Goal: Information Seeking & Learning: Compare options

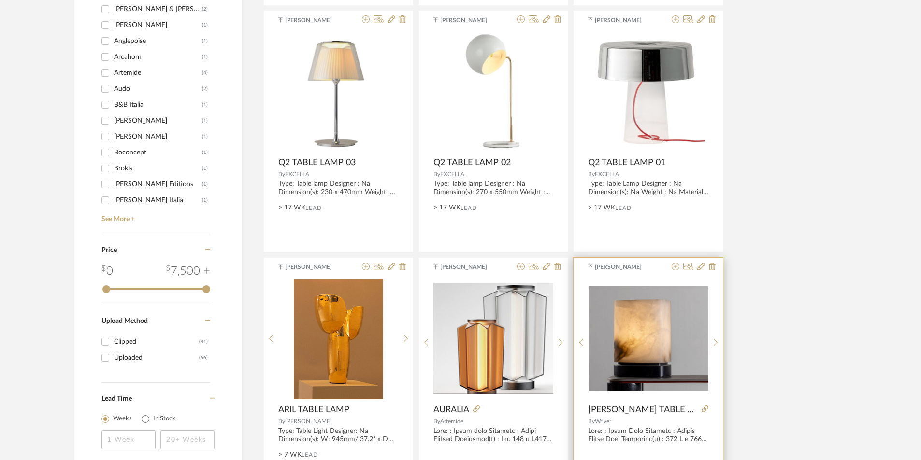
scroll to position [1305, 0]
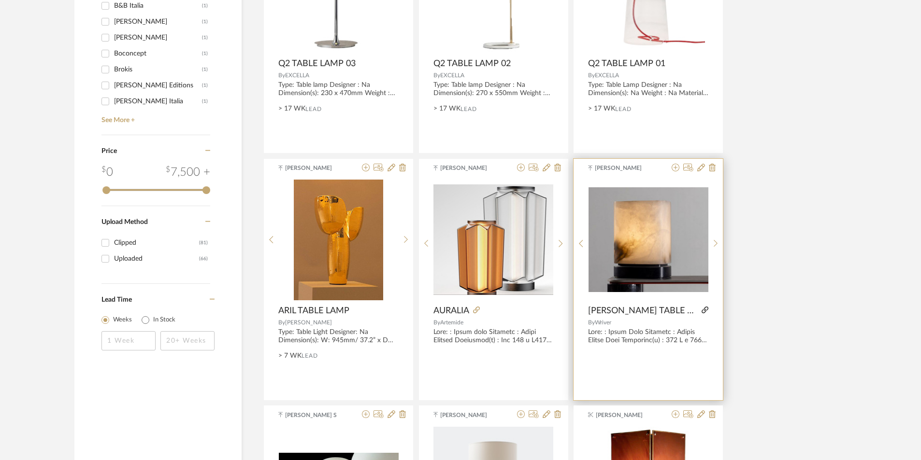
click at [702, 309] on icon at bounding box center [705, 310] width 7 height 7
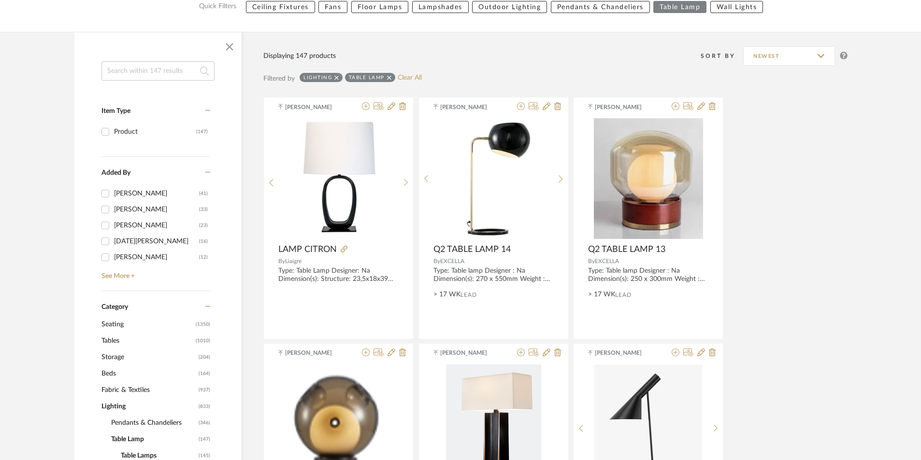
scroll to position [338, 0]
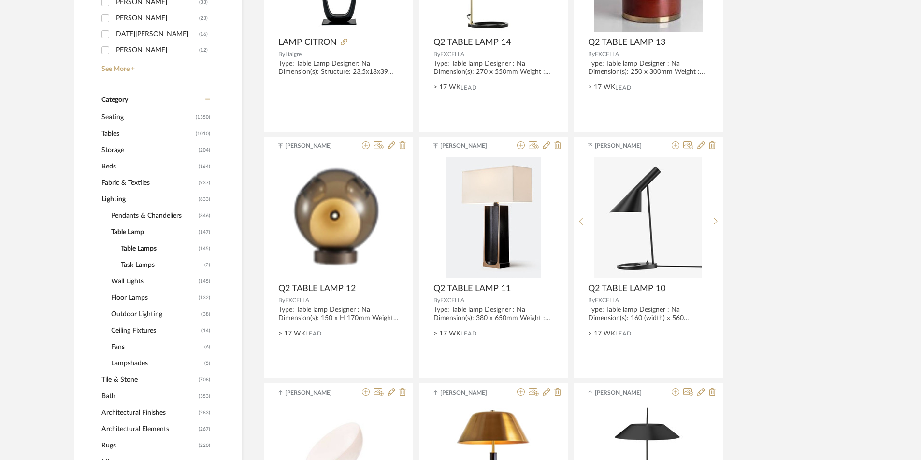
click at [117, 201] on span "Lighting" at bounding box center [148, 199] width 95 height 16
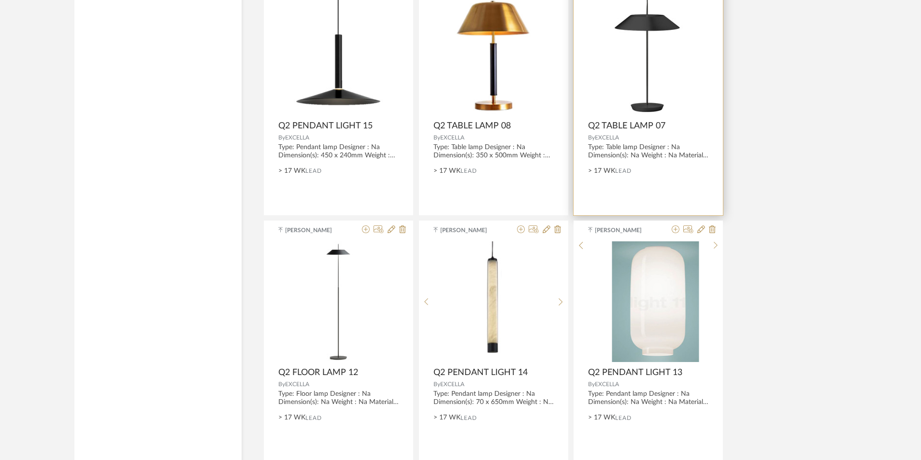
scroll to position [2625, 0]
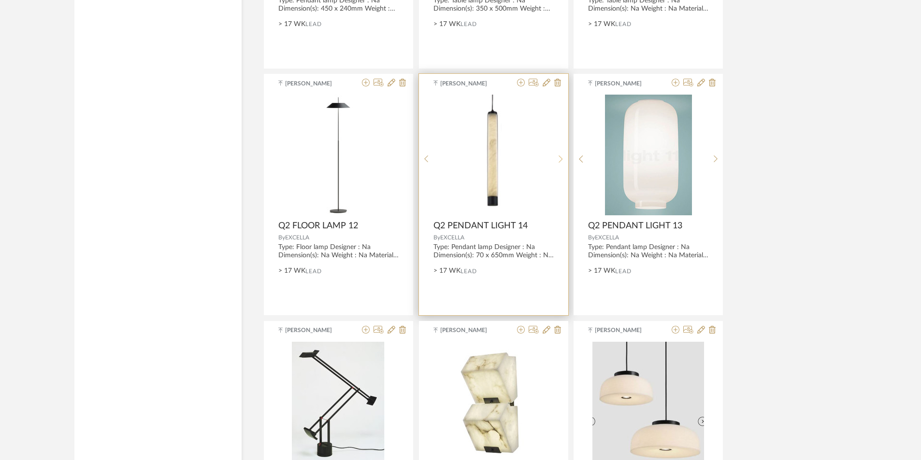
click at [557, 158] on sr-next-btn at bounding box center [560, 159] width 15 height 8
click at [425, 157] on icon at bounding box center [426, 159] width 4 height 8
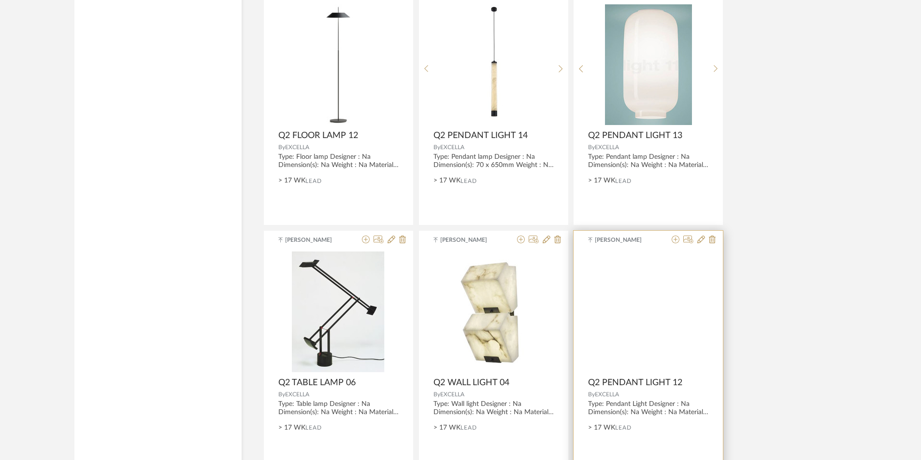
scroll to position [2830, 0]
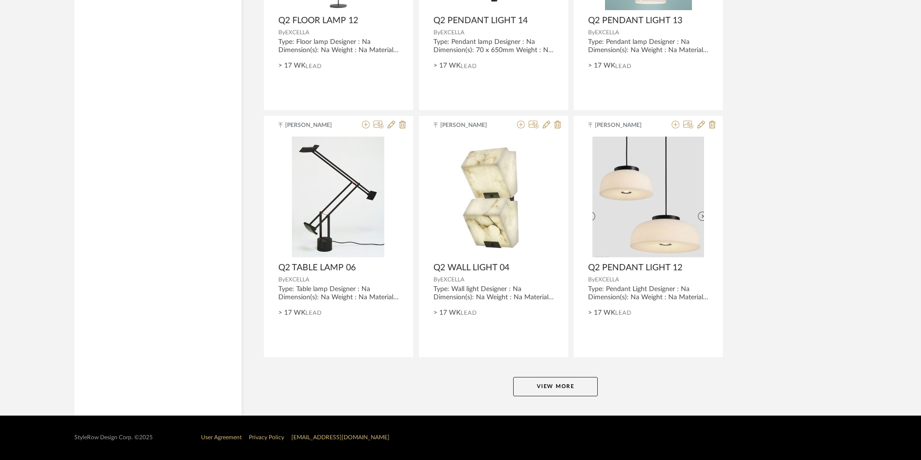
click at [557, 380] on button "View More" at bounding box center [555, 386] width 85 height 19
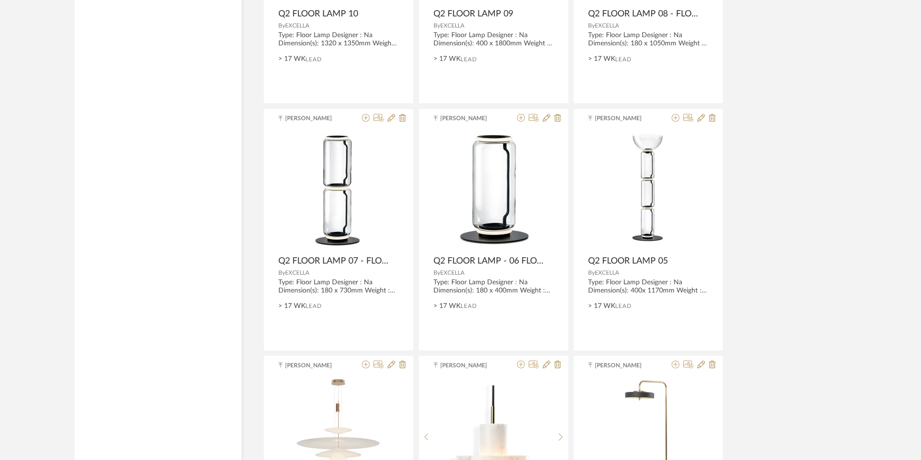
scroll to position [4918, 0]
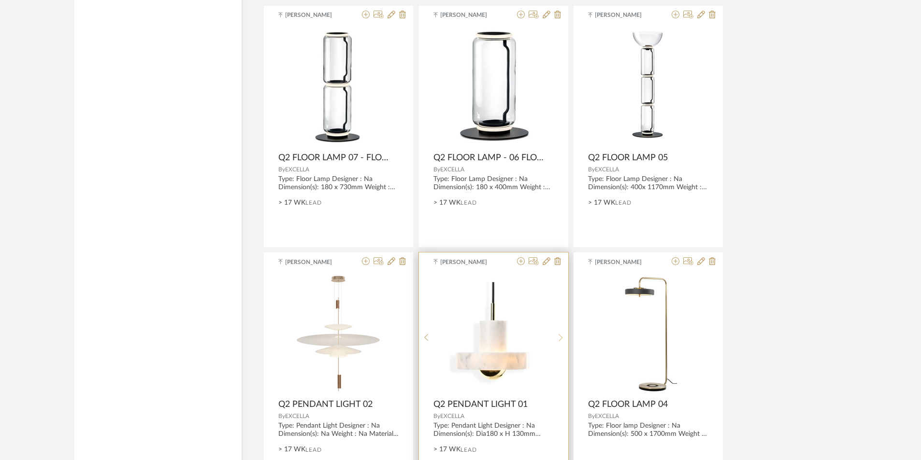
click at [564, 338] on sr-next-btn at bounding box center [560, 338] width 15 height 8
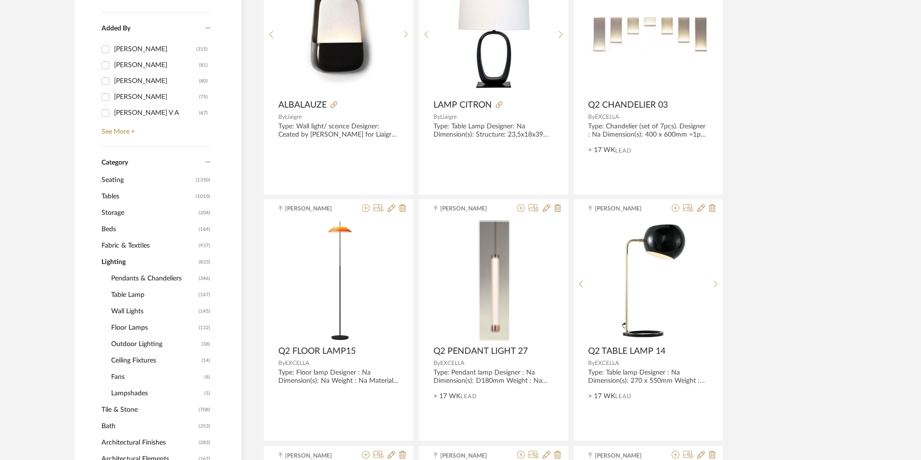
scroll to position [290, 0]
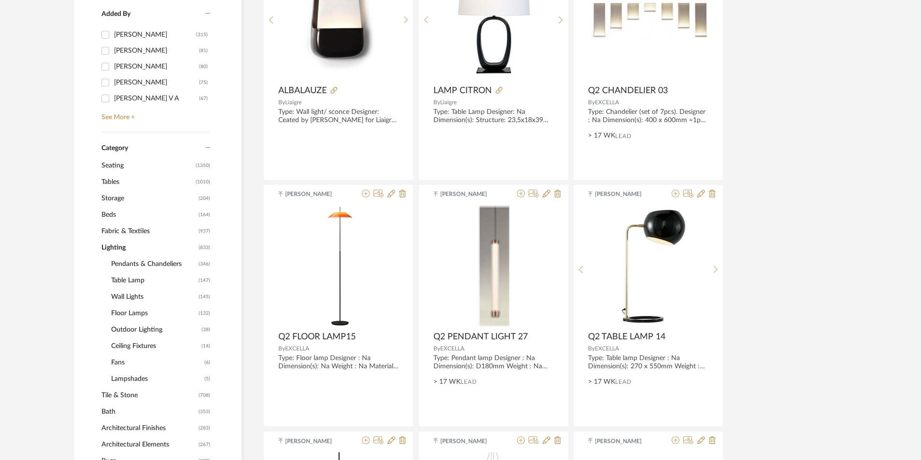
click at [128, 310] on span "Floor Lamps" at bounding box center [153, 313] width 85 height 16
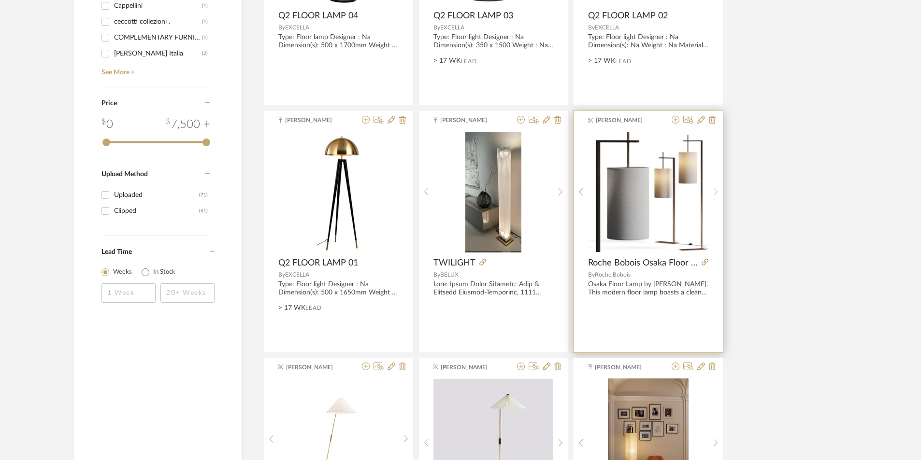
scroll to position [1353, 0]
click at [718, 190] on div at bounding box center [715, 195] width 15 height 129
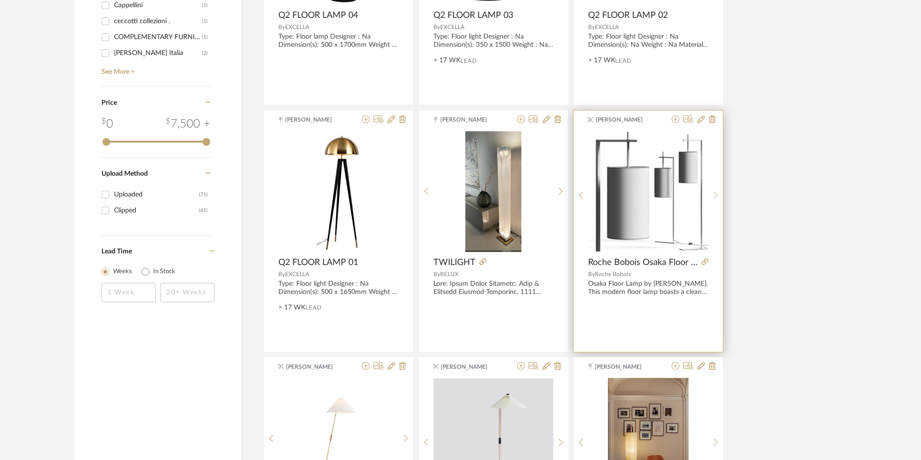
click at [718, 190] on div at bounding box center [715, 195] width 15 height 129
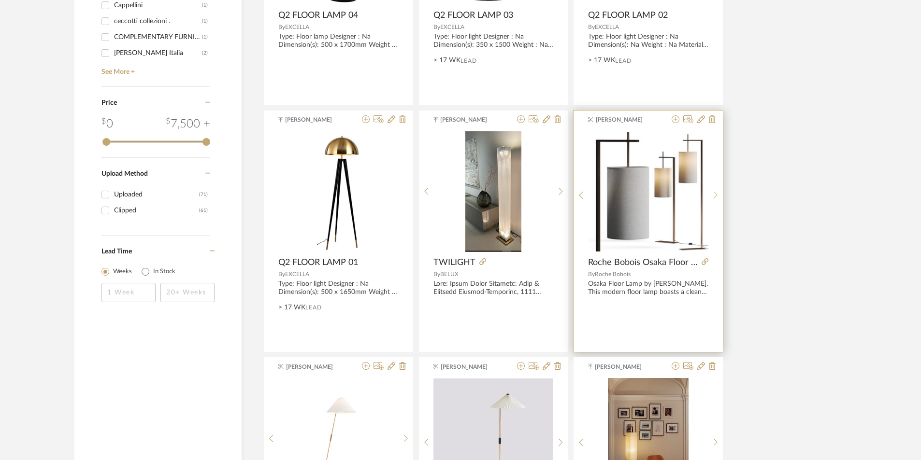
click at [718, 190] on div at bounding box center [715, 195] width 15 height 129
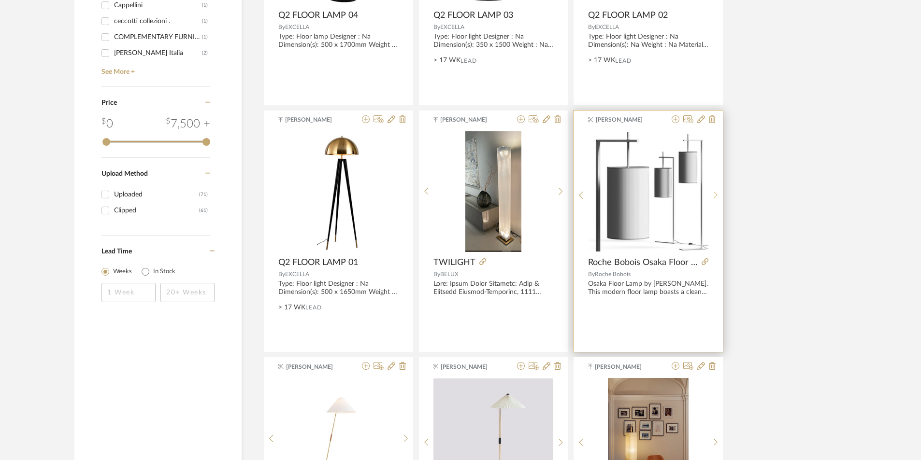
click at [718, 190] on div at bounding box center [715, 195] width 15 height 129
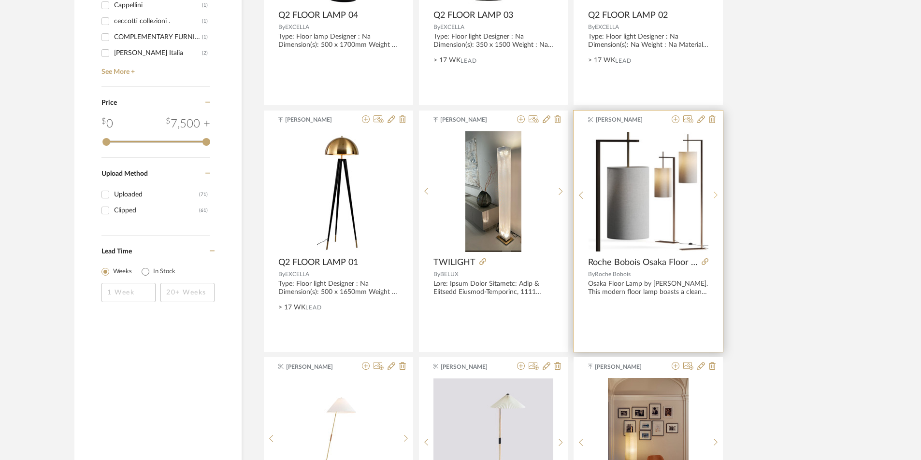
click at [718, 190] on div at bounding box center [715, 195] width 15 height 129
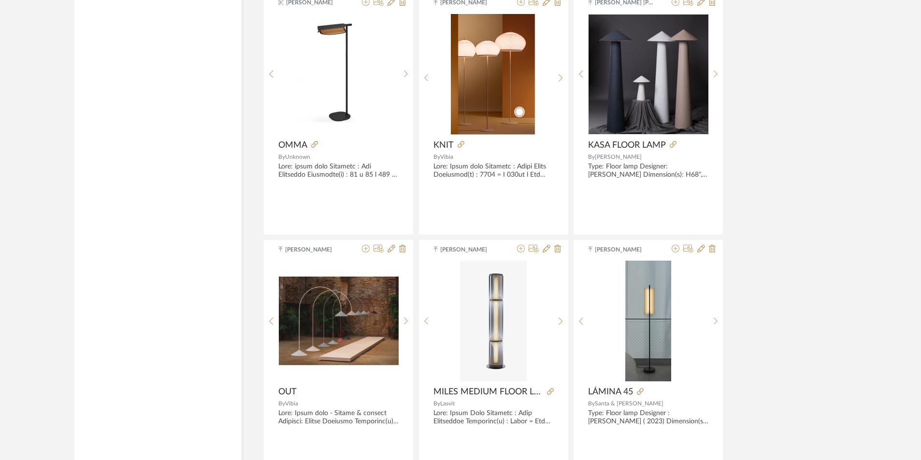
scroll to position [2464, 0]
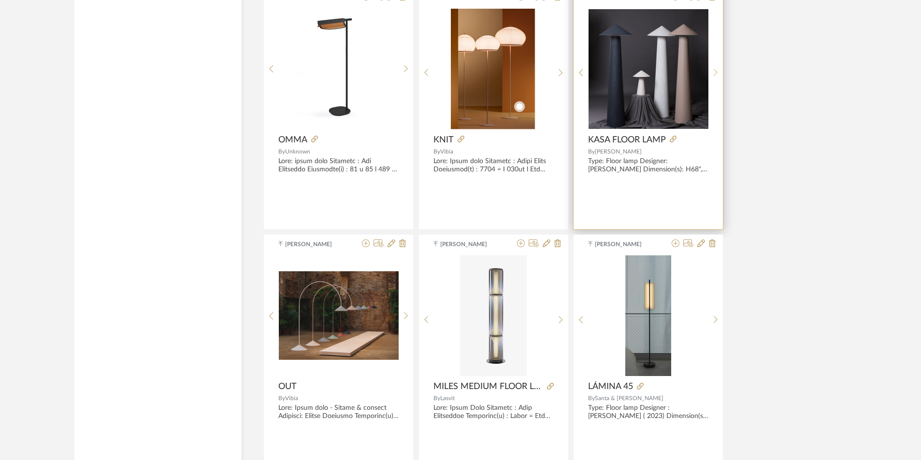
click at [717, 70] on icon at bounding box center [716, 73] width 4 height 8
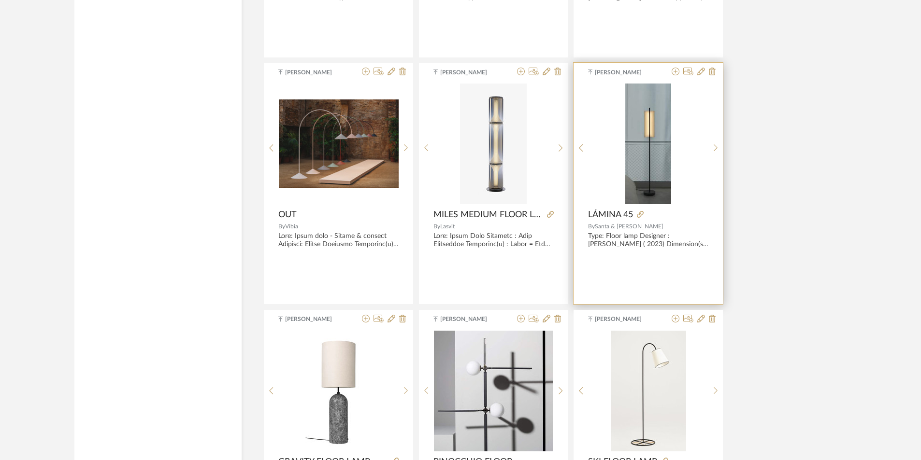
scroll to position [2754, 0]
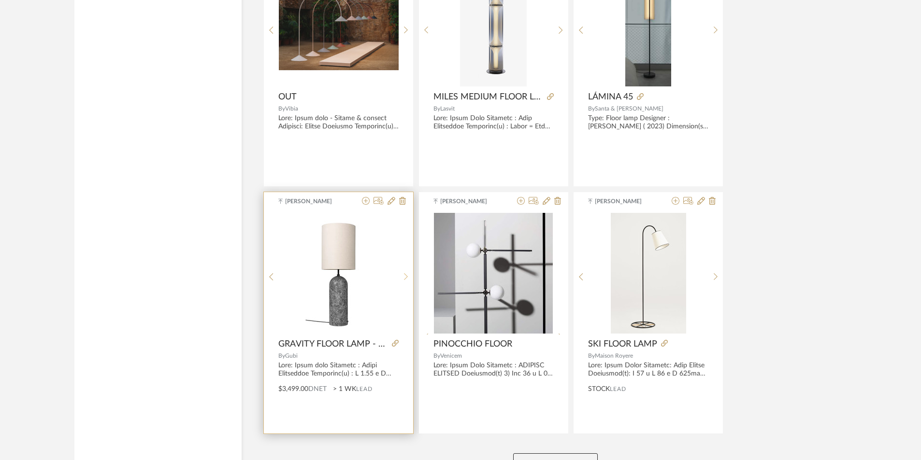
click at [406, 275] on icon at bounding box center [406, 277] width 4 height 8
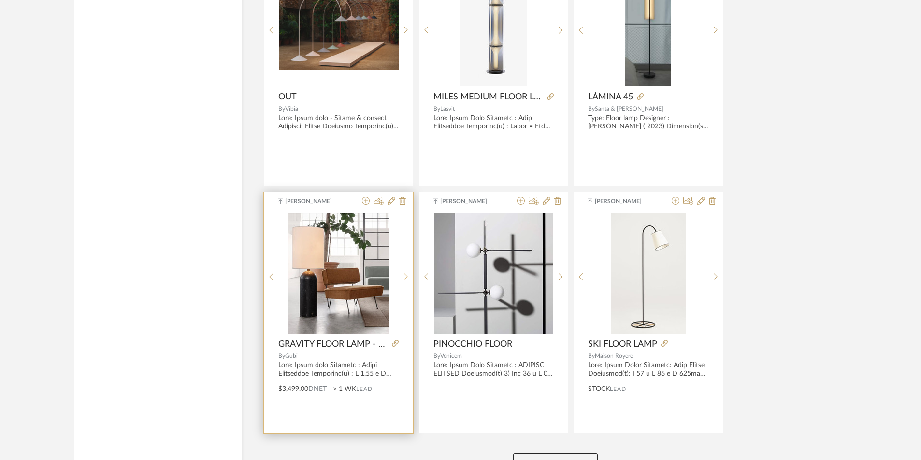
click at [406, 275] on icon at bounding box center [406, 277] width 4 height 8
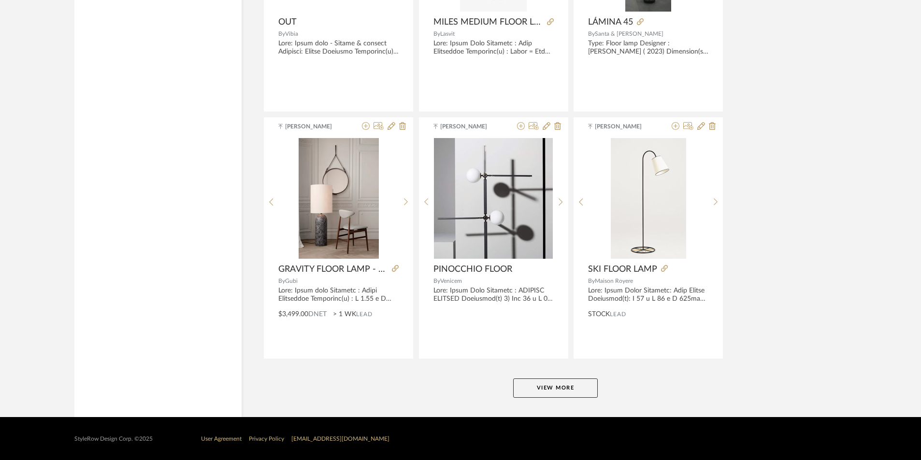
scroll to position [2830, 0]
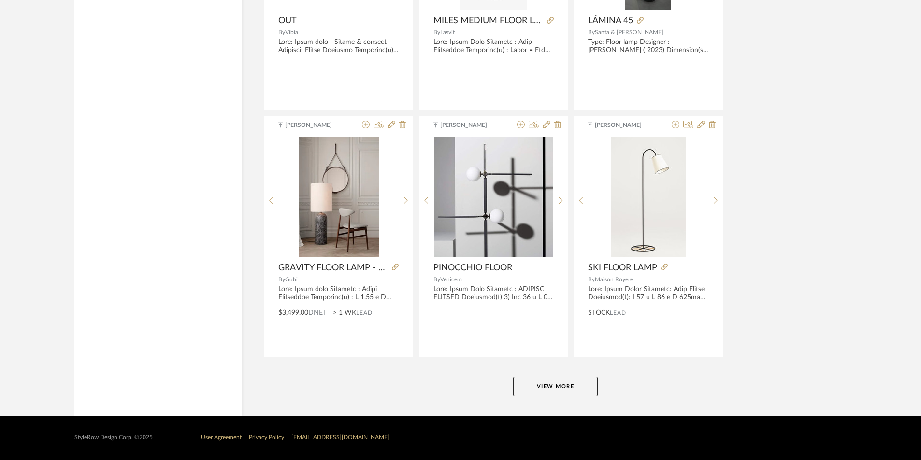
click at [534, 383] on button "View More" at bounding box center [555, 386] width 85 height 19
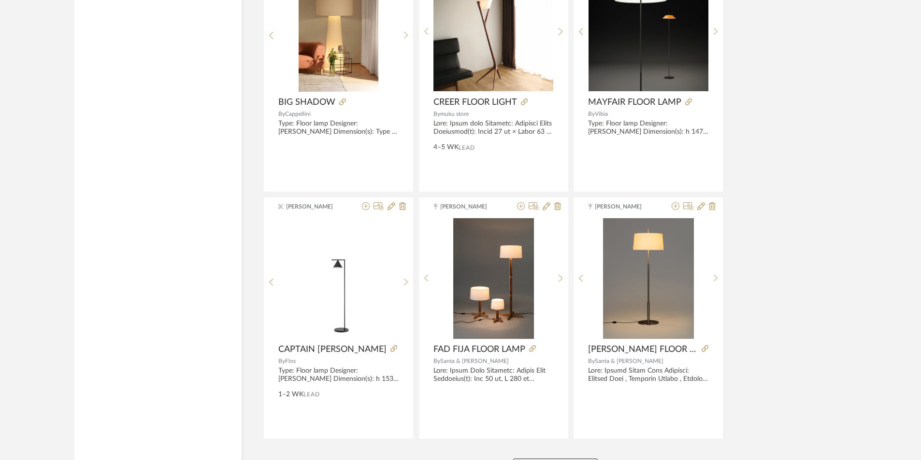
scroll to position [5796, 0]
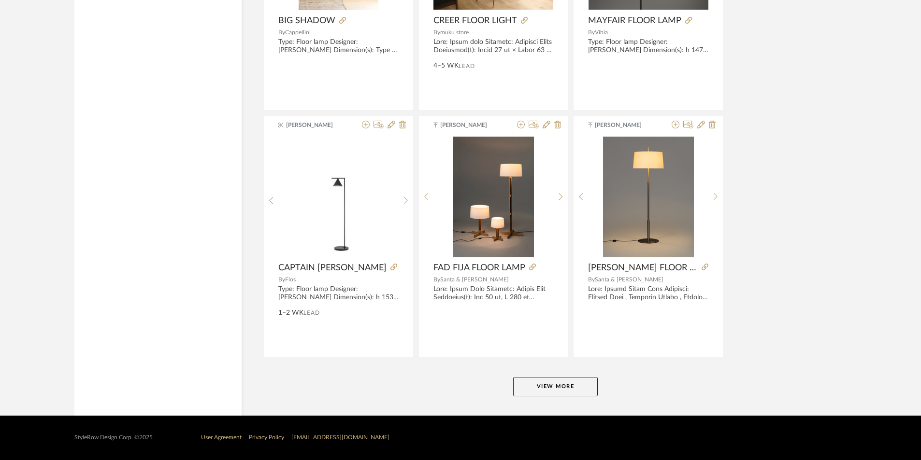
click at [562, 379] on button "View More" at bounding box center [555, 386] width 85 height 19
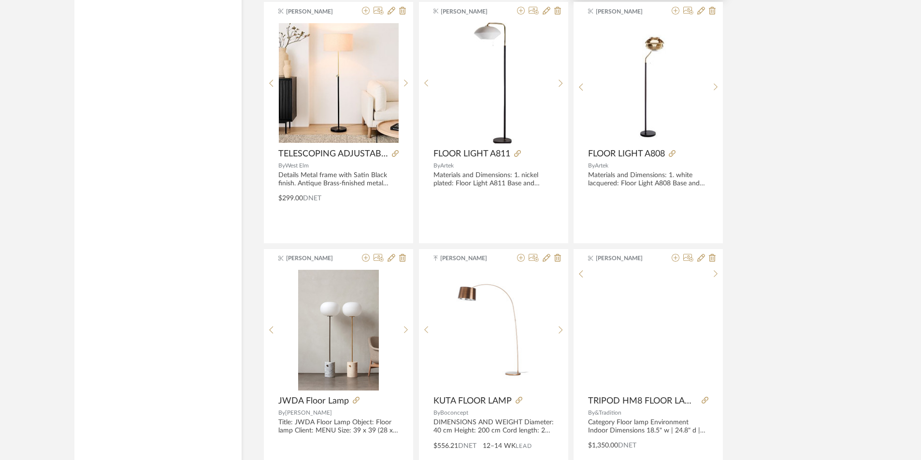
scroll to position [6811, 0]
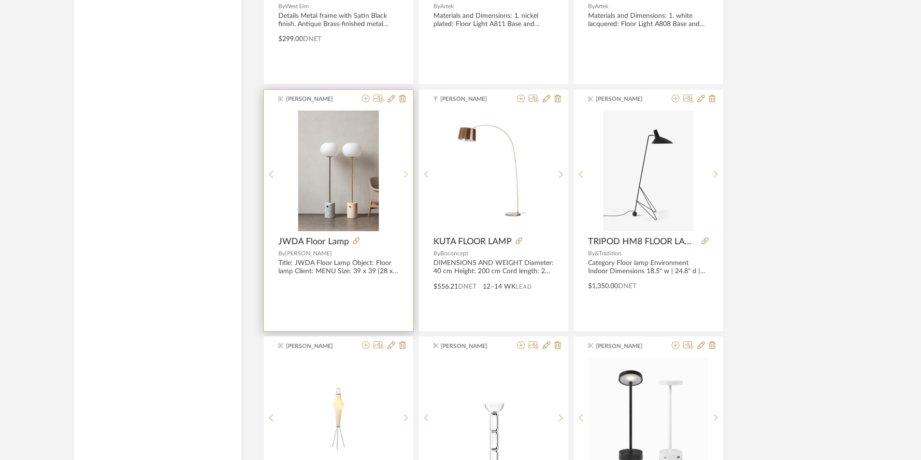
click at [404, 174] on icon at bounding box center [406, 175] width 4 height 8
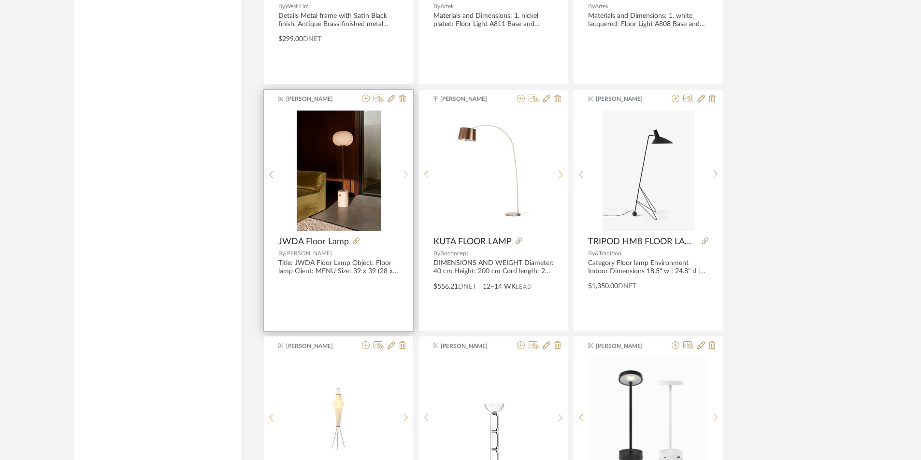
click at [404, 174] on icon at bounding box center [406, 175] width 4 height 8
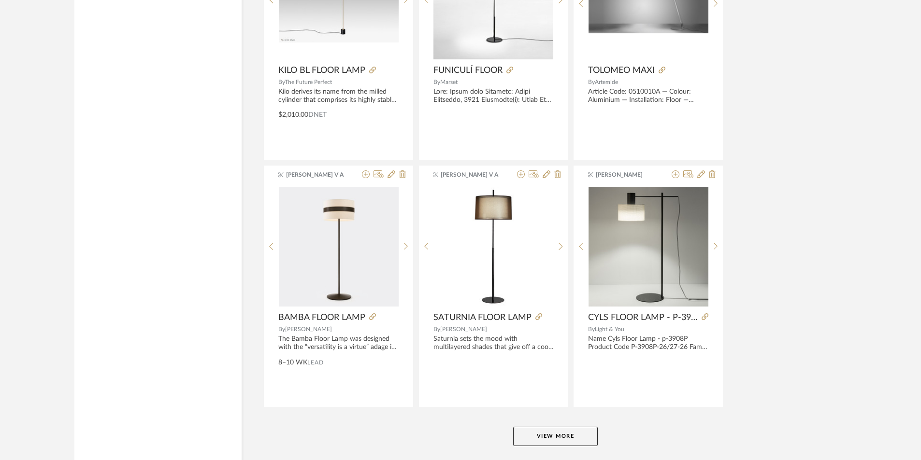
scroll to position [8762, 0]
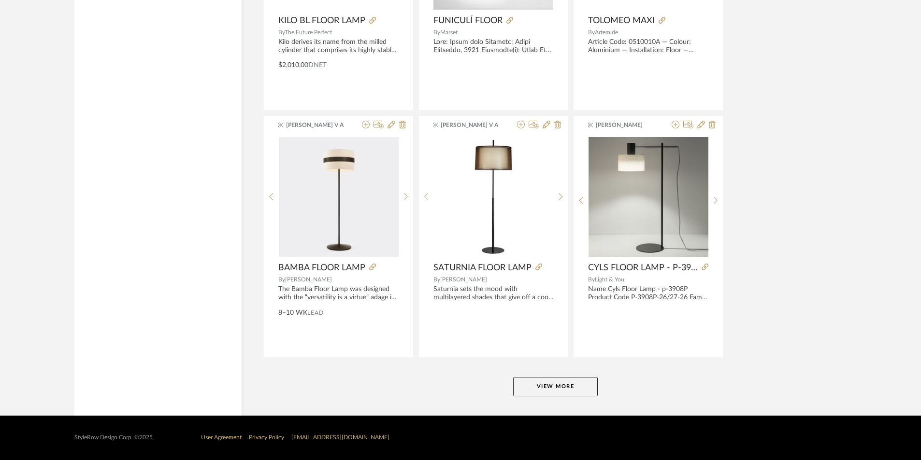
click at [562, 383] on button "View More" at bounding box center [555, 386] width 85 height 19
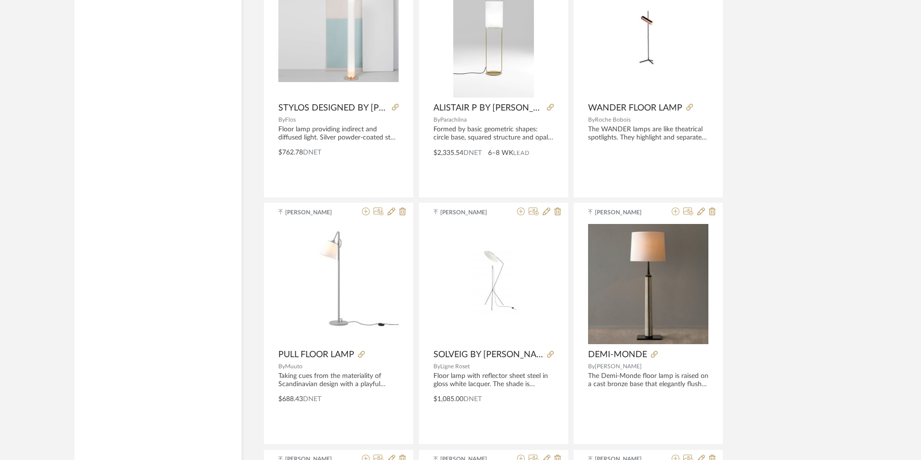
scroll to position [10453, 0]
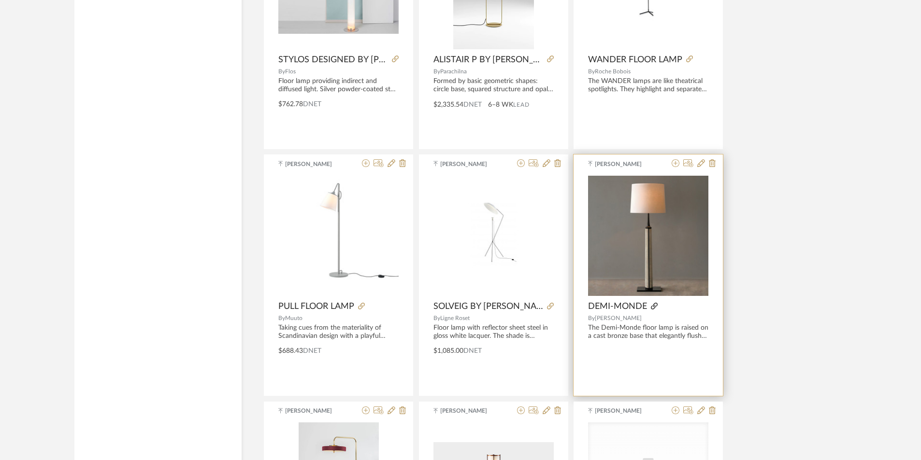
click at [654, 303] on icon at bounding box center [654, 306] width 7 height 7
drag, startPoint x: 588, startPoint y: 305, endPoint x: 651, endPoint y: 318, distance: 63.6
click at [651, 318] on div "[PERSON_NAME]-MONDE By [PERSON_NAME] The Demi-Monde floor lamp is raised on a c…" at bounding box center [648, 276] width 149 height 242
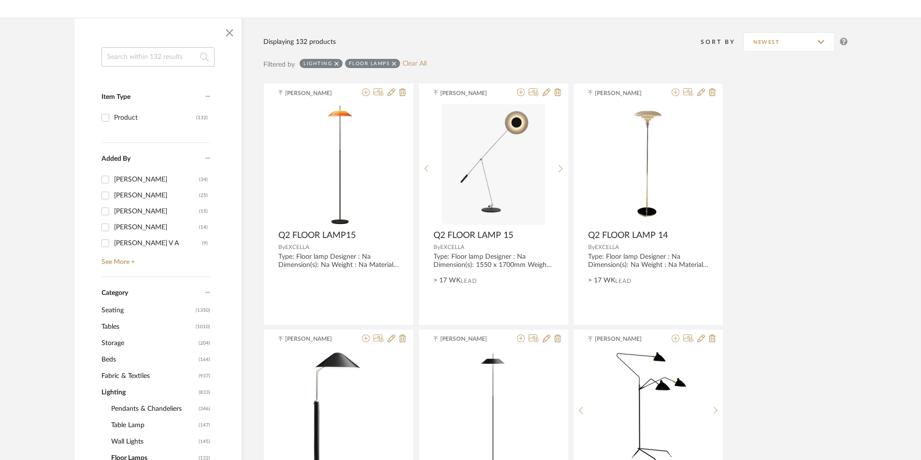
scroll to position [242, 0]
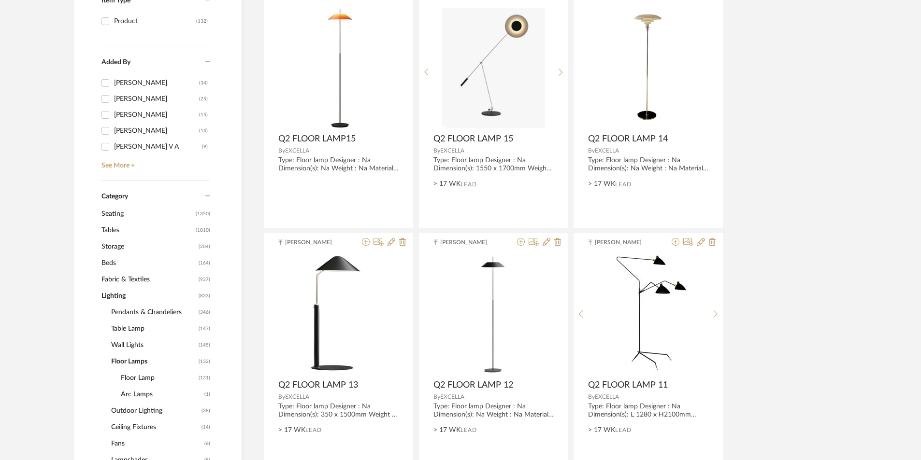
click at [123, 327] on span "Table Lamp" at bounding box center [153, 329] width 85 height 16
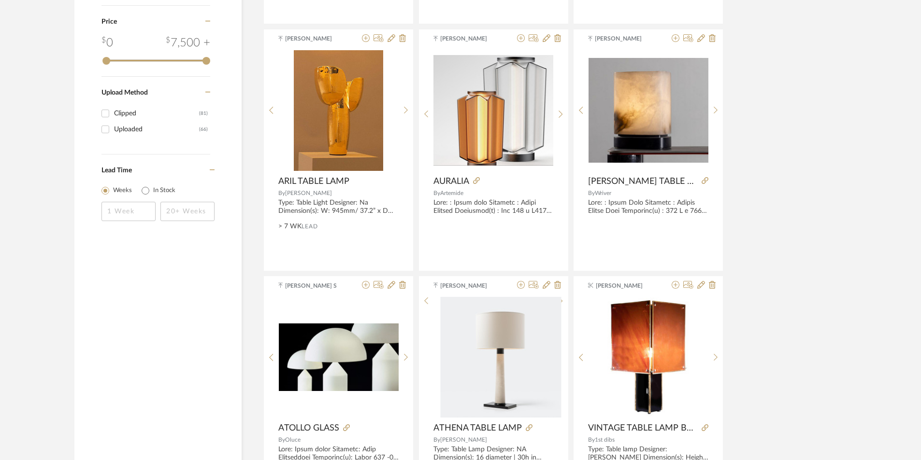
scroll to position [1546, 0]
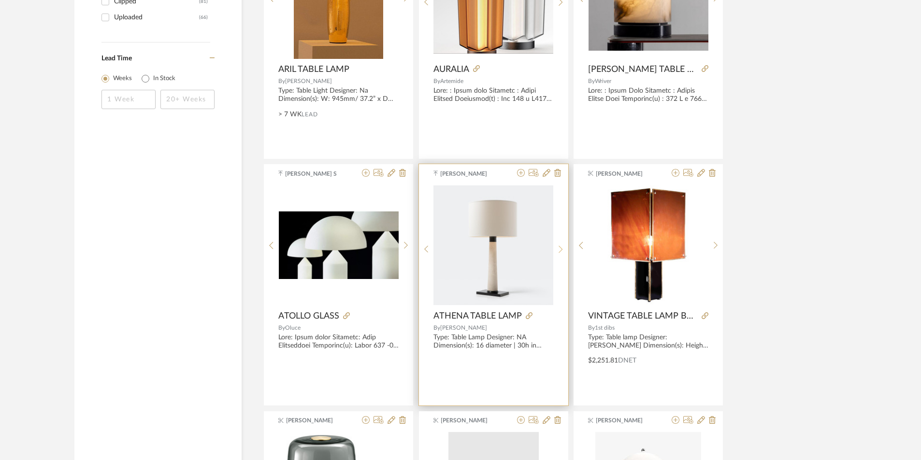
click at [562, 247] on icon at bounding box center [561, 249] width 4 height 8
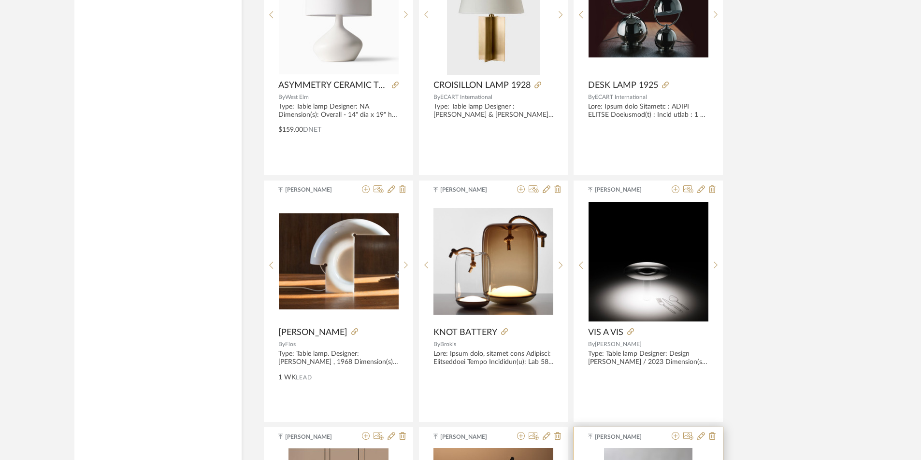
scroll to position [2271, 0]
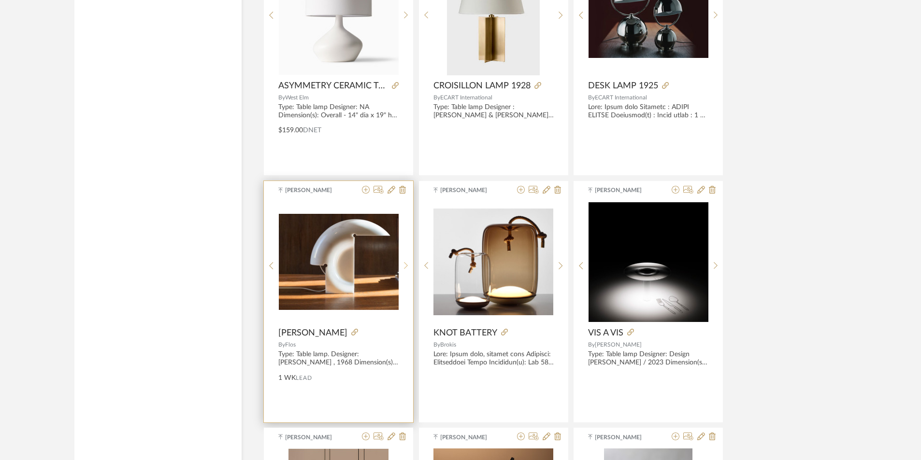
click at [404, 270] on icon at bounding box center [406, 266] width 4 height 8
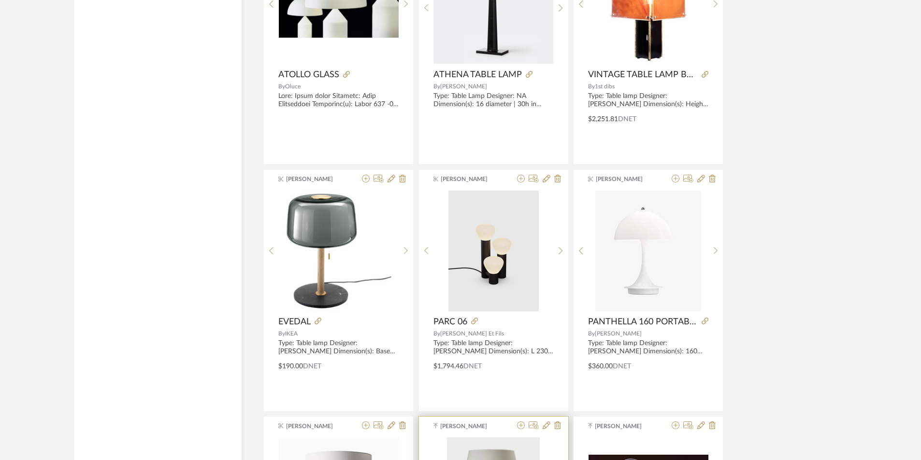
scroll to position [1594, 0]
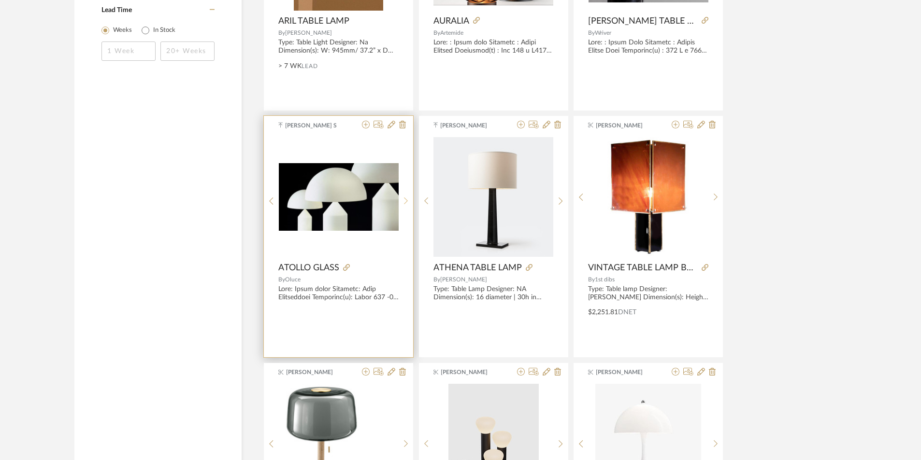
click at [403, 202] on sr-next-btn at bounding box center [406, 201] width 15 height 8
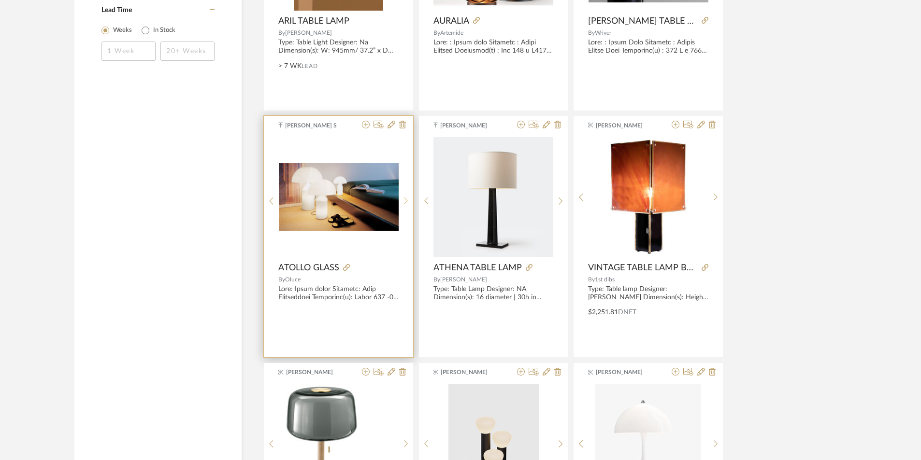
click at [403, 202] on sr-next-btn at bounding box center [406, 201] width 15 height 8
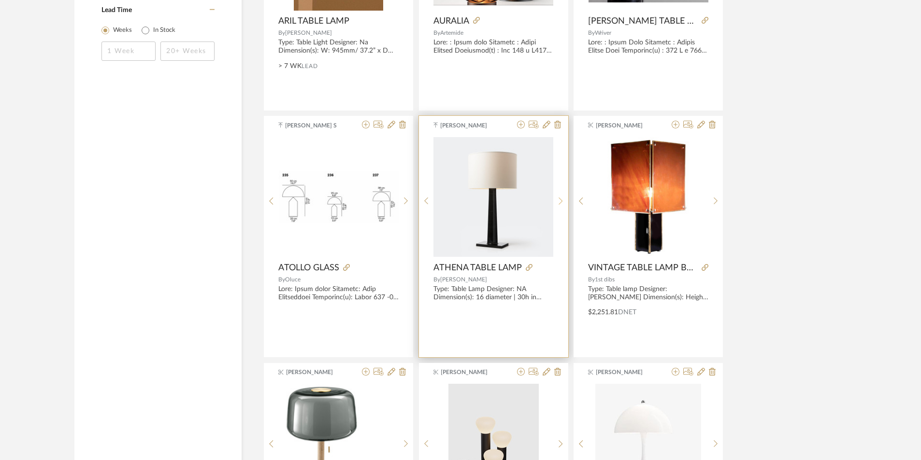
click at [563, 201] on sr-next-btn at bounding box center [560, 201] width 15 height 8
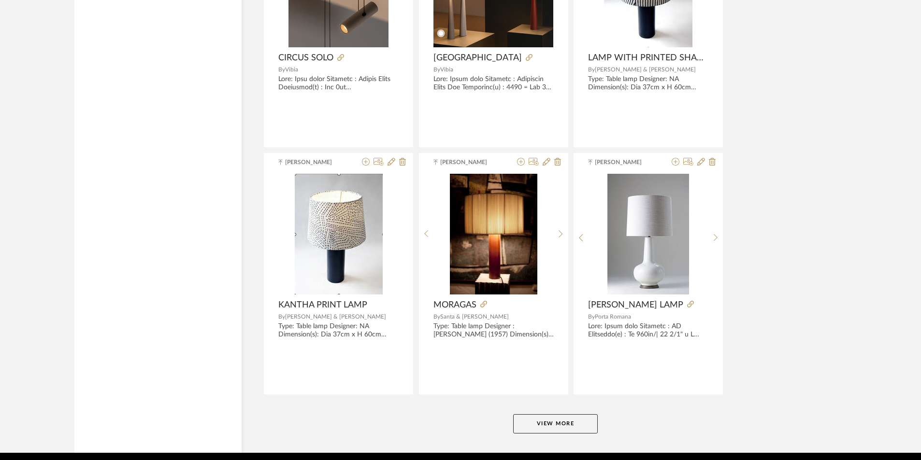
scroll to position [2830, 0]
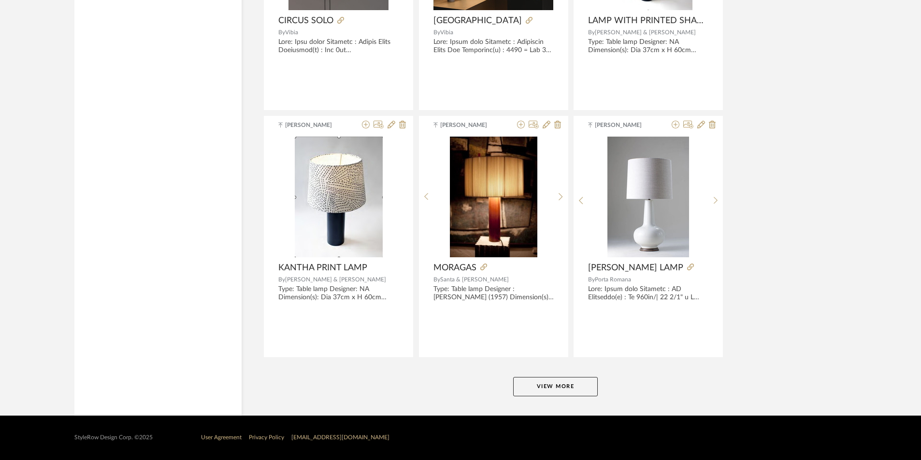
click at [542, 389] on button "View More" at bounding box center [555, 386] width 85 height 19
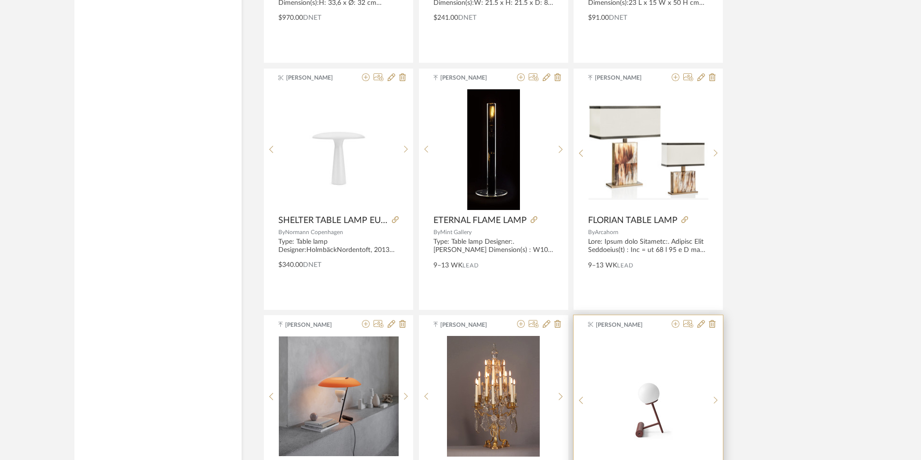
scroll to position [3845, 0]
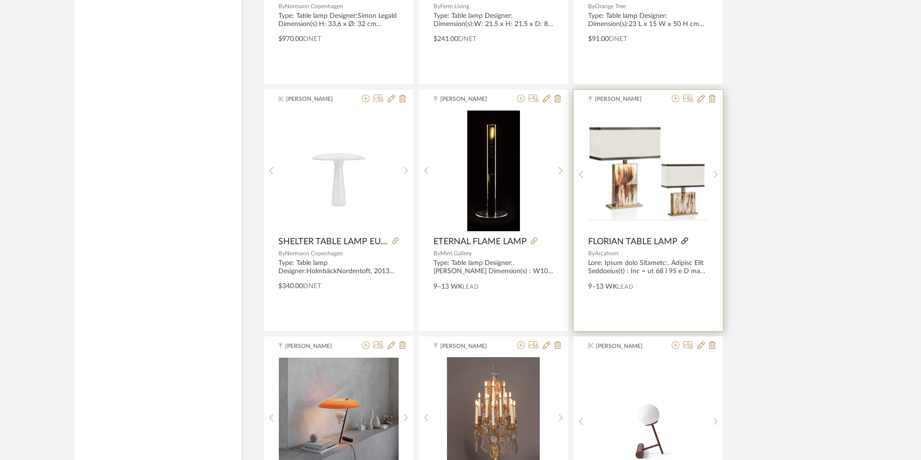
click at [685, 240] on icon at bounding box center [684, 241] width 7 height 7
drag, startPoint x: 594, startPoint y: 244, endPoint x: 628, endPoint y: 256, distance: 35.1
click at [628, 256] on div "[PERSON_NAME] FLORIAN TABLE LAMP By Arcahorn 9–13 WK Lead" at bounding box center [648, 211] width 149 height 242
copy div "FLORIAN TABLE LAMP By Arcahorn"
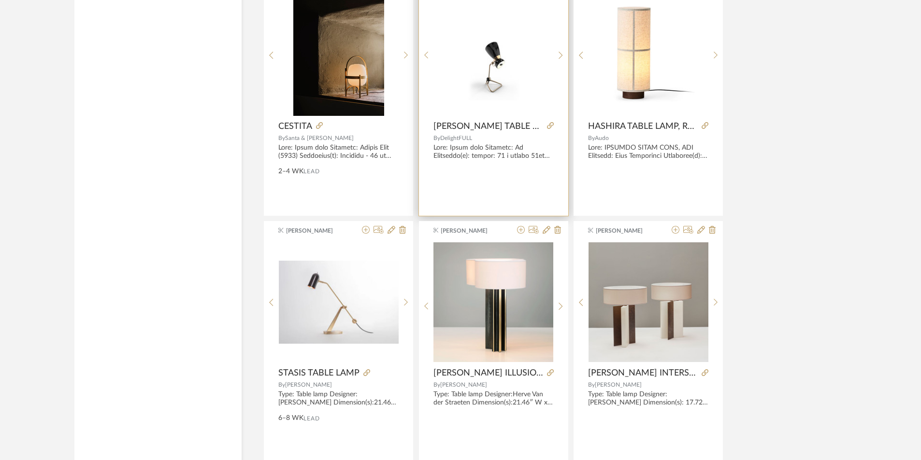
scroll to position [5005, 0]
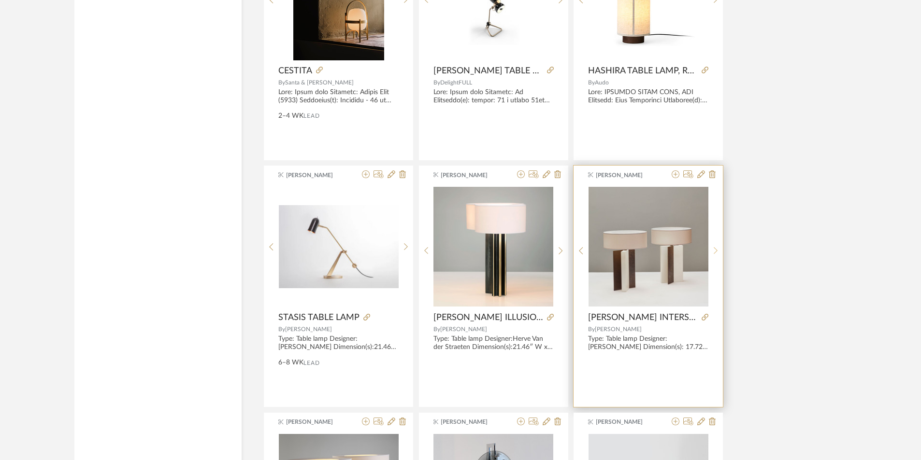
click at [717, 244] on div at bounding box center [715, 250] width 15 height 129
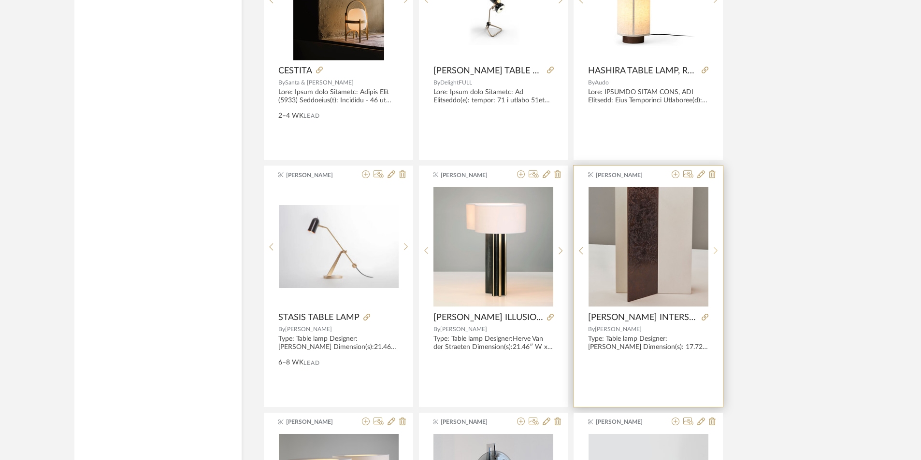
click at [717, 244] on div at bounding box center [715, 250] width 15 height 129
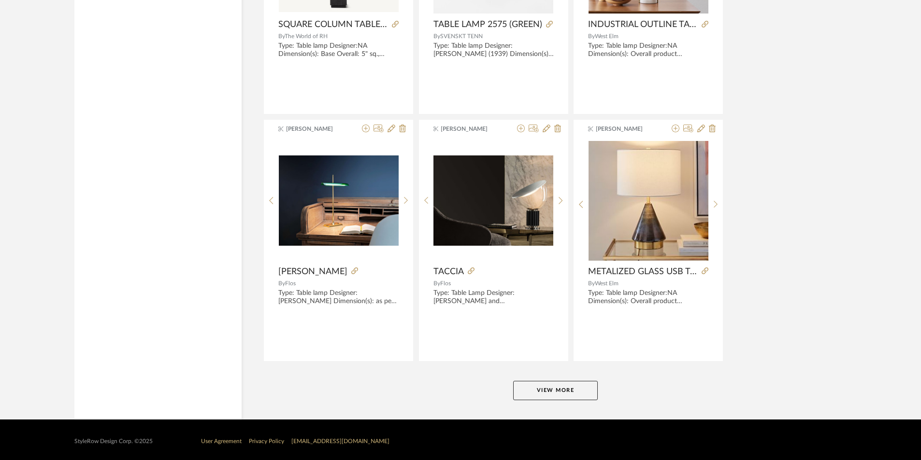
scroll to position [5796, 0]
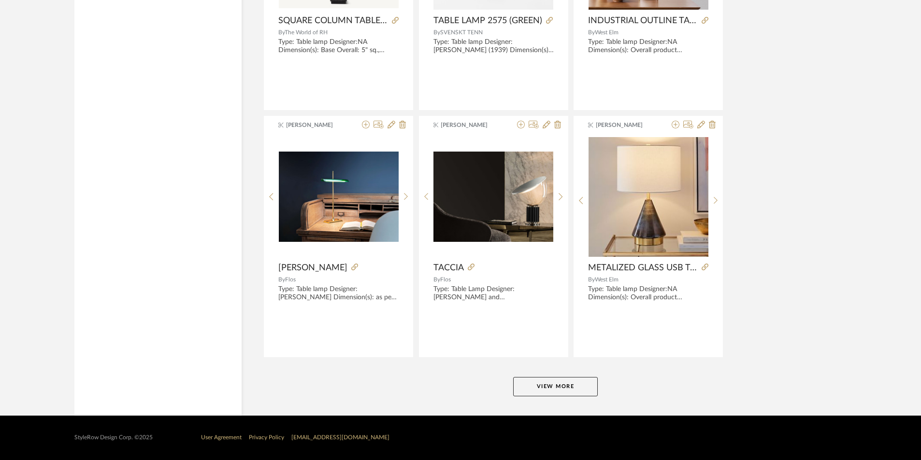
click at [580, 388] on button "View More" at bounding box center [555, 386] width 85 height 19
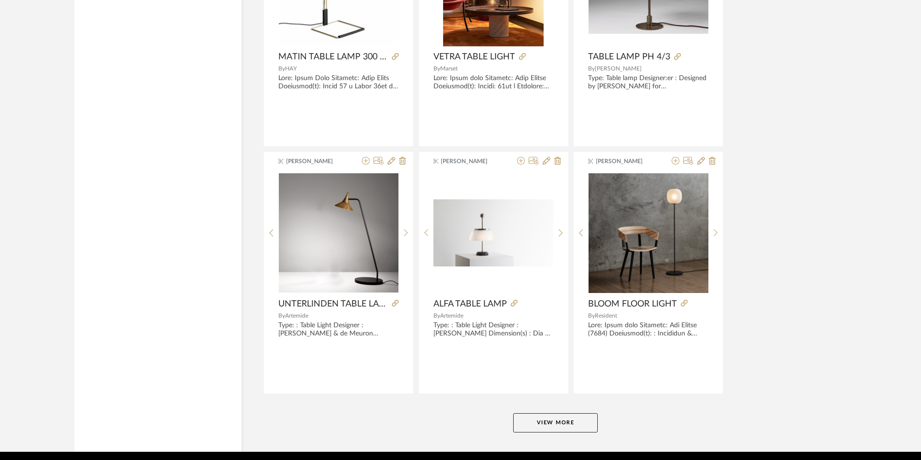
scroll to position [8743, 0]
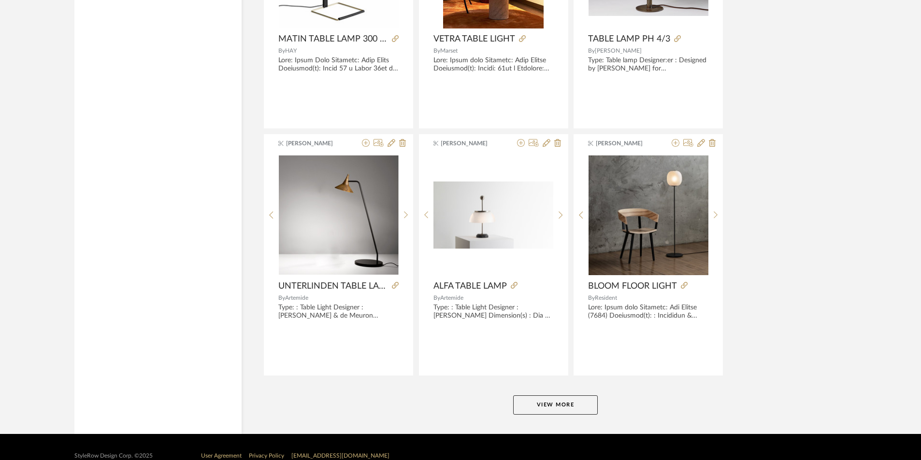
click at [575, 396] on button "View More" at bounding box center [555, 405] width 85 height 19
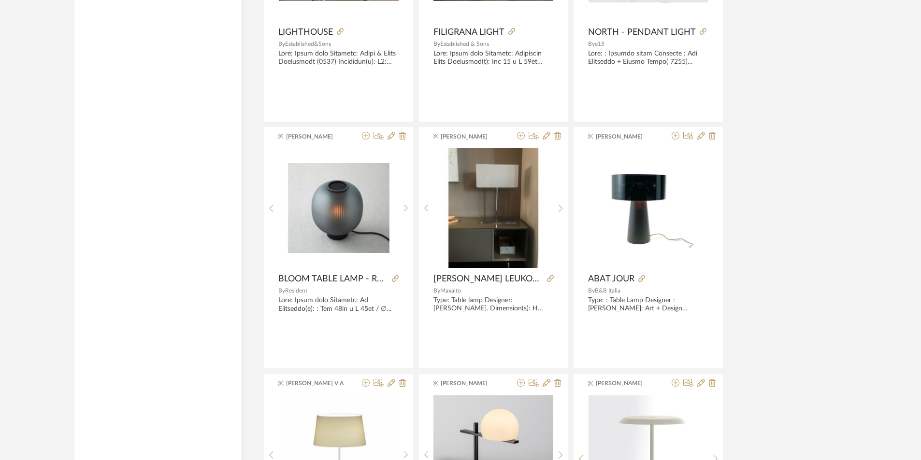
scroll to position [10338, 0]
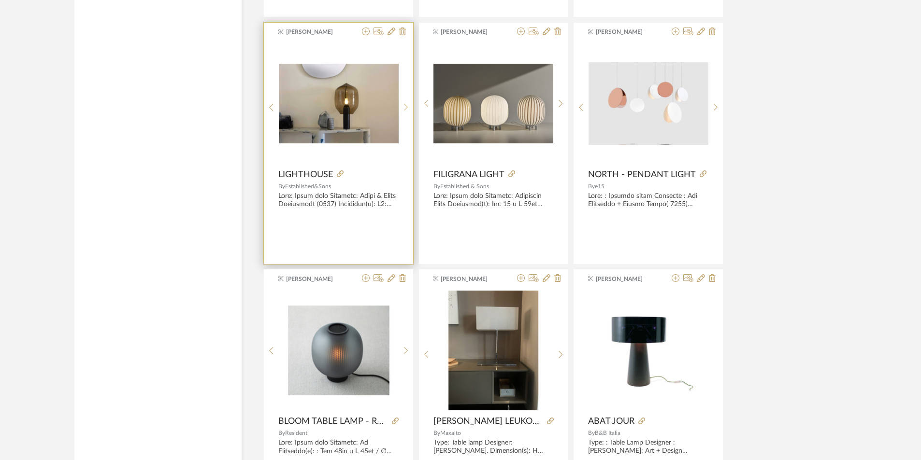
click at [402, 100] on div at bounding box center [406, 107] width 15 height 129
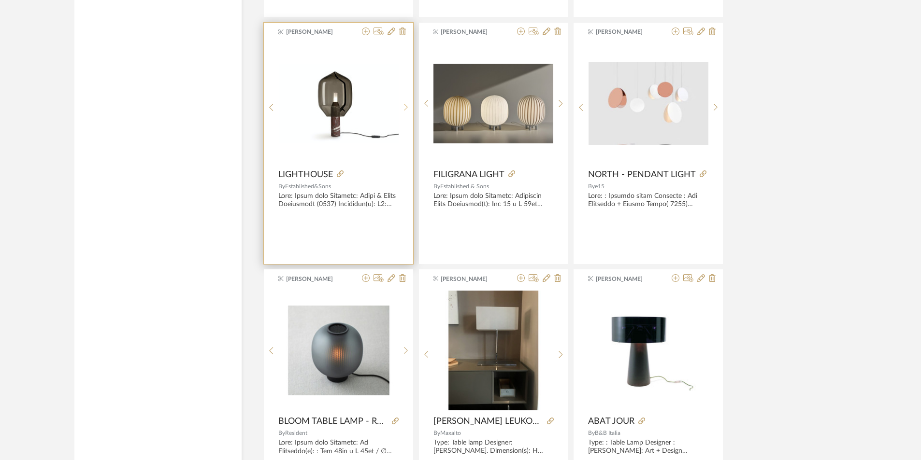
click at [402, 100] on div at bounding box center [406, 107] width 15 height 129
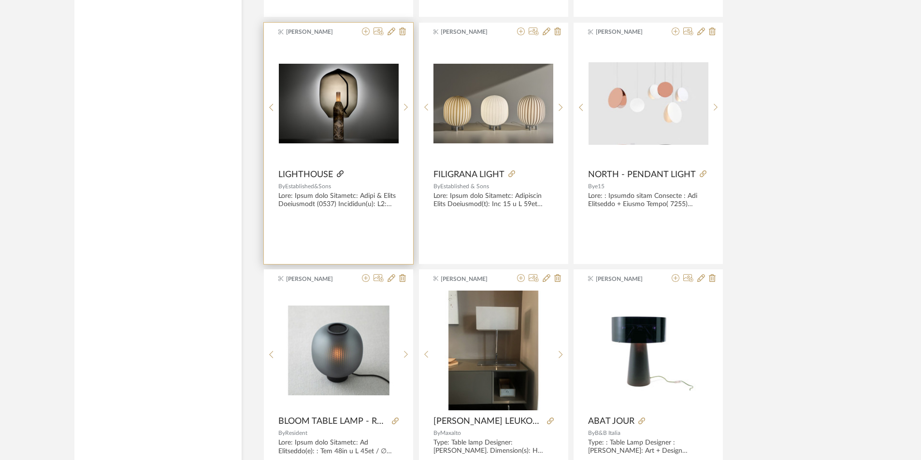
click at [339, 173] on icon at bounding box center [340, 174] width 7 height 7
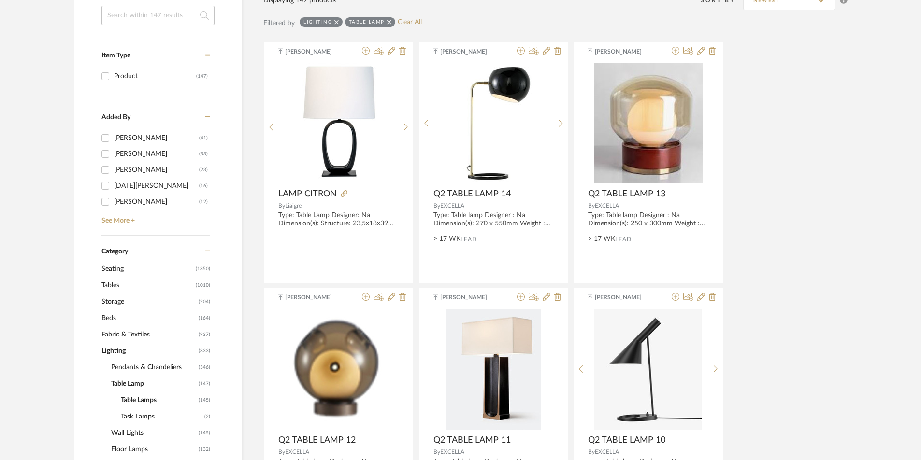
scroll to position [242, 0]
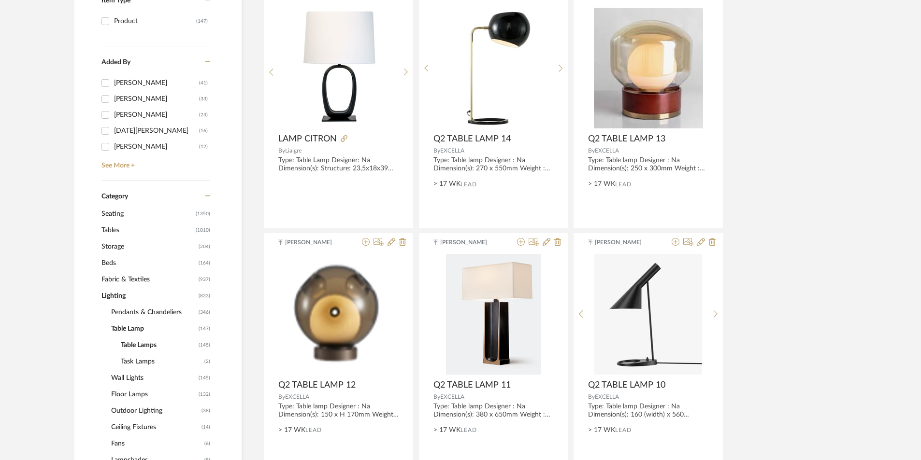
click at [110, 294] on span "Lighting" at bounding box center [148, 296] width 95 height 16
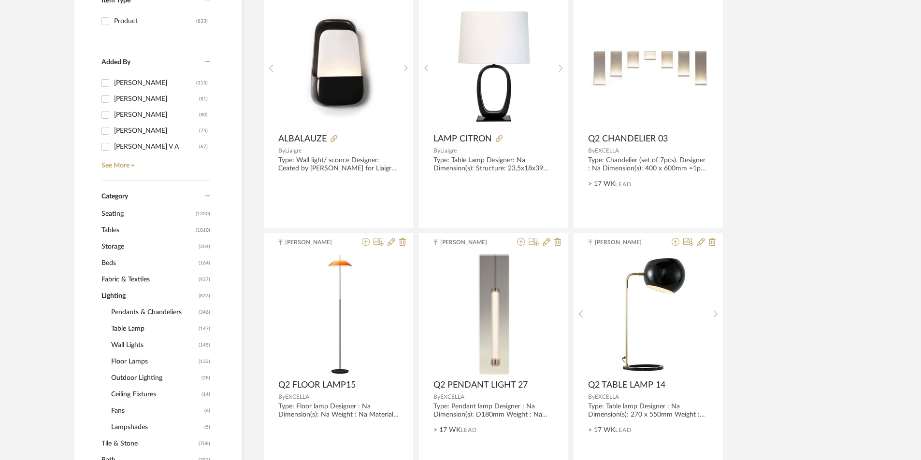
click at [135, 313] on span "Pendants & Chandeliers" at bounding box center [153, 312] width 85 height 16
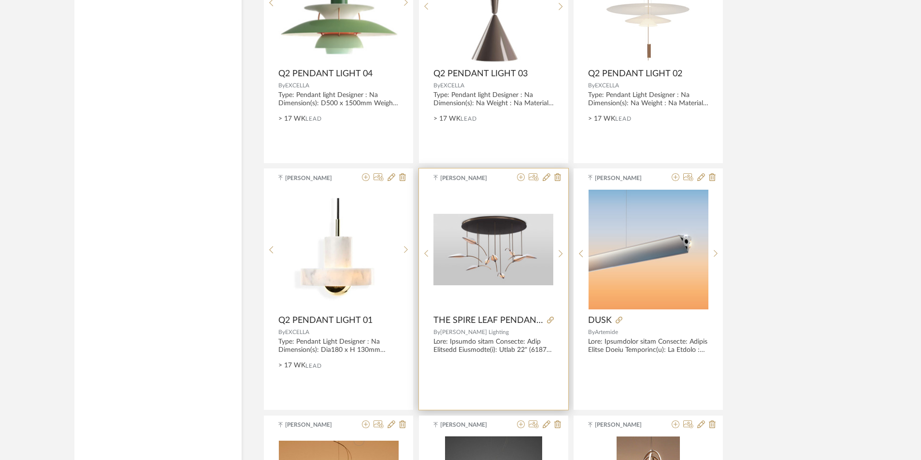
scroll to position [2609, 0]
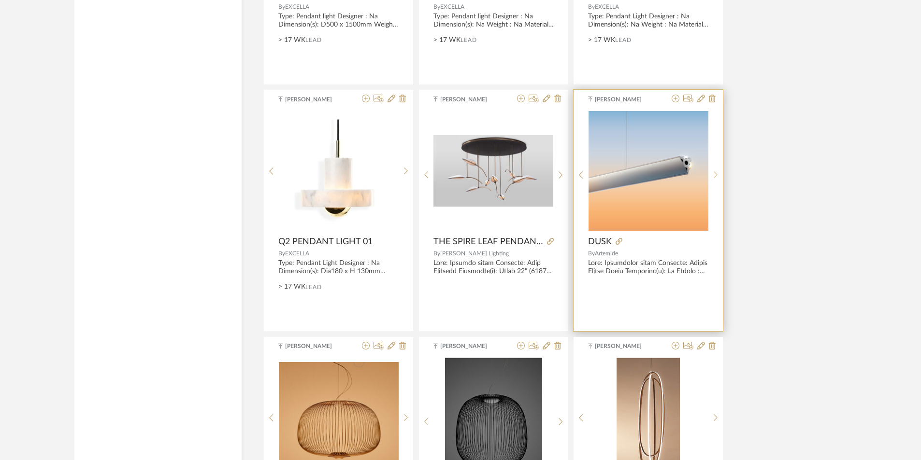
click at [718, 174] on sr-next-btn at bounding box center [715, 175] width 15 height 8
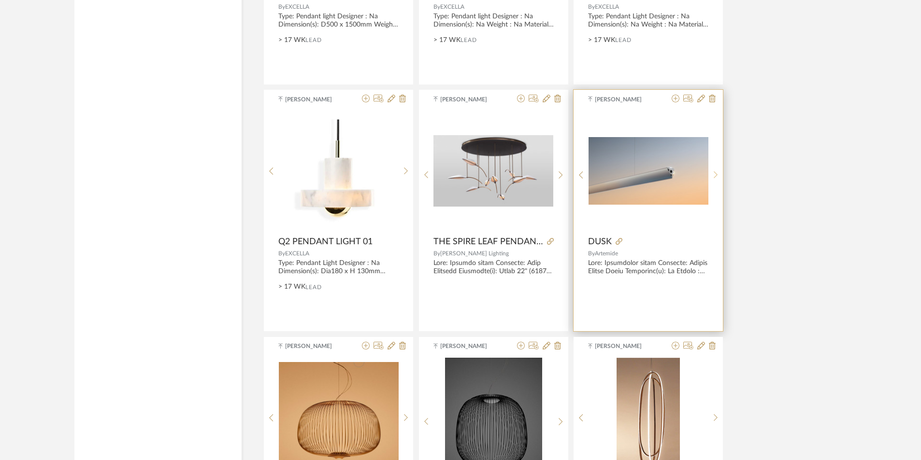
click at [718, 174] on sr-next-btn at bounding box center [715, 175] width 15 height 8
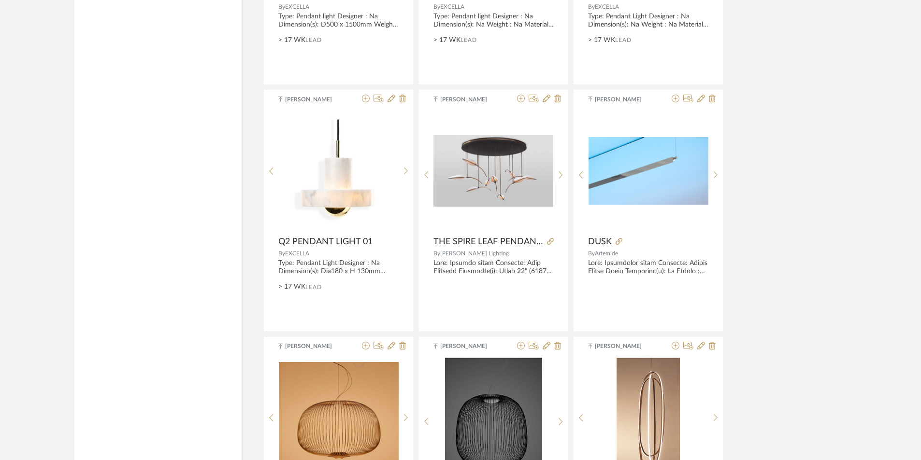
scroll to position [2830, 0]
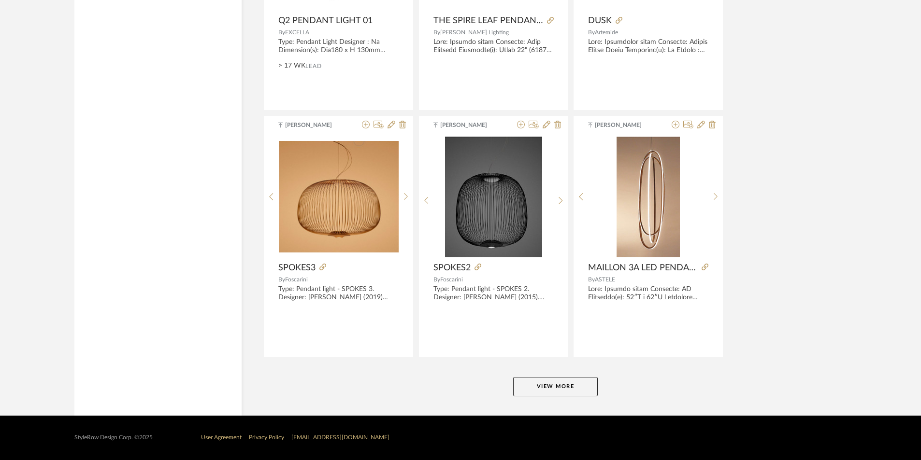
click at [581, 388] on button "View More" at bounding box center [555, 386] width 85 height 19
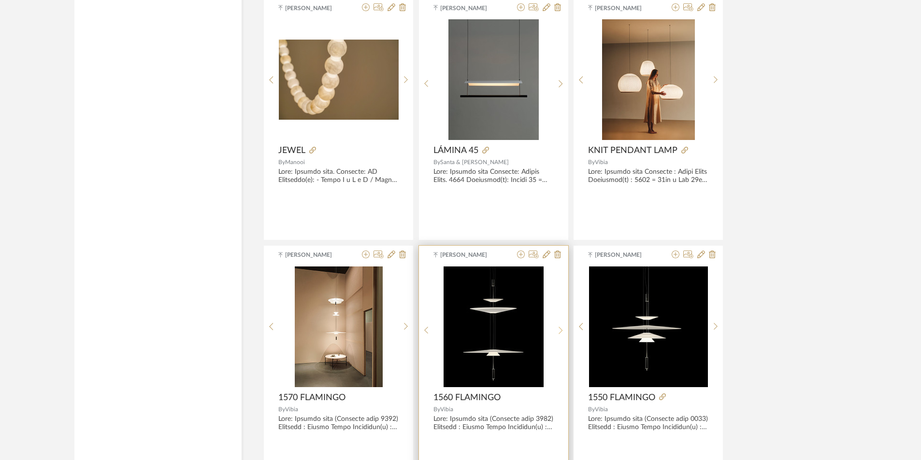
scroll to position [4135, 0]
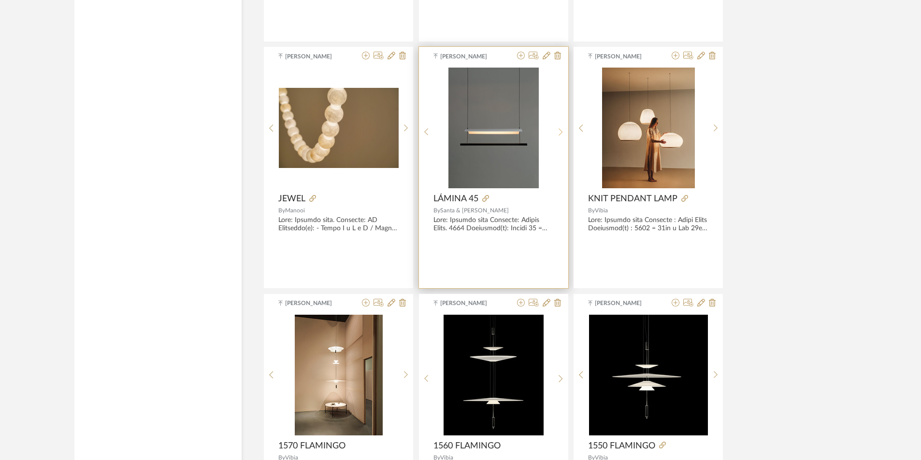
click at [560, 142] on div at bounding box center [560, 132] width 15 height 129
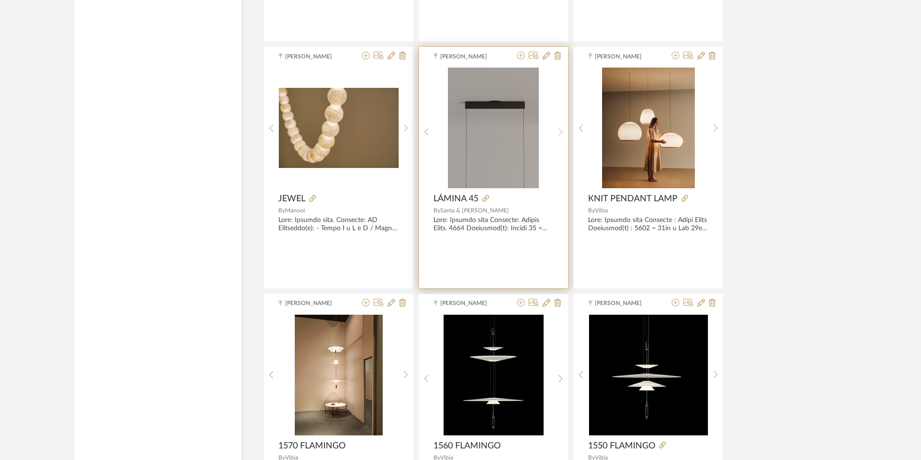
click at [560, 142] on div at bounding box center [560, 132] width 15 height 129
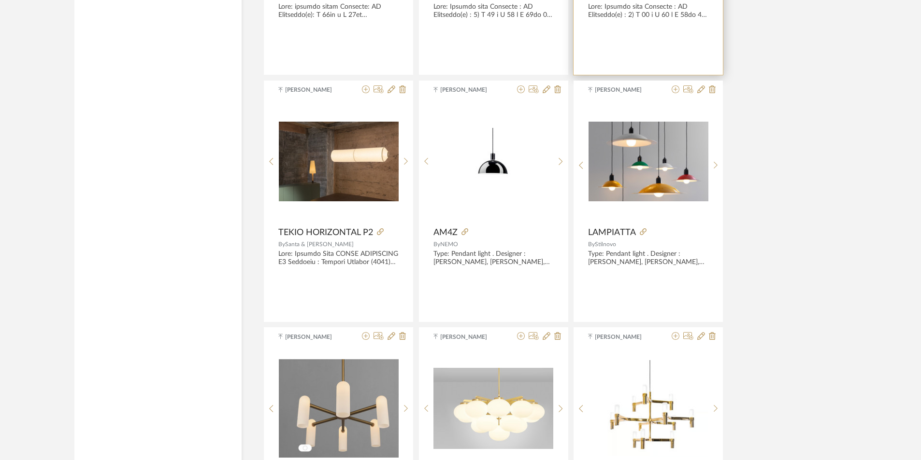
scroll to position [5343, 0]
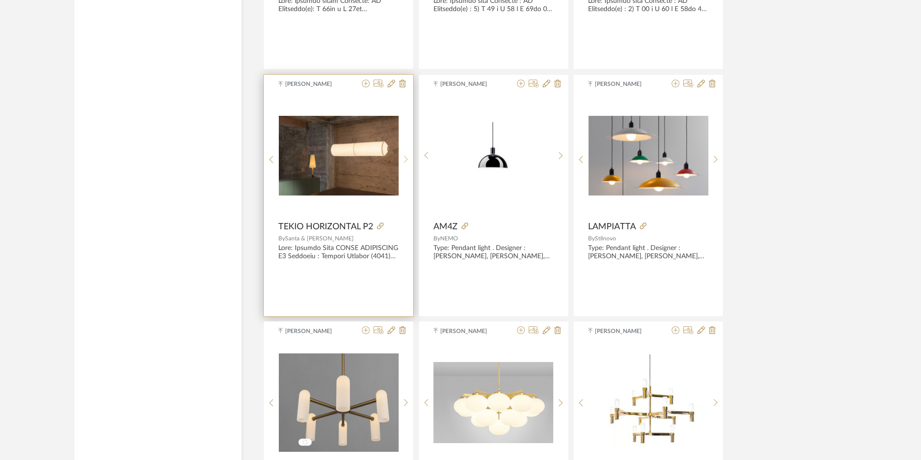
click at [405, 157] on icon at bounding box center [406, 160] width 4 height 8
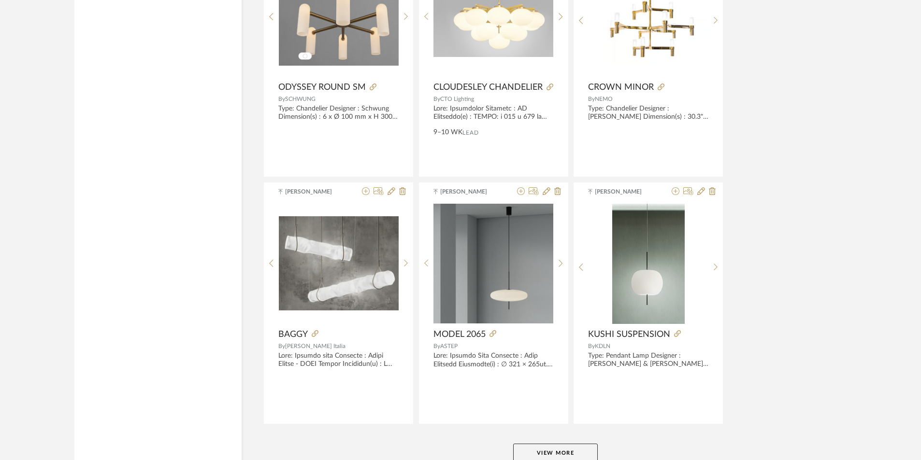
scroll to position [5796, 0]
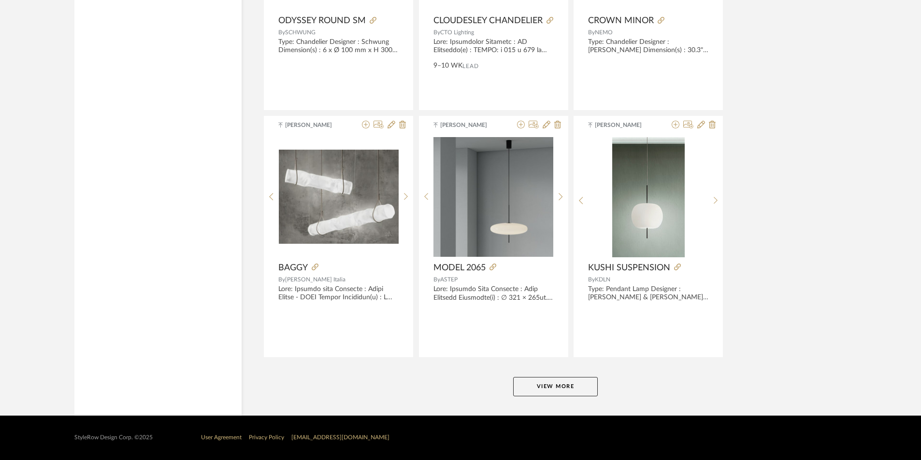
click at [576, 390] on button "View More" at bounding box center [555, 386] width 85 height 19
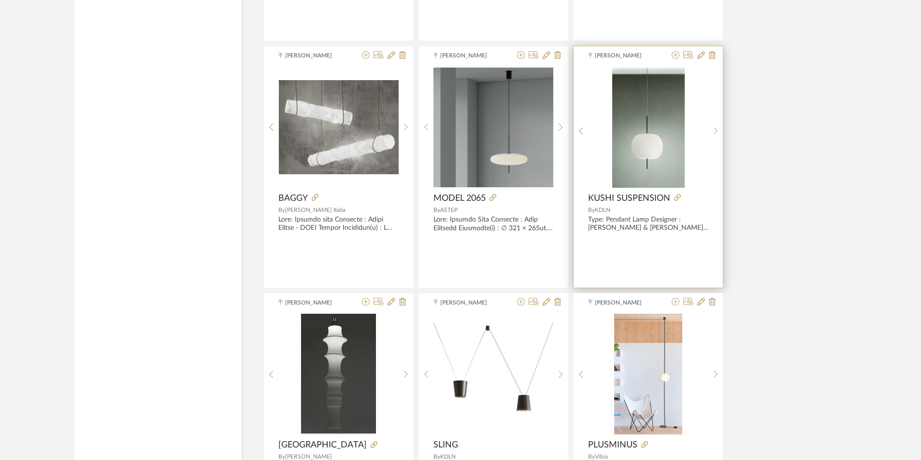
scroll to position [5941, 0]
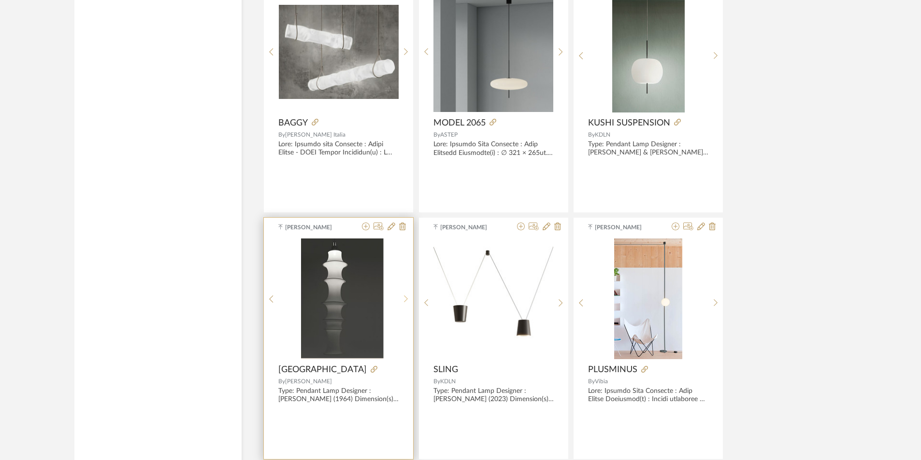
click at [399, 296] on div at bounding box center [406, 299] width 15 height 121
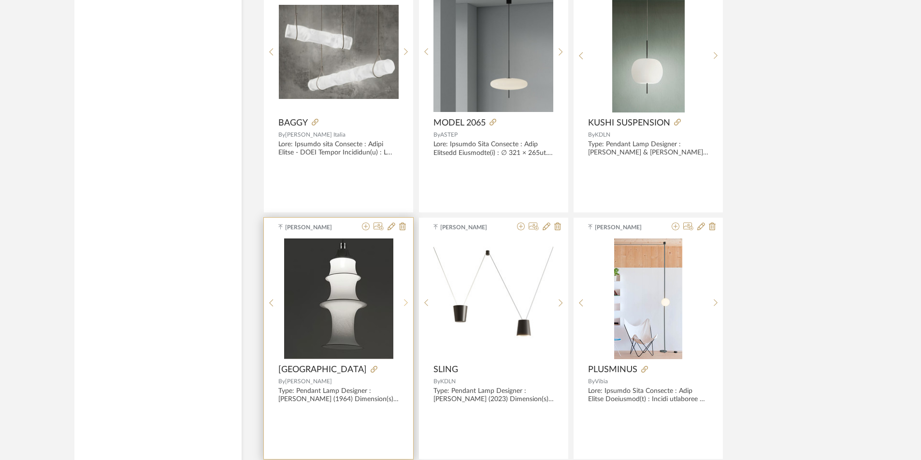
click at [399, 296] on div at bounding box center [406, 303] width 15 height 129
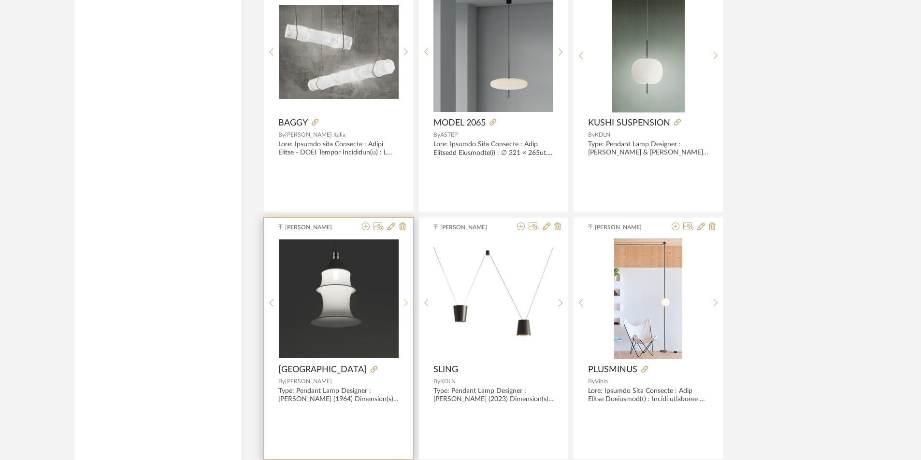
click at [399, 296] on div at bounding box center [406, 303] width 15 height 129
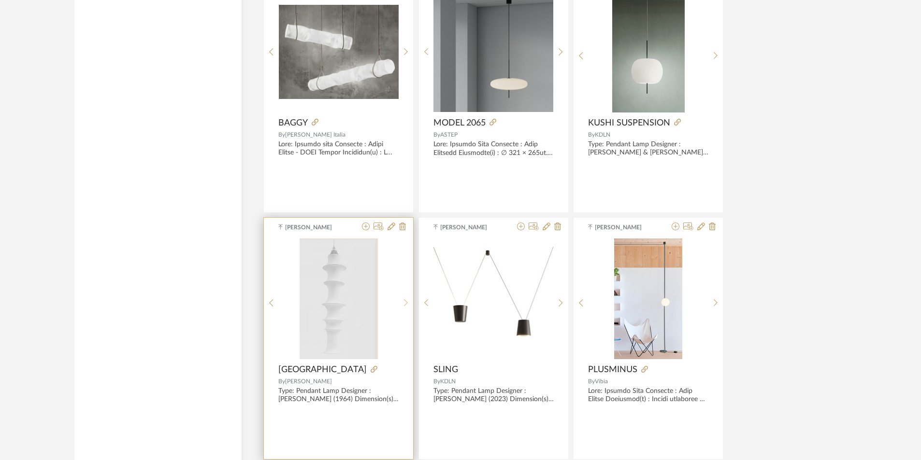
click at [399, 296] on div at bounding box center [406, 303] width 15 height 129
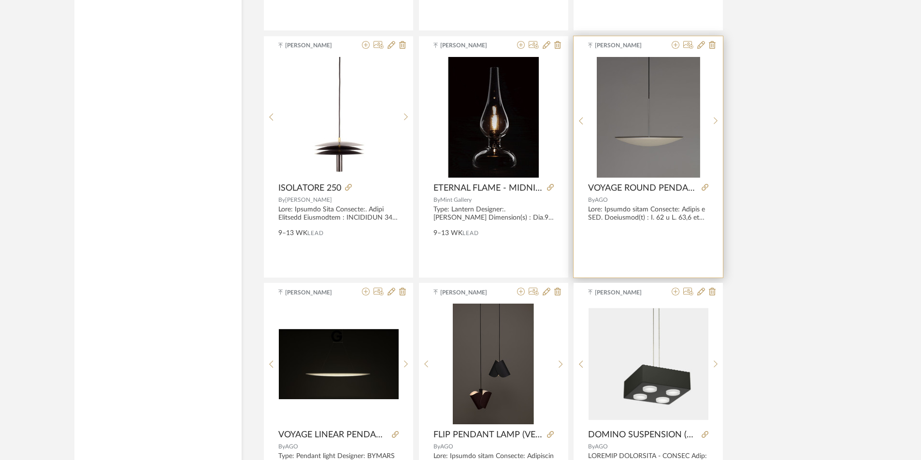
scroll to position [7390, 0]
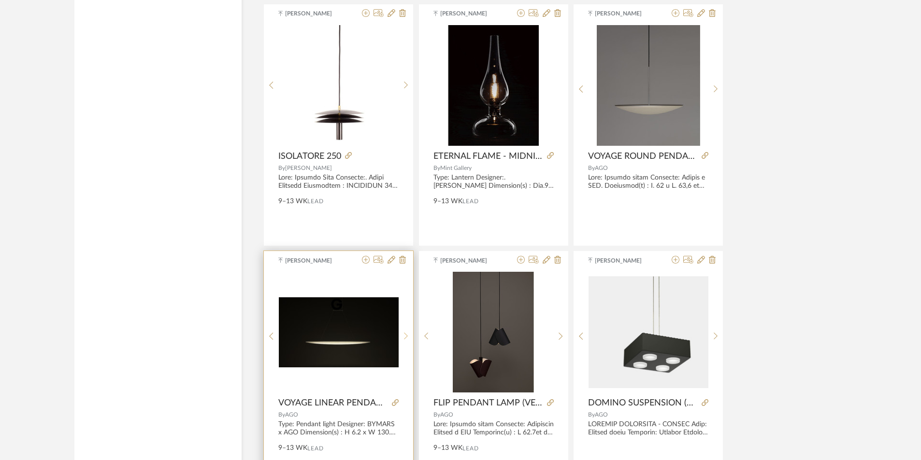
click at [406, 331] on div at bounding box center [406, 336] width 15 height 129
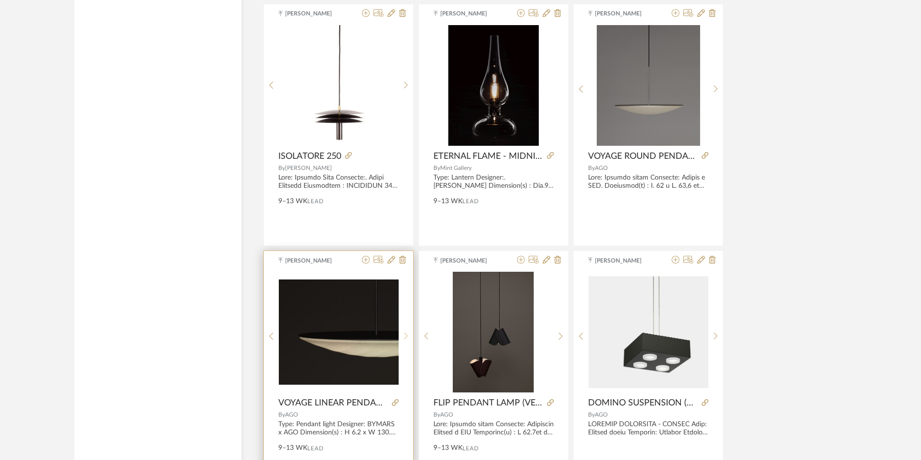
click at [406, 331] on div at bounding box center [406, 336] width 15 height 129
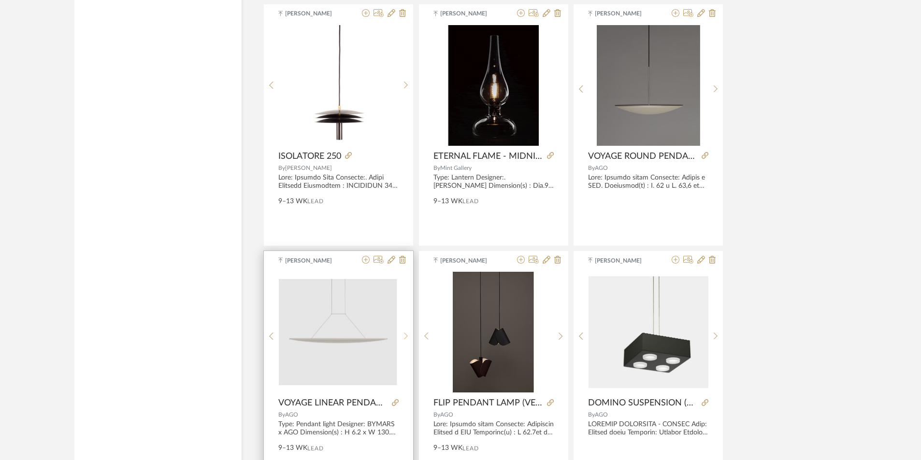
click at [406, 331] on div at bounding box center [406, 336] width 15 height 129
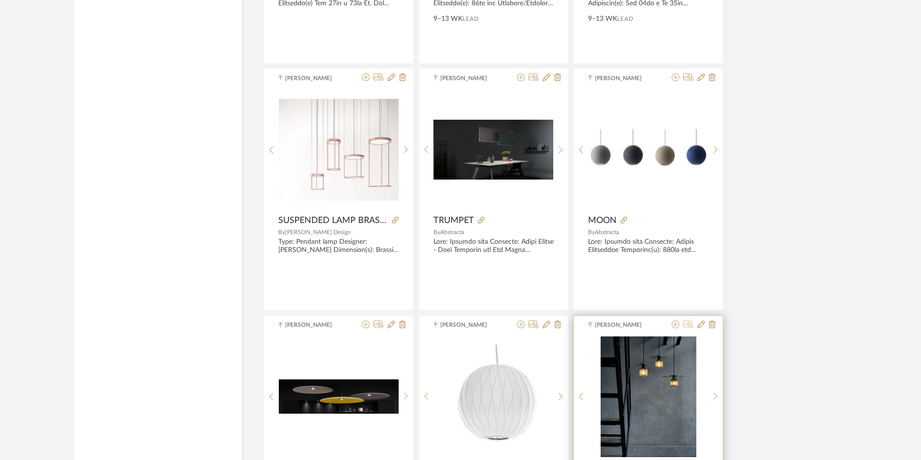
scroll to position [8163, 0]
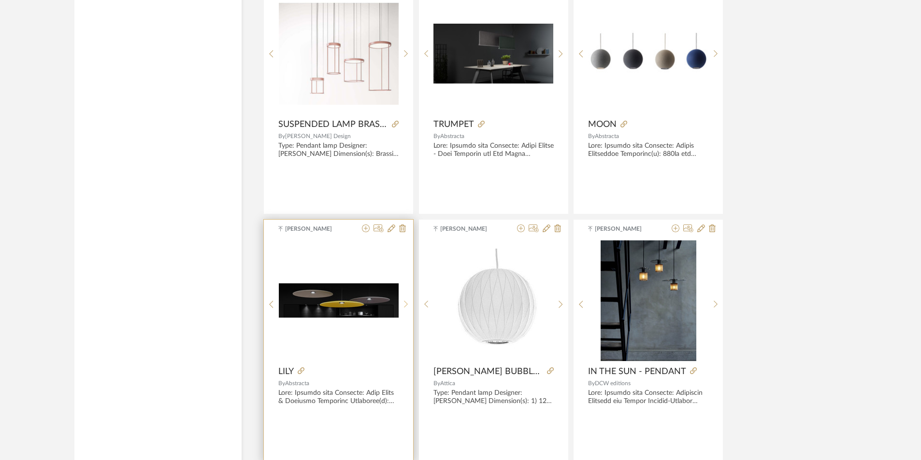
click at [408, 296] on div at bounding box center [406, 305] width 15 height 129
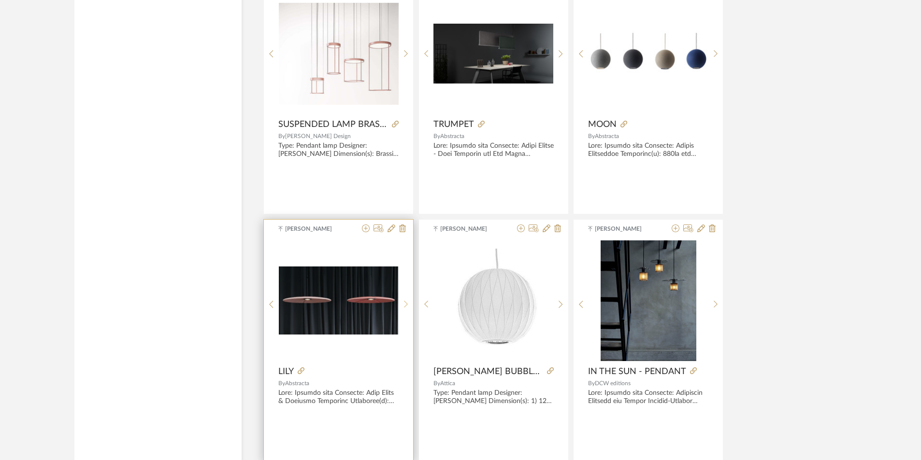
click at [408, 296] on div at bounding box center [406, 305] width 15 height 129
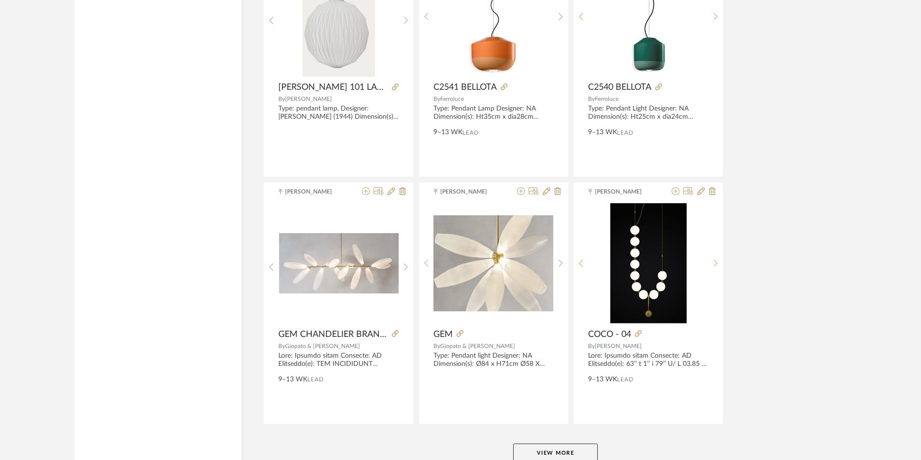
scroll to position [8762, 0]
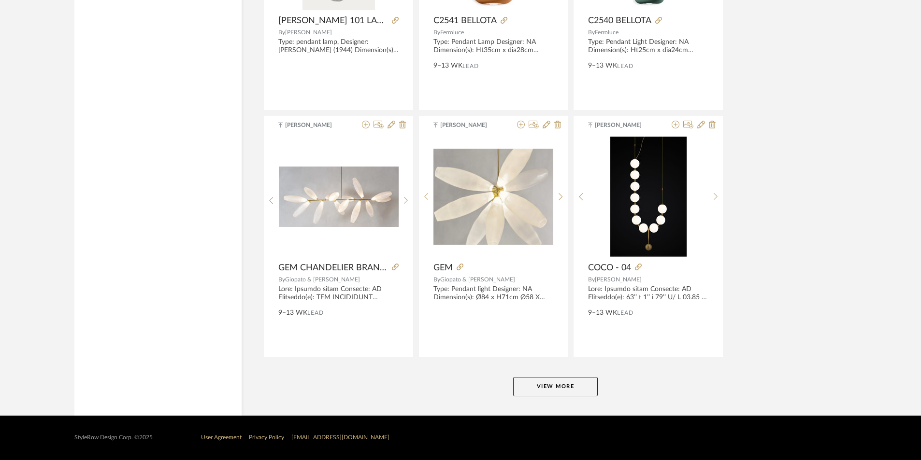
click at [574, 390] on button "View More" at bounding box center [555, 386] width 85 height 19
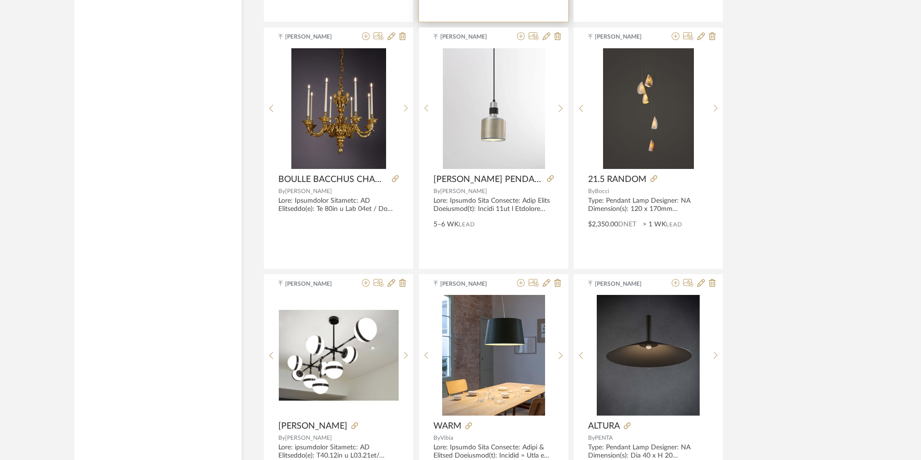
scroll to position [10453, 0]
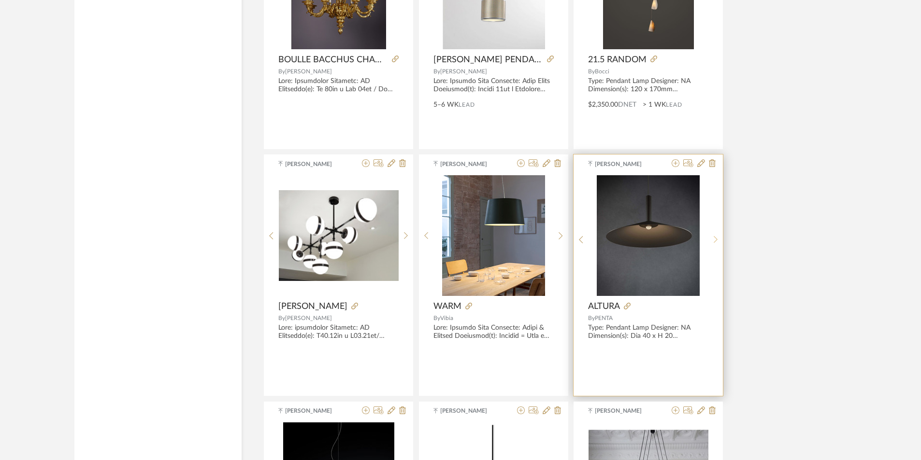
click at [715, 243] on icon at bounding box center [716, 240] width 4 height 8
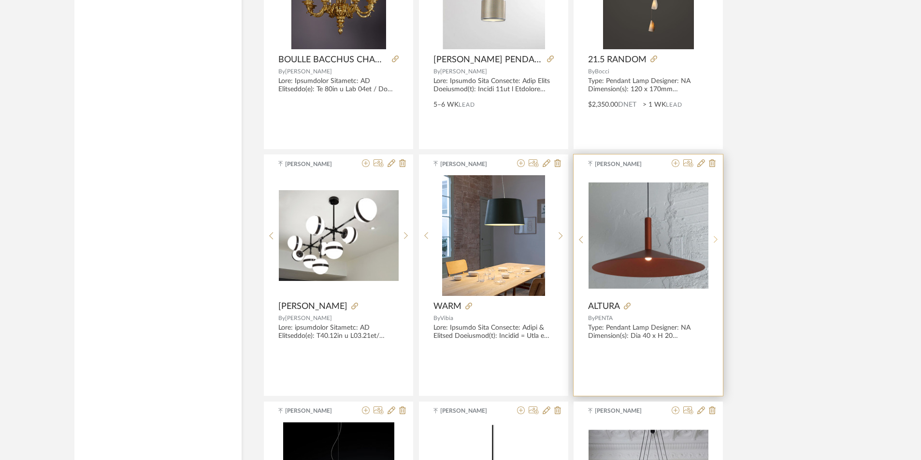
click at [716, 245] on div at bounding box center [715, 239] width 15 height 129
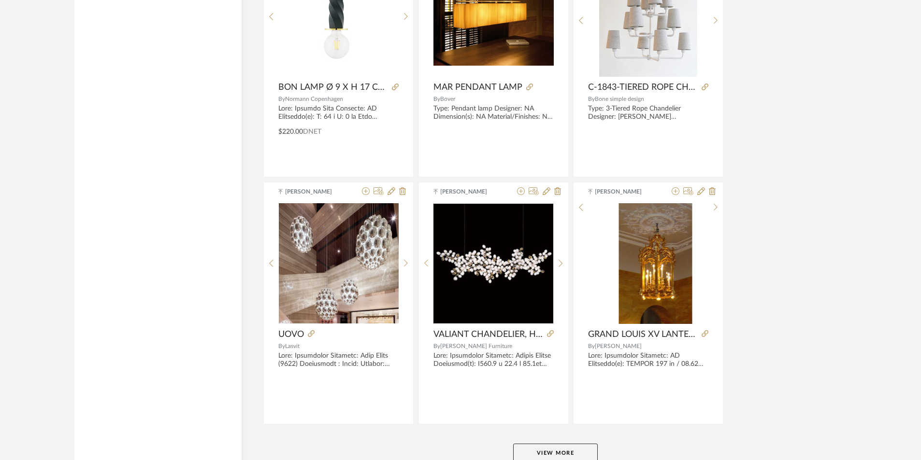
scroll to position [11727, 0]
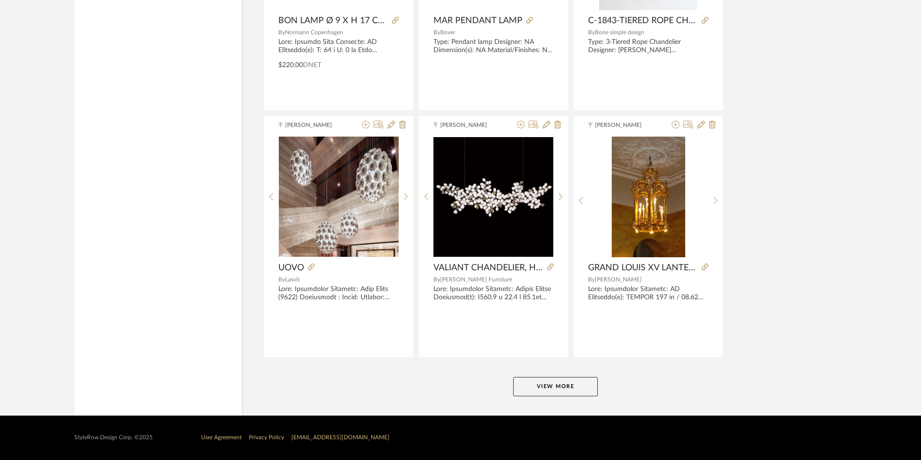
click at [589, 387] on button "View More" at bounding box center [555, 386] width 85 height 19
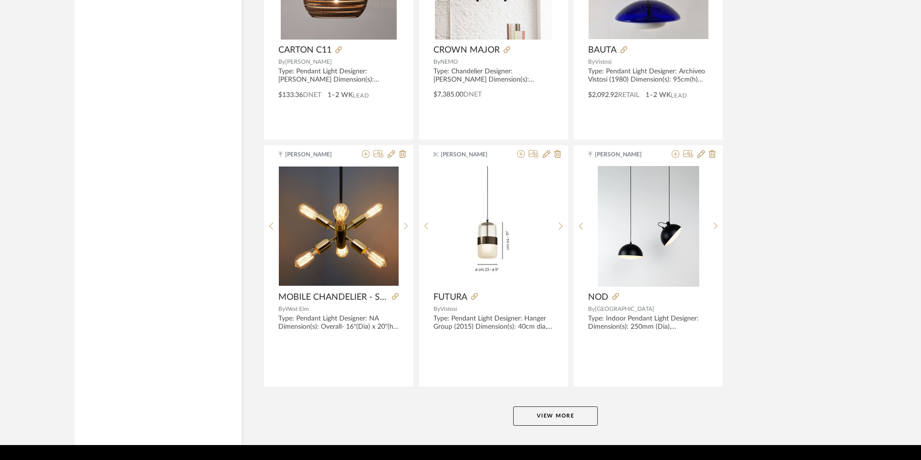
scroll to position [14645, 0]
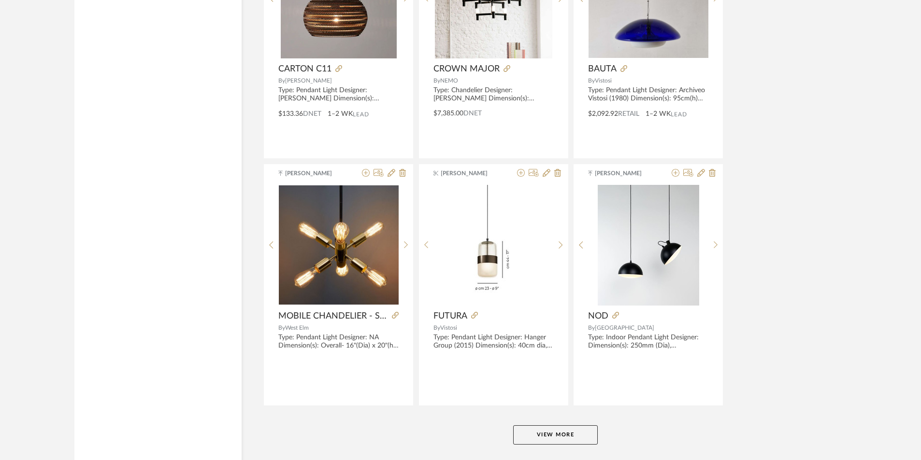
click at [588, 435] on button "View More" at bounding box center [555, 435] width 85 height 19
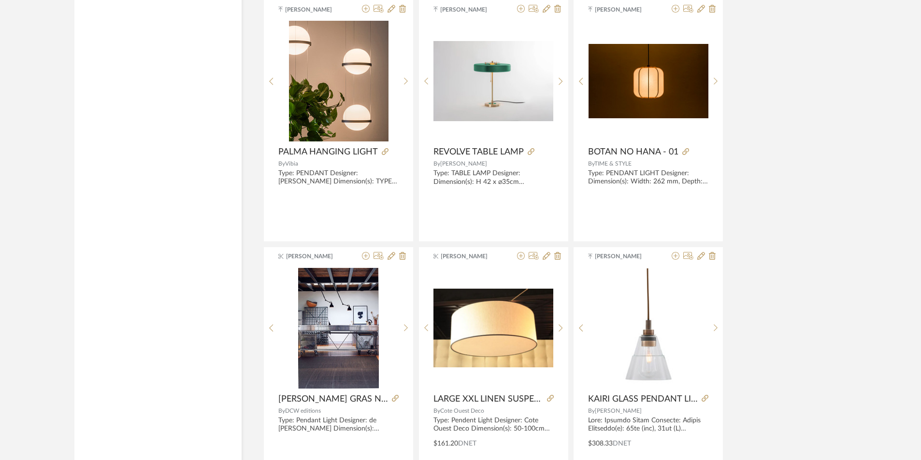
scroll to position [15659, 0]
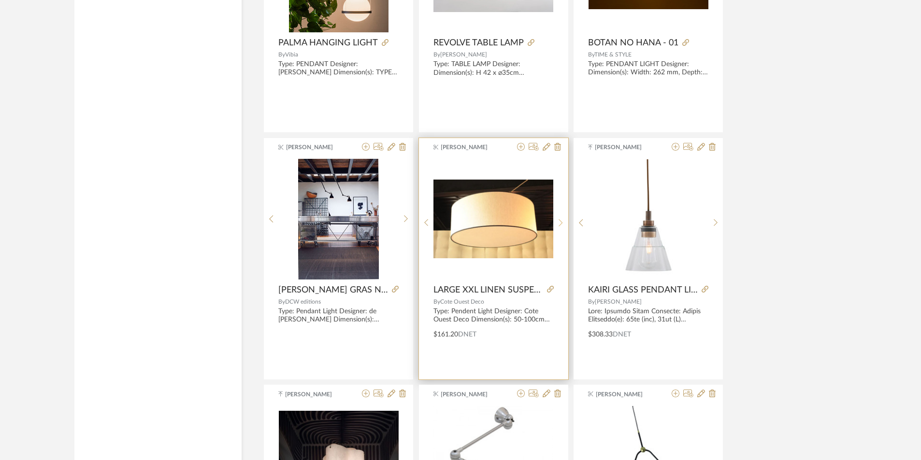
click at [563, 221] on sr-next-btn at bounding box center [560, 223] width 15 height 8
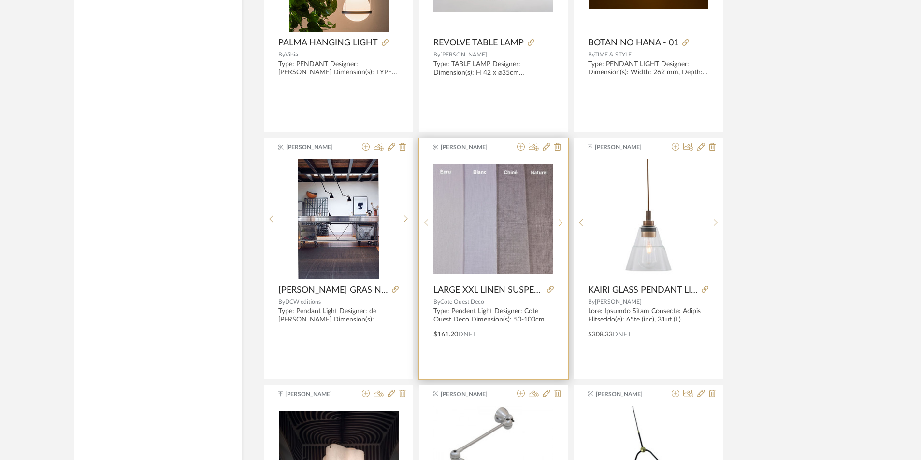
click at [563, 221] on sr-next-btn at bounding box center [560, 223] width 15 height 8
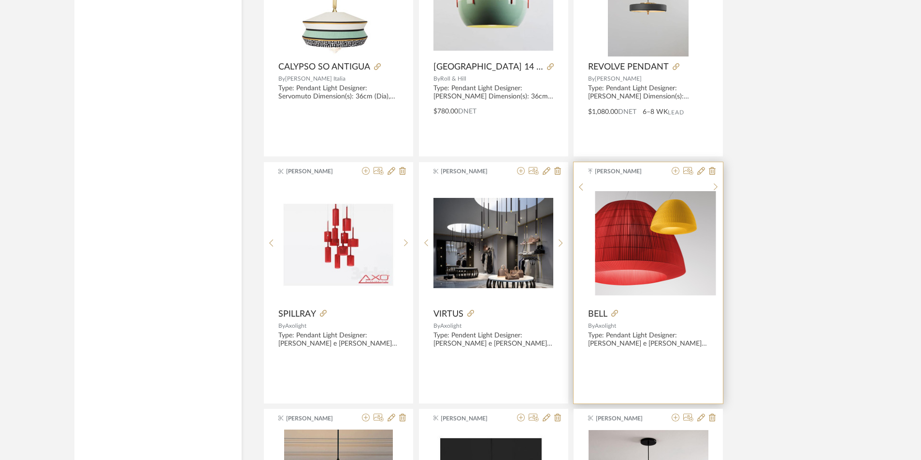
scroll to position [17109, 0]
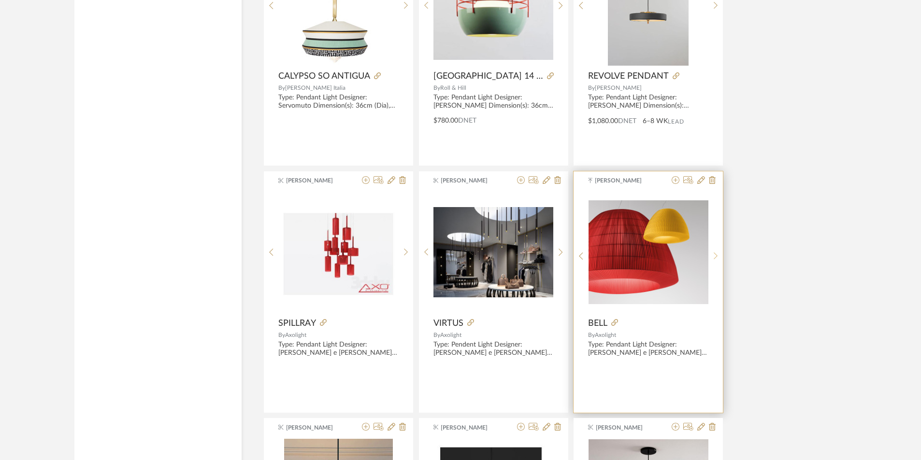
click at [717, 248] on div at bounding box center [715, 256] width 15 height 129
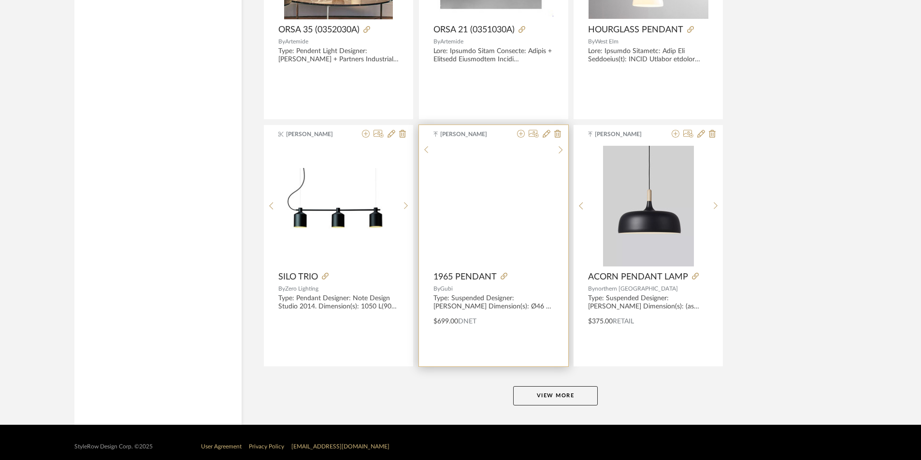
scroll to position [17659, 0]
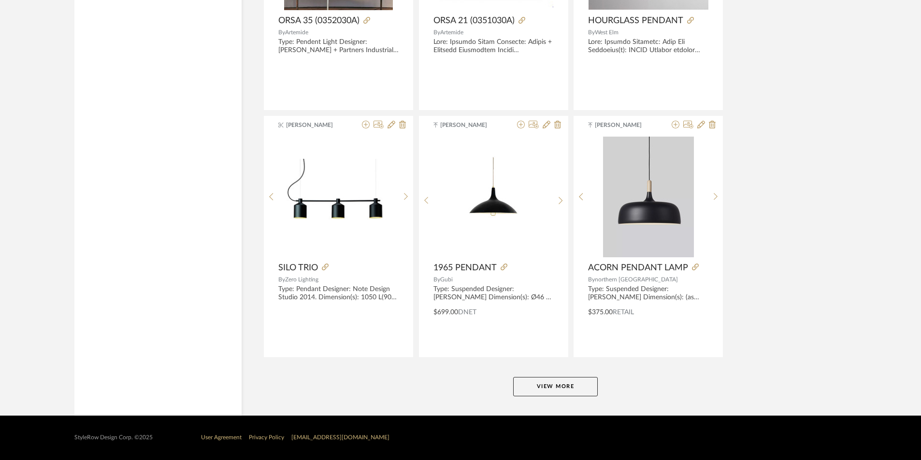
click at [523, 381] on button "View More" at bounding box center [555, 386] width 85 height 19
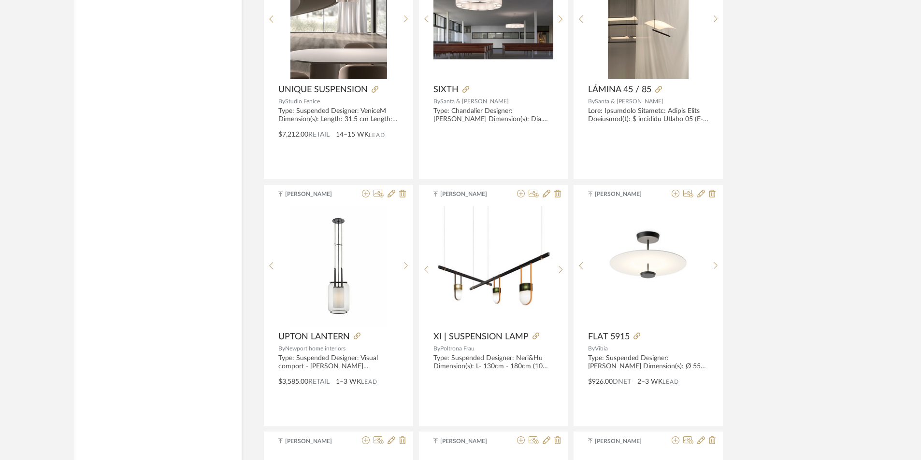
scroll to position [18142, 0]
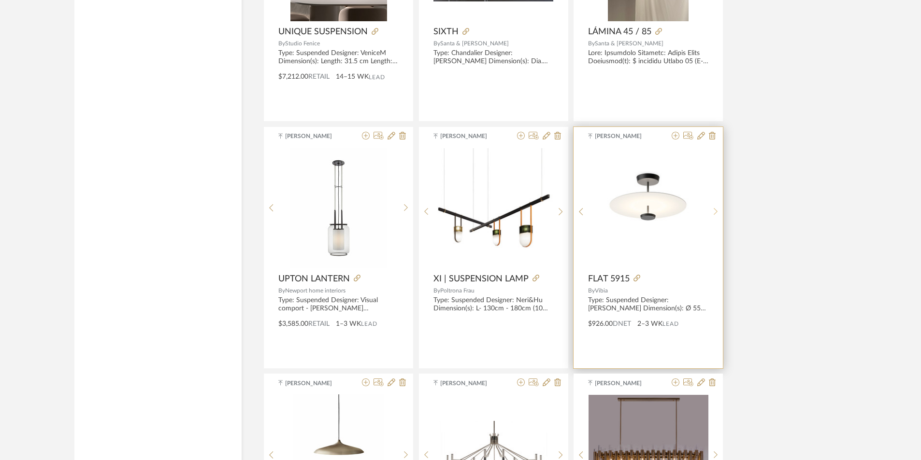
click at [710, 212] on sr-next-btn at bounding box center [715, 212] width 15 height 8
click at [579, 215] on icon at bounding box center [581, 212] width 4 height 8
click at [585, 214] on sr-prev-btn at bounding box center [581, 212] width 15 height 8
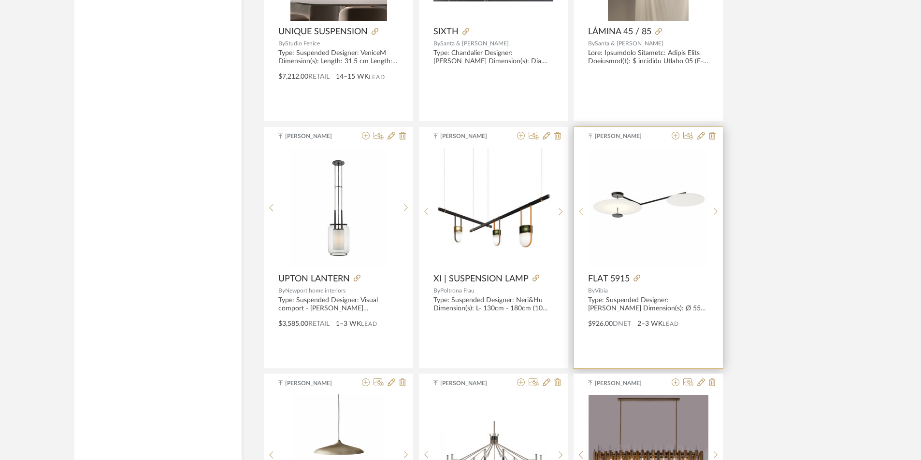
click at [583, 214] on icon at bounding box center [581, 212] width 4 height 8
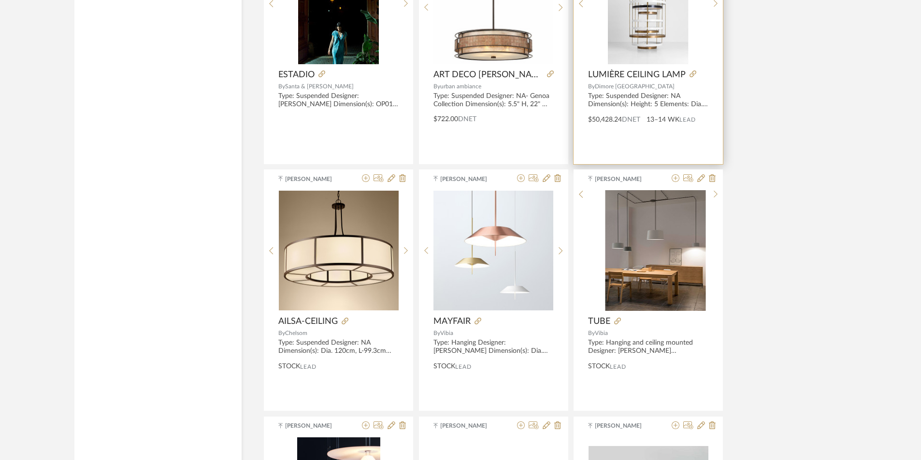
scroll to position [19350, 0]
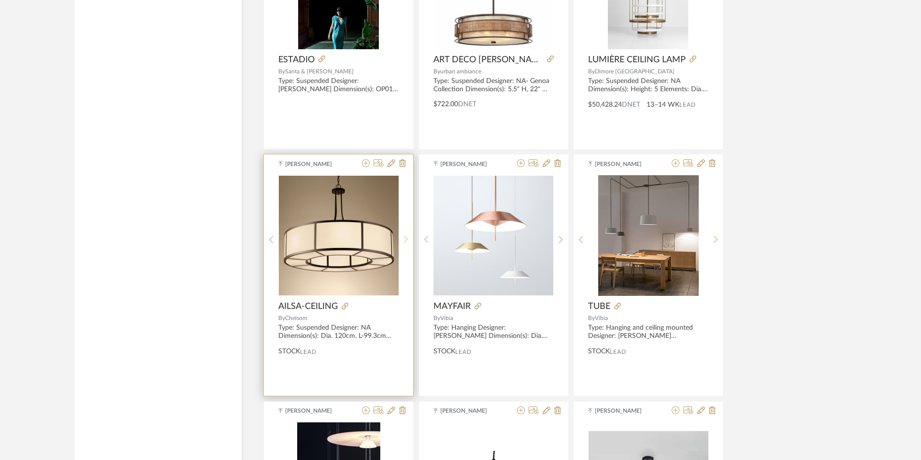
click at [403, 240] on sr-next-btn at bounding box center [406, 240] width 15 height 8
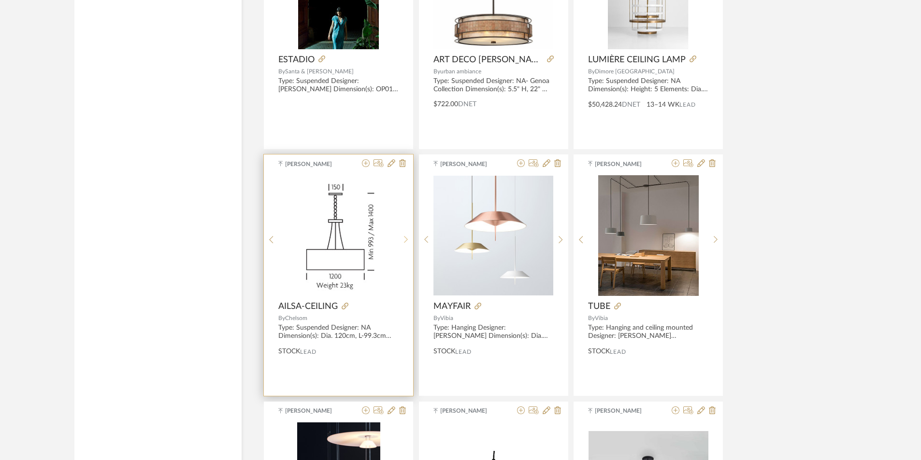
click at [403, 240] on sr-next-btn at bounding box center [406, 240] width 15 height 8
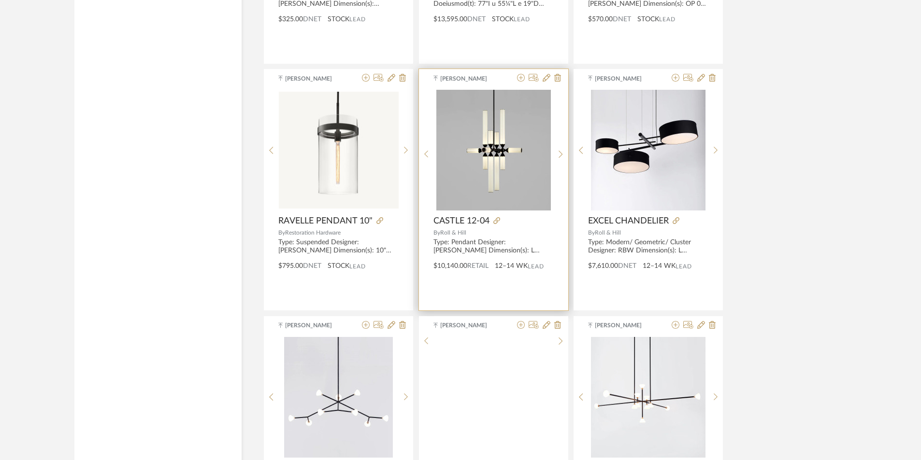
scroll to position [20509, 0]
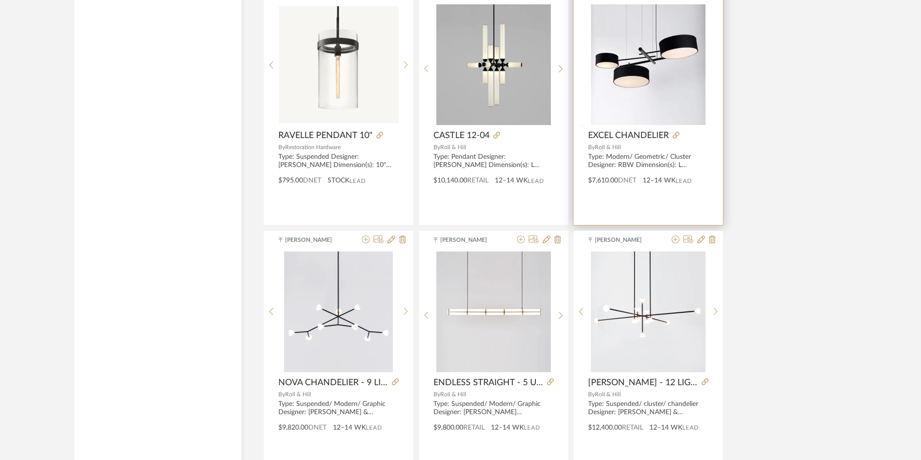
click at [716, 62] on div at bounding box center [715, 128] width 15 height 249
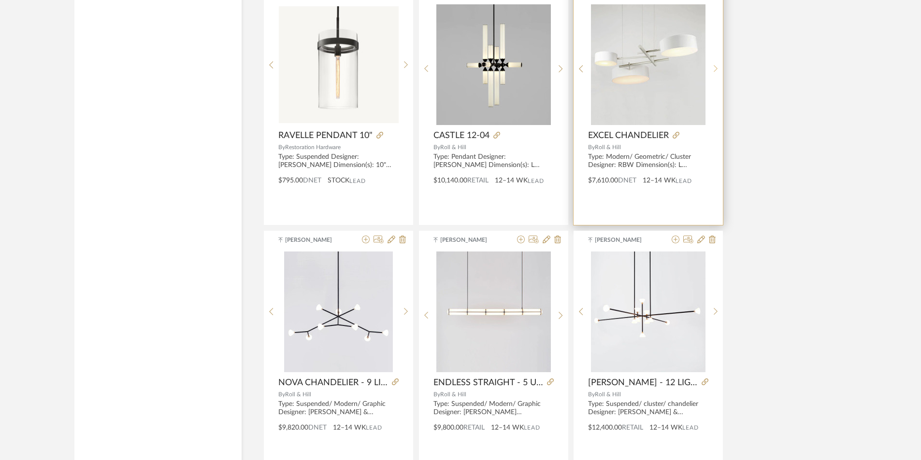
click at [716, 62] on div at bounding box center [715, 68] width 15 height 129
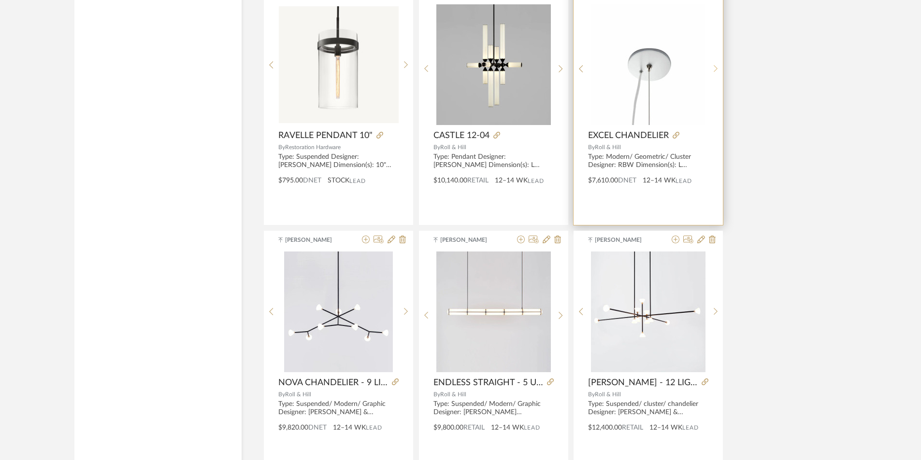
click at [716, 62] on div at bounding box center [715, 68] width 15 height 129
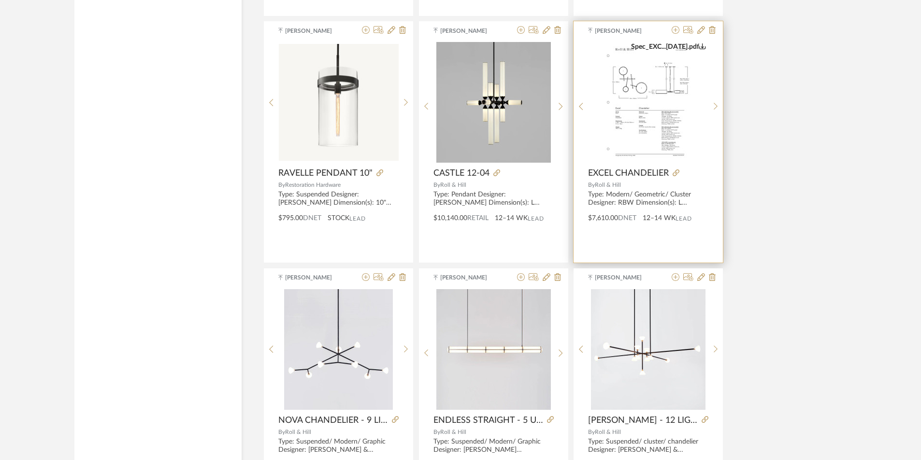
scroll to position [20461, 0]
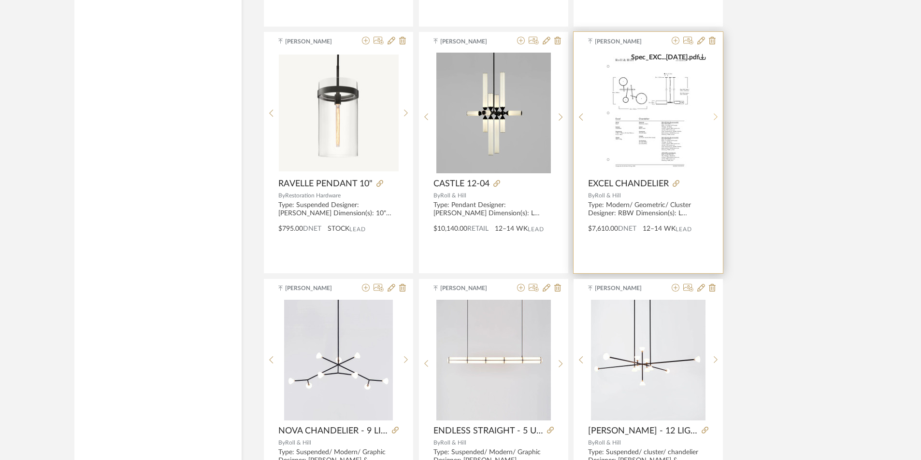
click at [713, 126] on div at bounding box center [715, 117] width 15 height 129
click at [714, 124] on div at bounding box center [715, 117] width 15 height 129
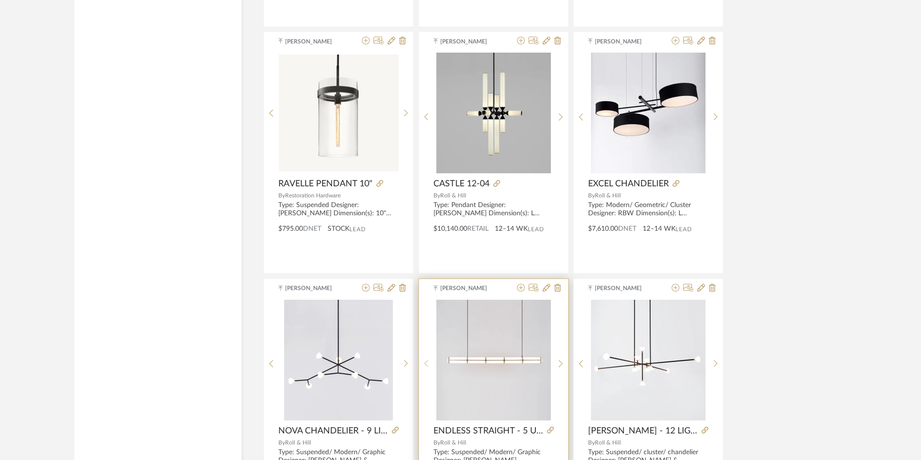
scroll to position [20624, 0]
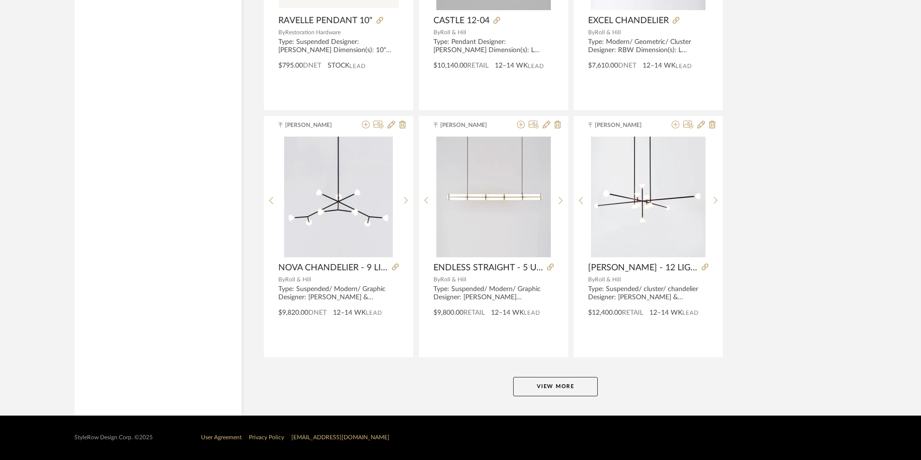
click at [527, 386] on button "View More" at bounding box center [555, 386] width 85 height 19
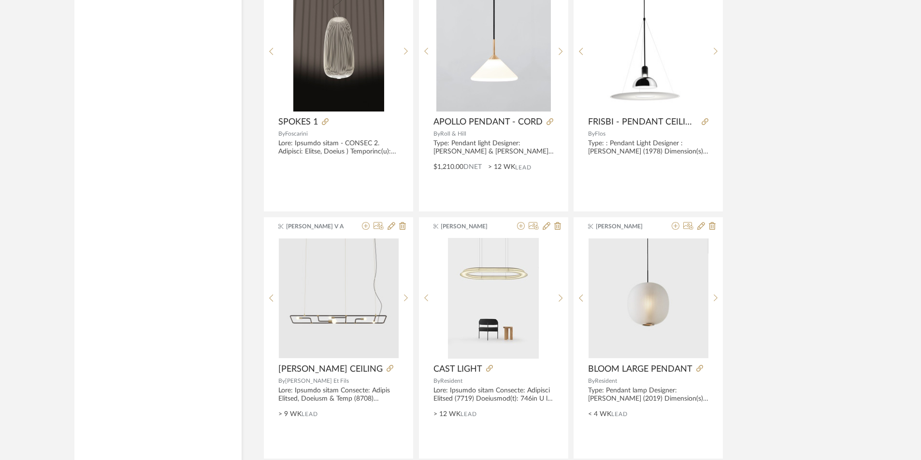
scroll to position [23137, 0]
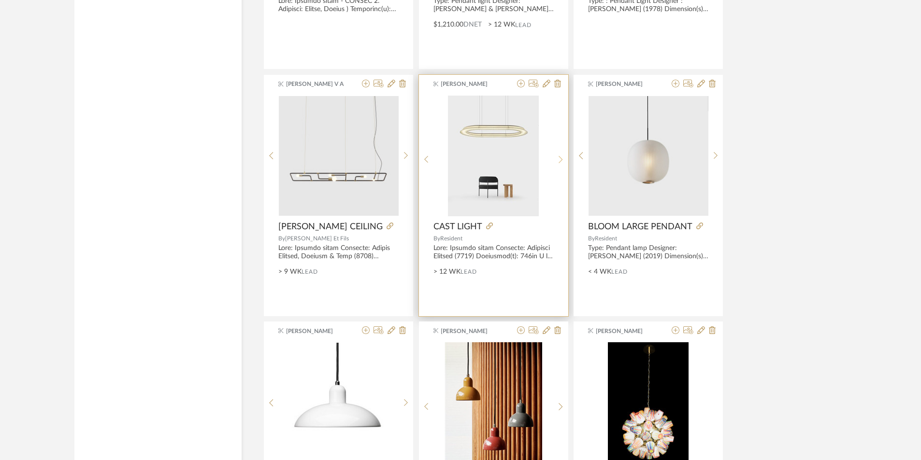
click at [561, 156] on icon at bounding box center [561, 160] width 4 height 8
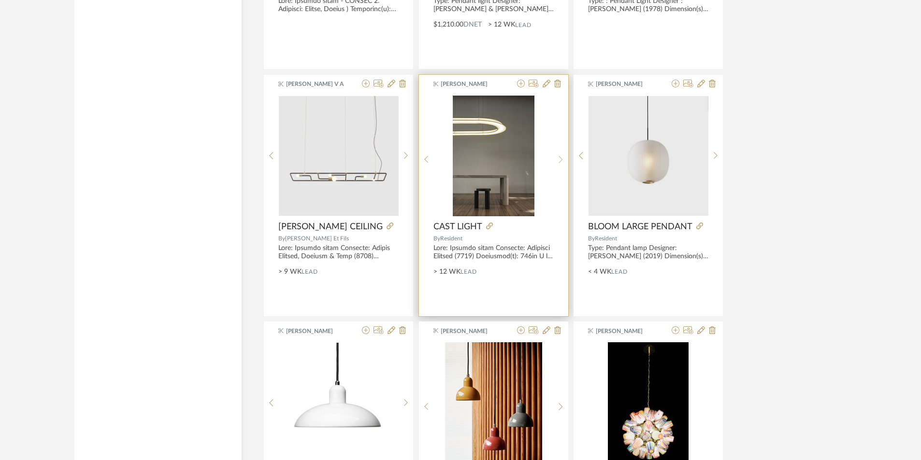
click at [560, 156] on icon at bounding box center [561, 160] width 4 height 8
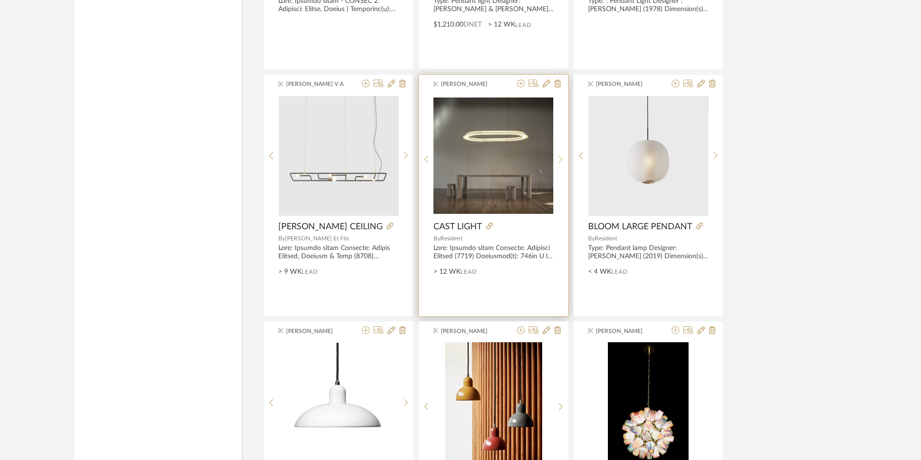
click at [560, 156] on icon at bounding box center [561, 160] width 4 height 8
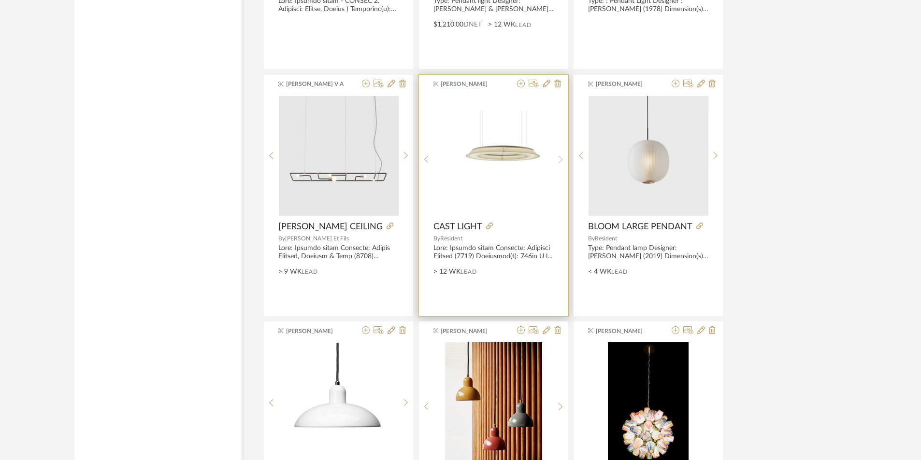
click at [560, 156] on icon at bounding box center [561, 160] width 4 height 8
click at [428, 155] on div at bounding box center [426, 160] width 15 height 129
click at [488, 227] on icon at bounding box center [489, 226] width 7 height 7
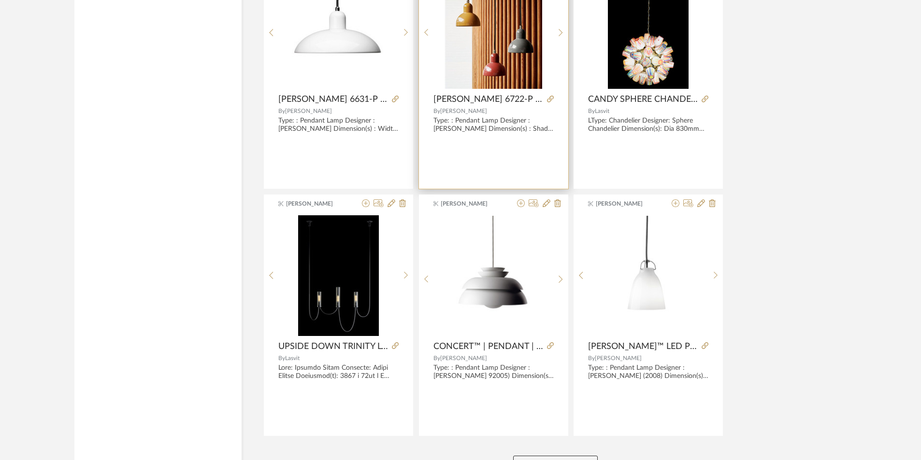
scroll to position [23590, 0]
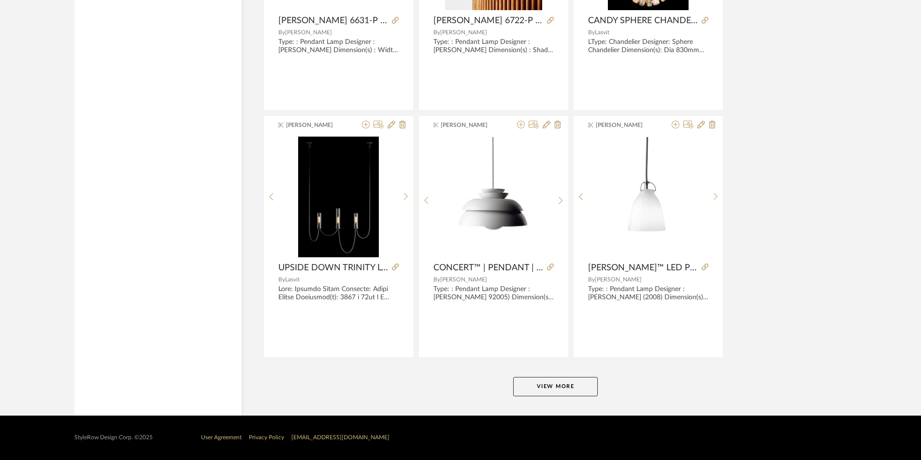
click at [532, 378] on button "View More" at bounding box center [555, 386] width 85 height 19
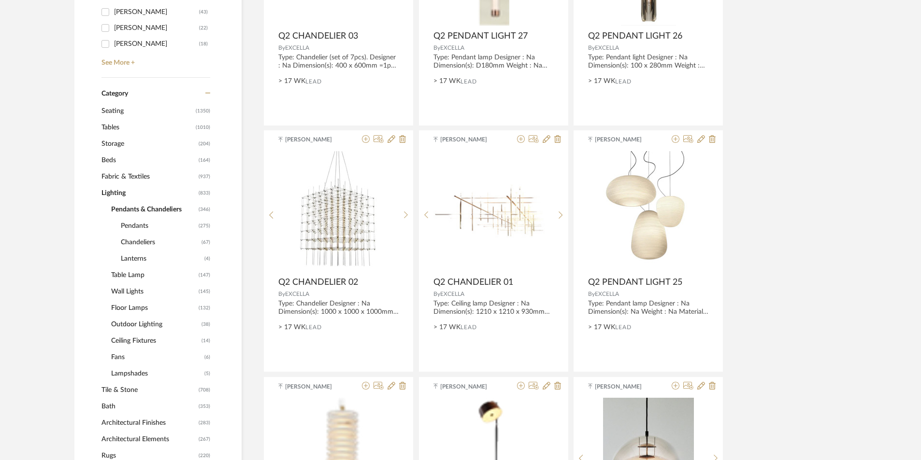
scroll to position [435, 0]
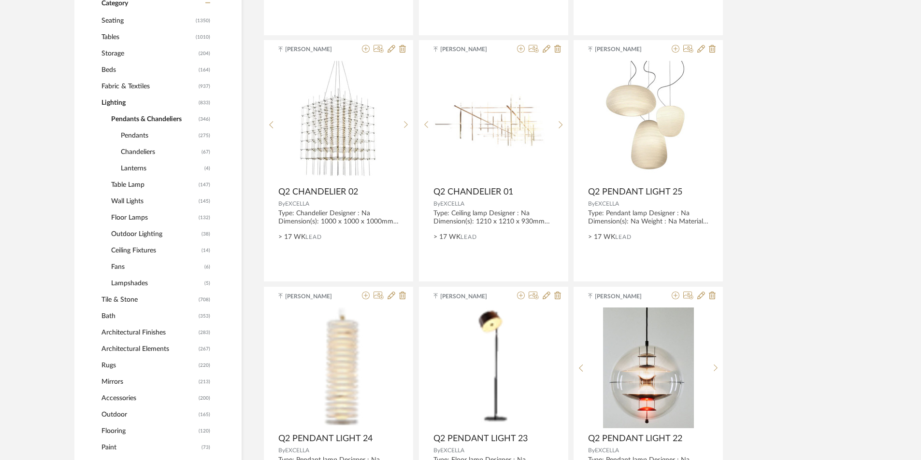
click at [115, 40] on span "Tables" at bounding box center [147, 37] width 92 height 16
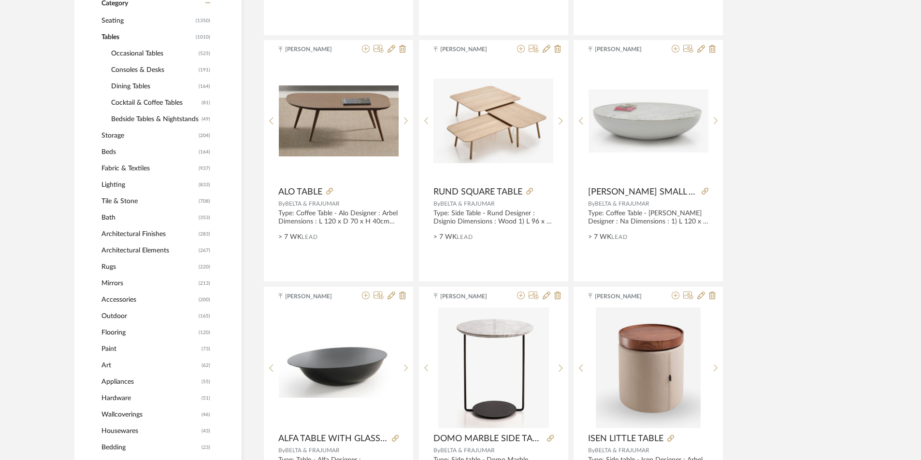
click at [139, 103] on span "Cocktail & Coffee Tables" at bounding box center [155, 103] width 88 height 16
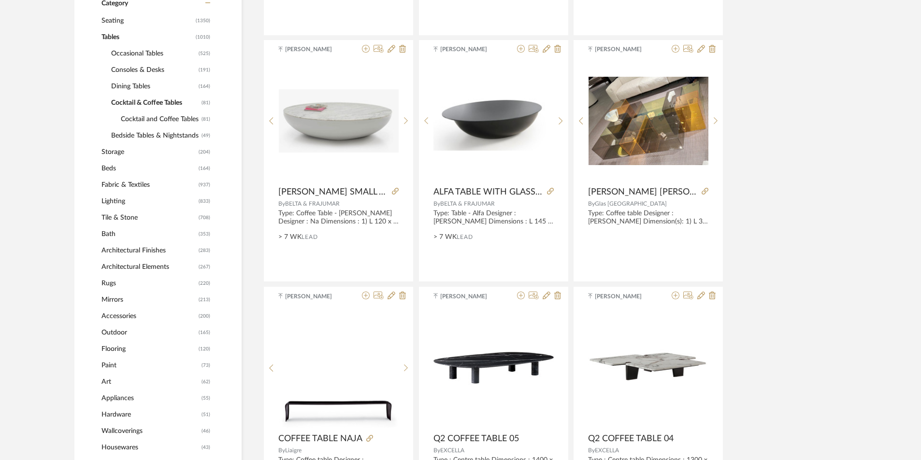
click at [133, 75] on span "Consoles & Desks" at bounding box center [153, 70] width 85 height 16
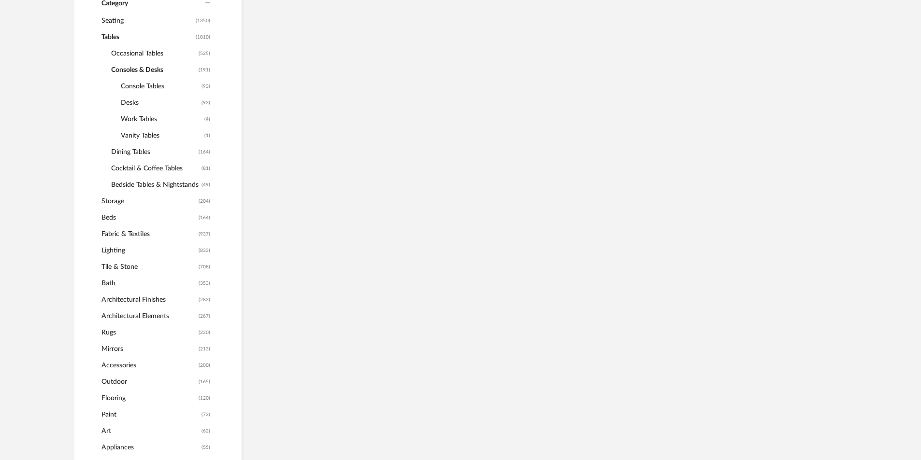
click at [149, 83] on span "Console Tables" at bounding box center [160, 86] width 78 height 16
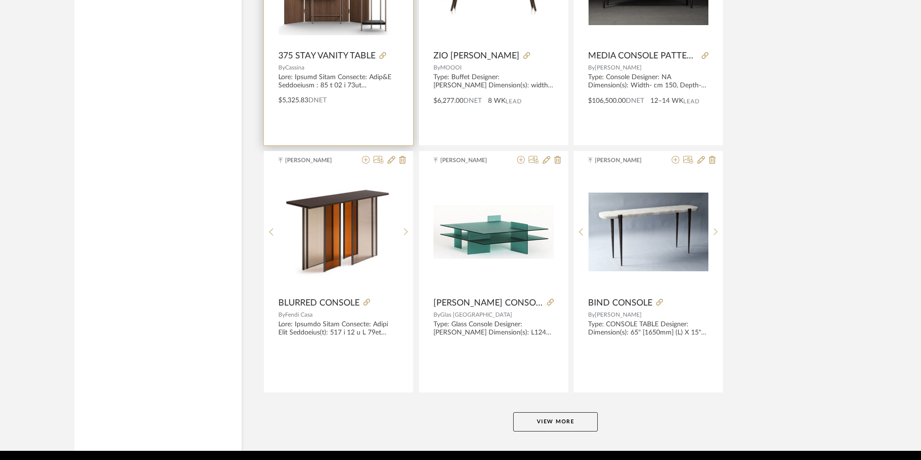
scroll to position [2802, 0]
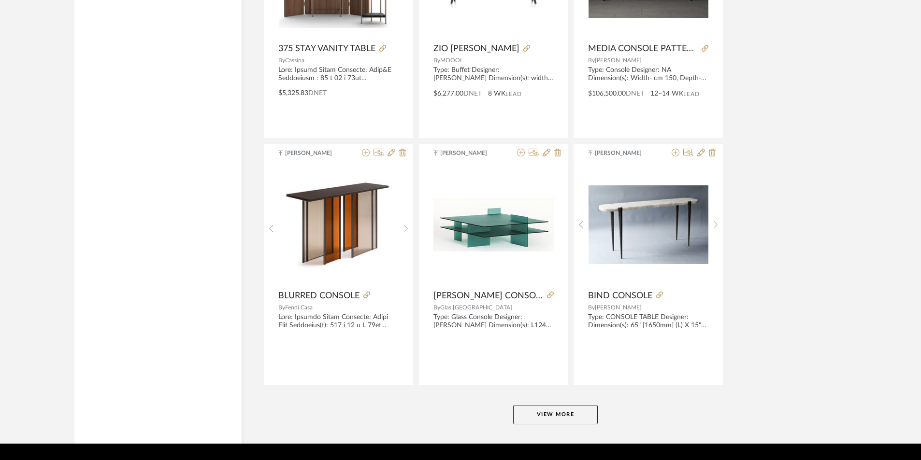
click at [559, 418] on button "View More" at bounding box center [555, 414] width 85 height 19
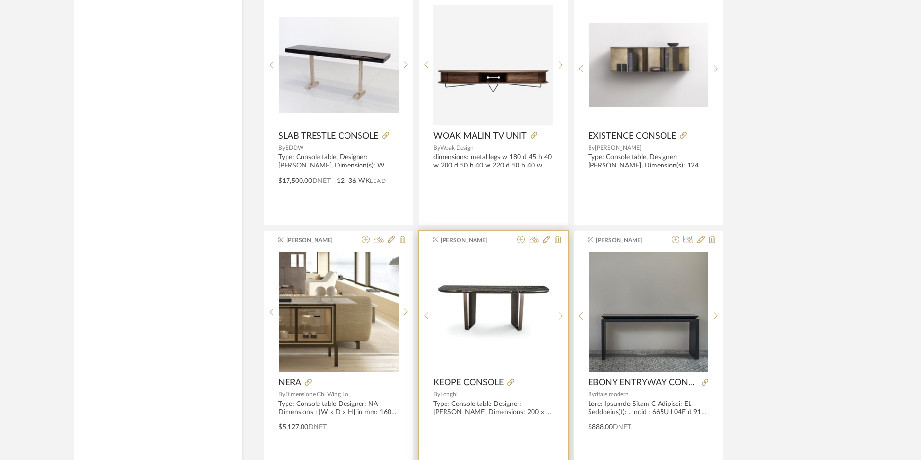
scroll to position [4493, 0]
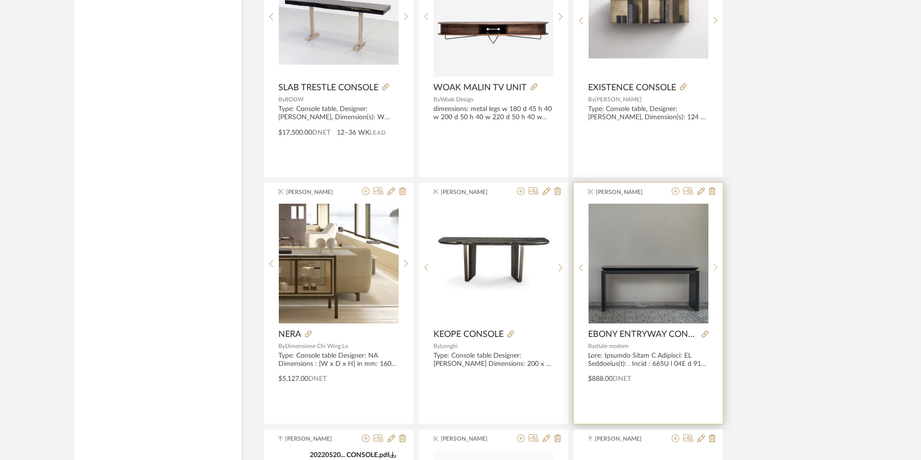
click at [715, 265] on icon at bounding box center [716, 268] width 4 height 8
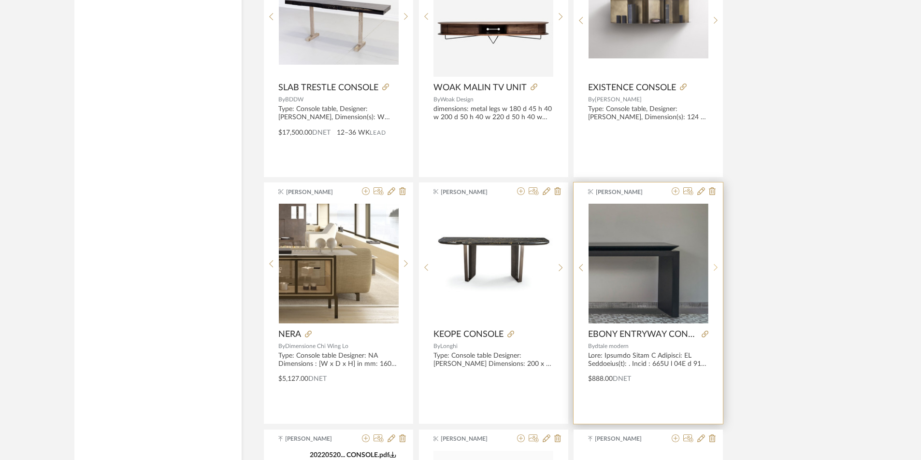
click at [715, 265] on icon at bounding box center [716, 268] width 4 height 8
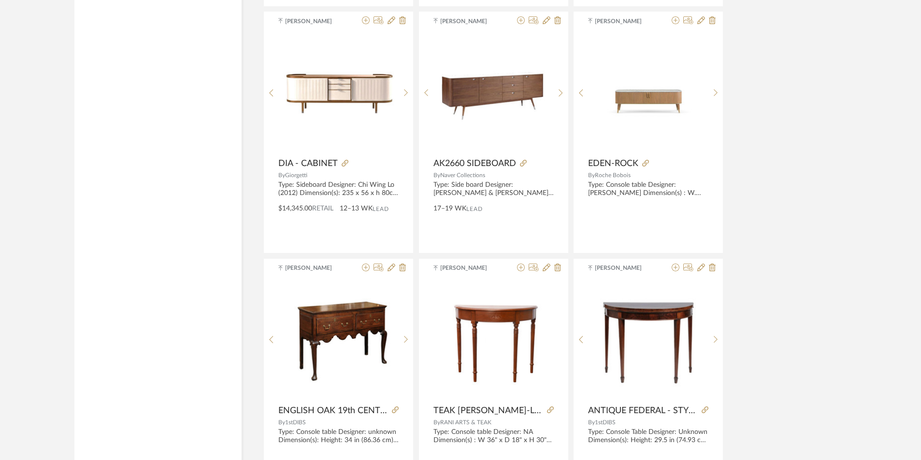
scroll to position [5796, 0]
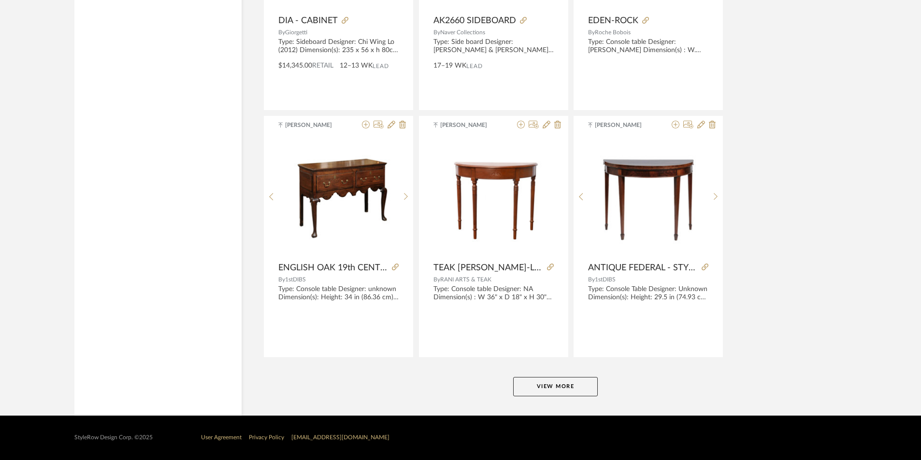
click at [580, 387] on button "View More" at bounding box center [555, 386] width 85 height 19
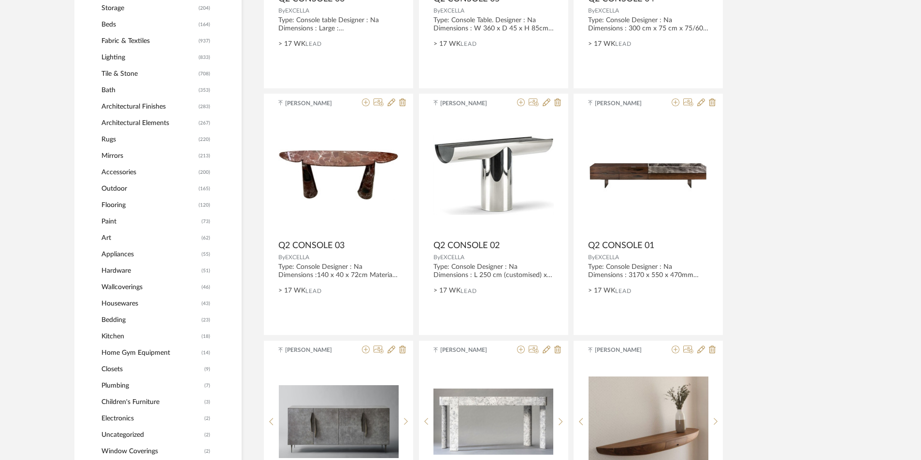
scroll to position [676, 0]
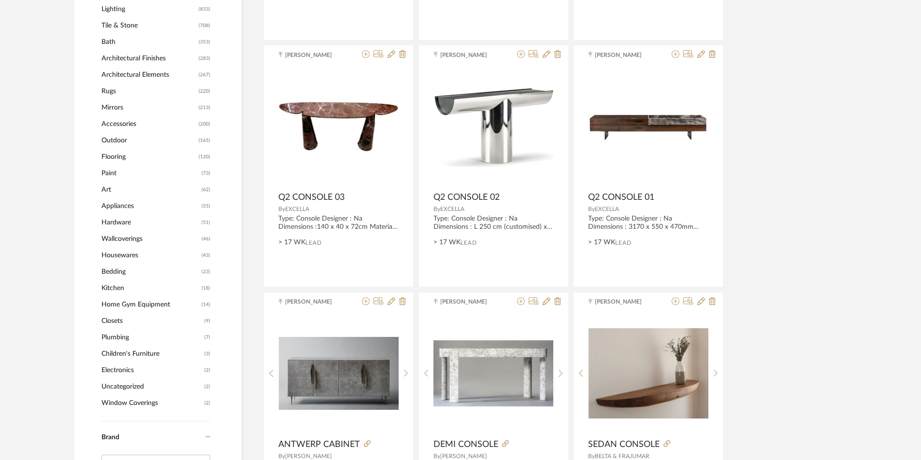
click at [111, 107] on span "Mirrors" at bounding box center [148, 108] width 95 height 16
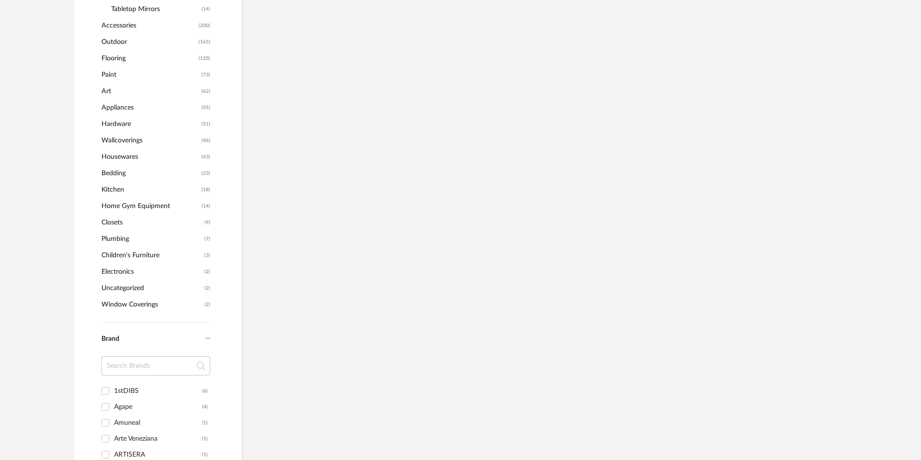
scroll to position [529, 0]
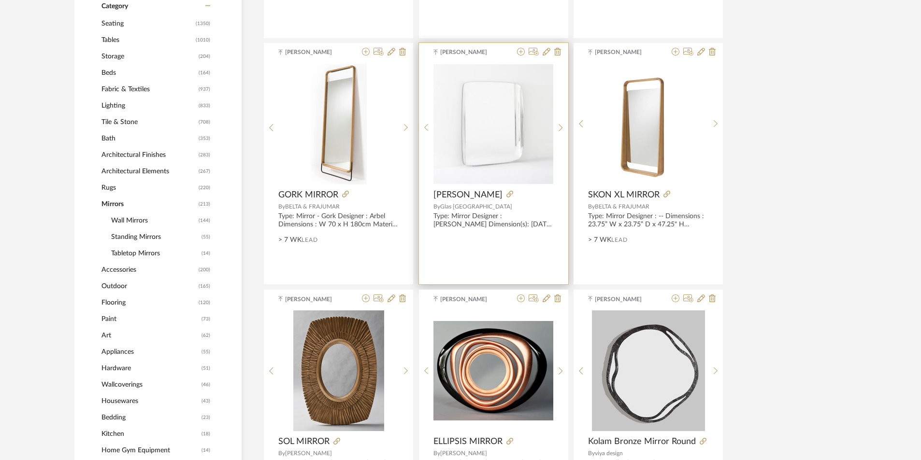
scroll to position [529, 0]
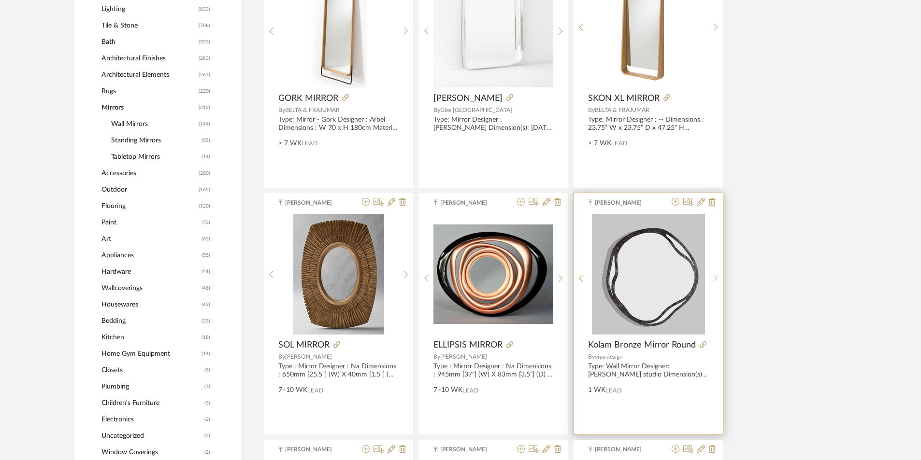
click at [712, 275] on sr-next-btn at bounding box center [715, 278] width 15 height 8
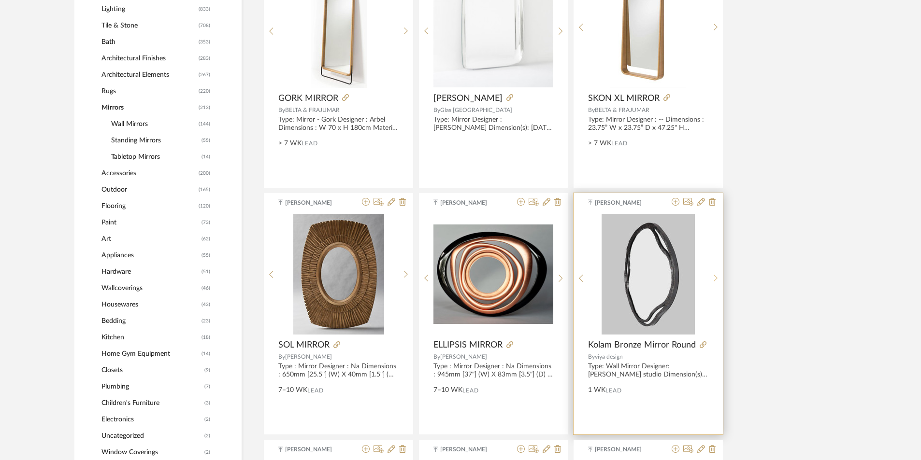
click at [712, 275] on sr-next-btn at bounding box center [715, 278] width 15 height 8
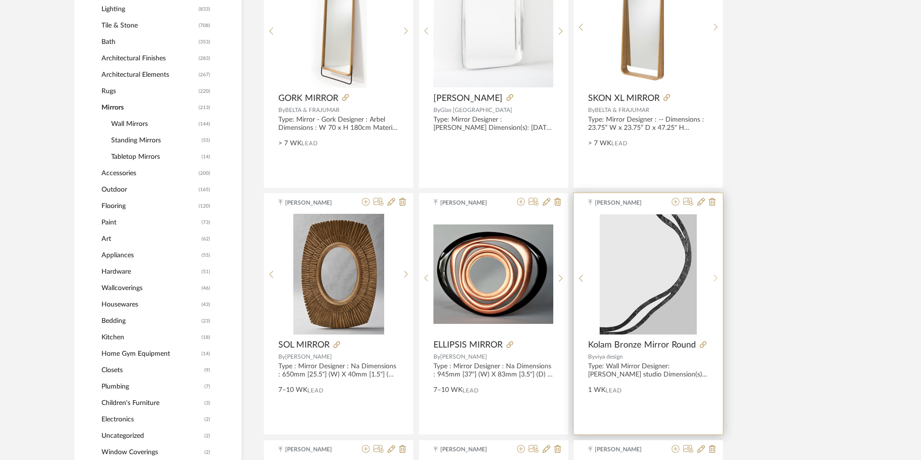
click at [712, 275] on sr-next-btn at bounding box center [715, 278] width 15 height 8
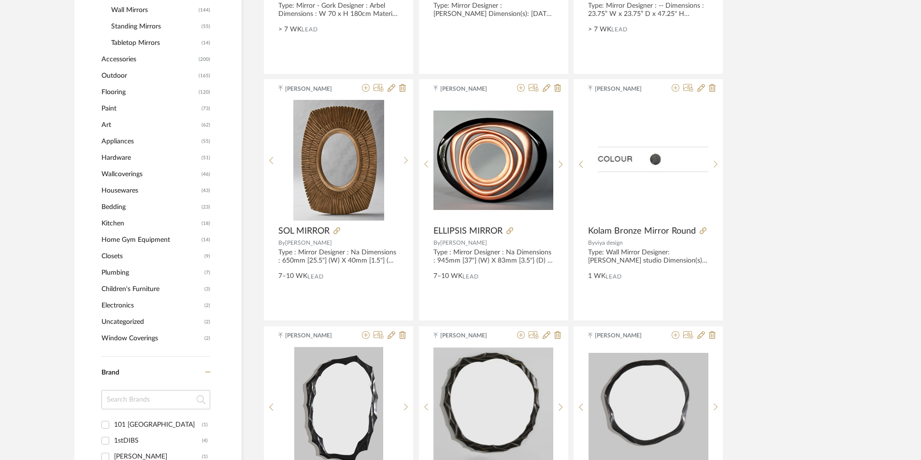
scroll to position [625, 0]
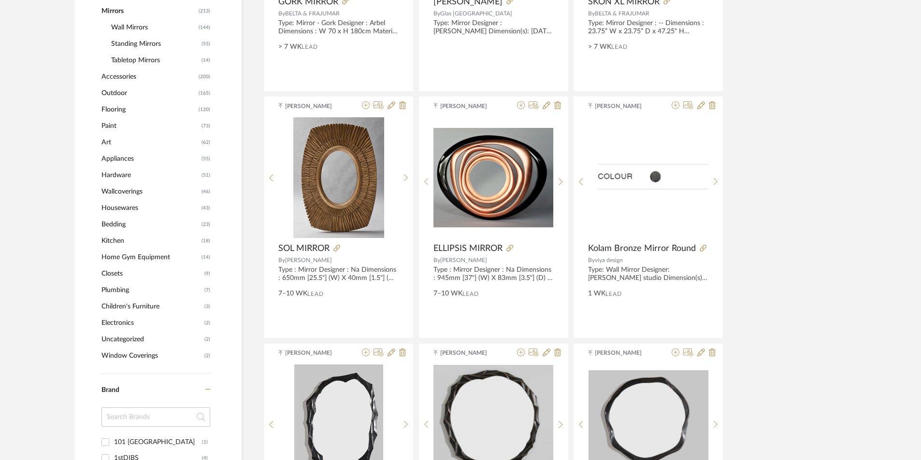
click at [123, 157] on span "Appliances" at bounding box center [150, 159] width 98 height 16
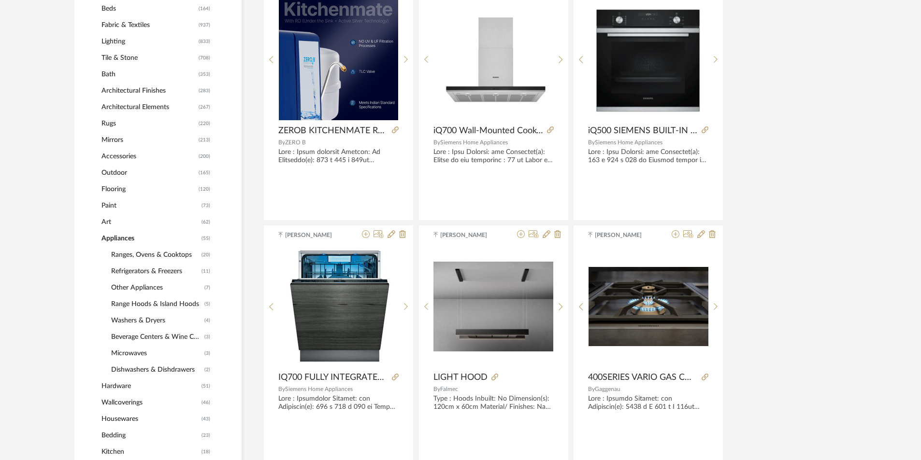
scroll to position [495, 0]
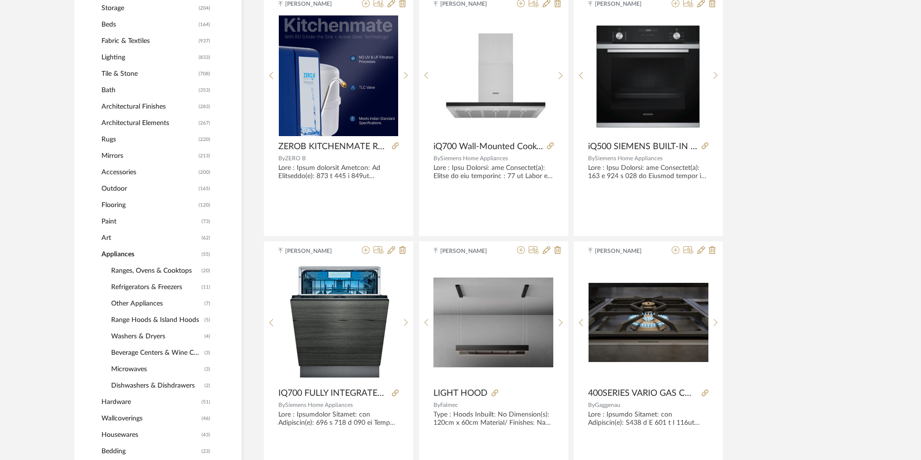
click at [125, 122] on span "Architectural Elements" at bounding box center [148, 123] width 95 height 16
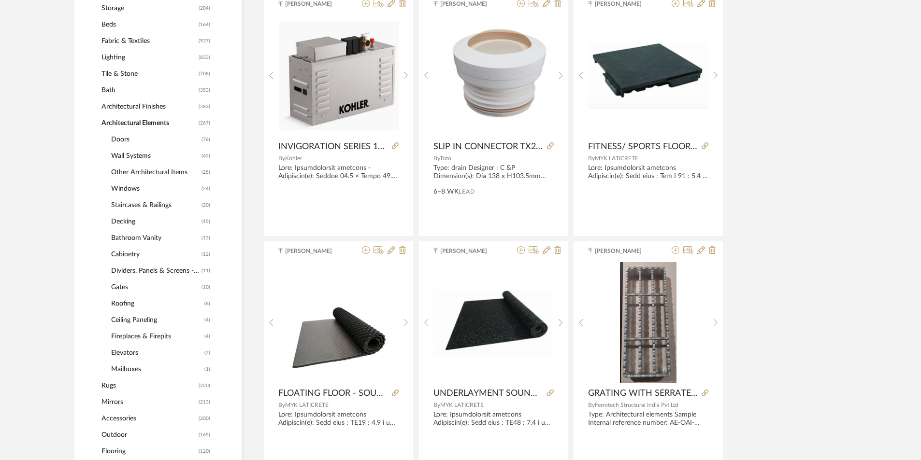
click at [126, 236] on span "Bathroom Vanity" at bounding box center [155, 238] width 88 height 16
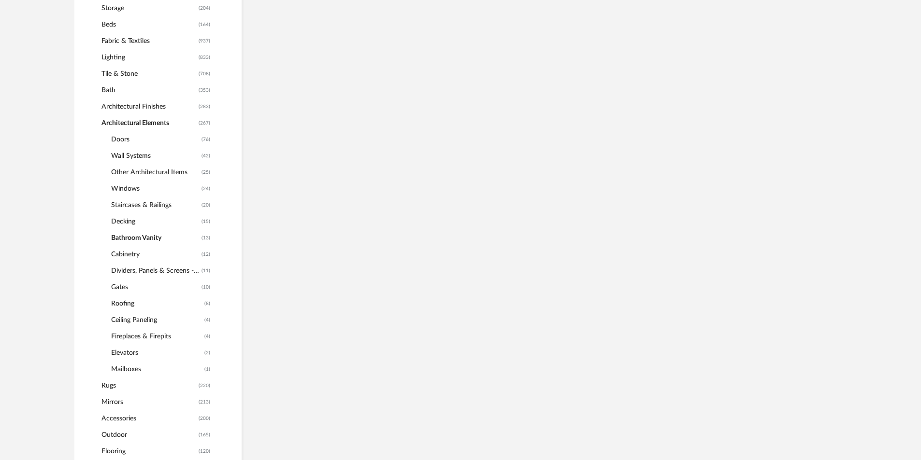
scroll to position [454, 0]
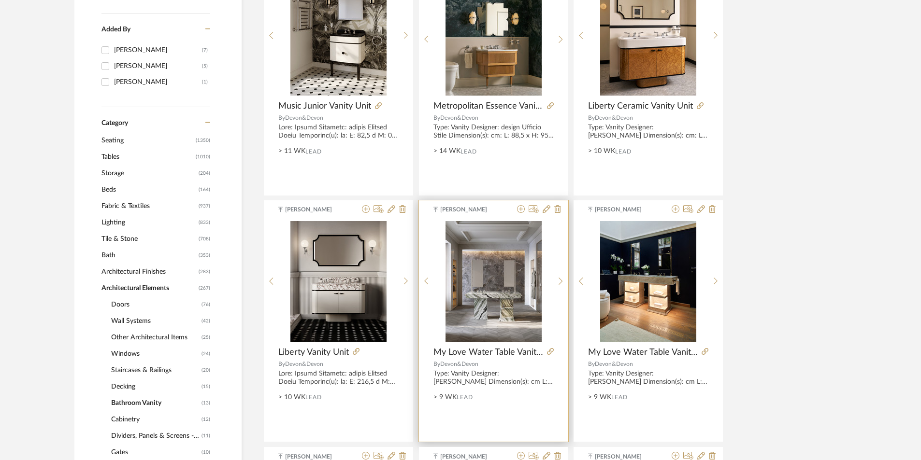
scroll to position [387, 0]
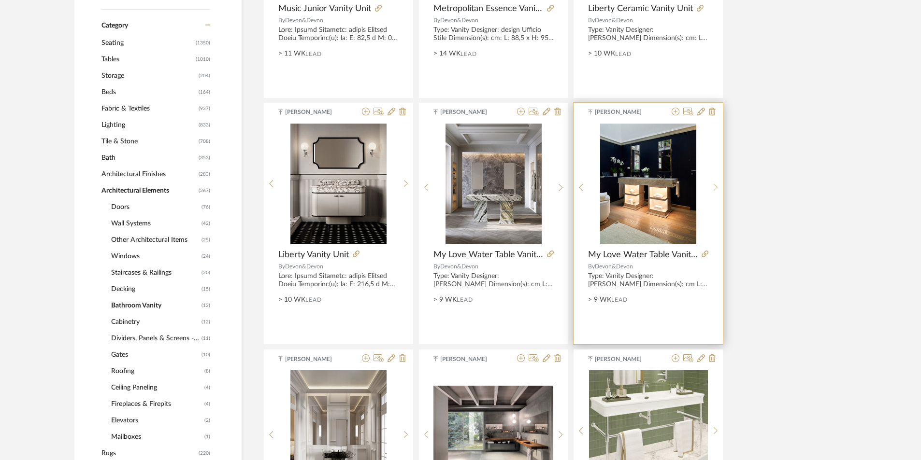
click at [717, 188] on sr-next-btn at bounding box center [715, 188] width 15 height 8
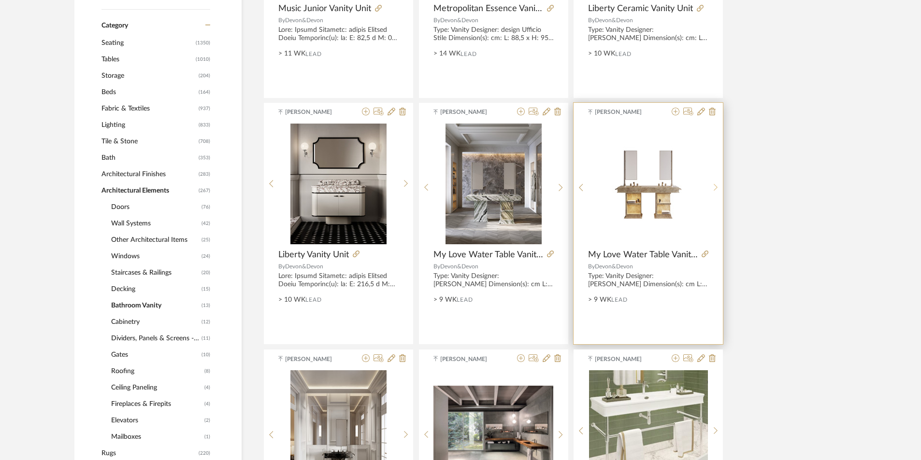
click at [717, 188] on sr-next-btn at bounding box center [715, 188] width 15 height 8
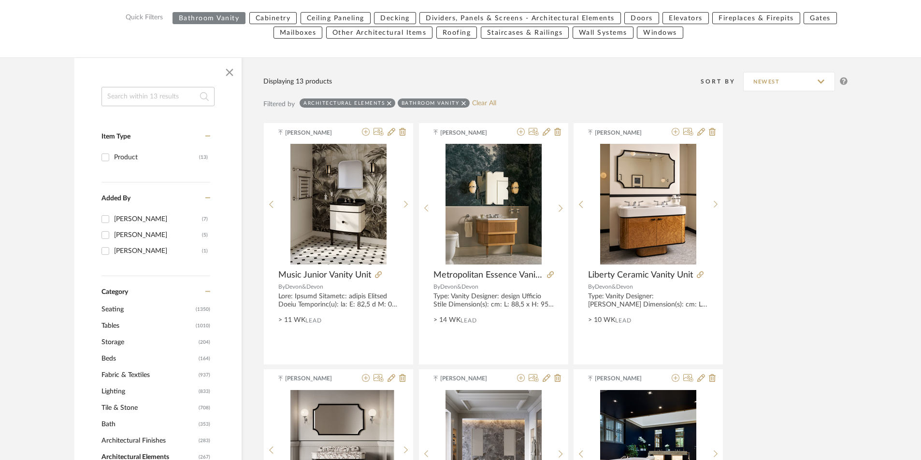
scroll to position [0, 0]
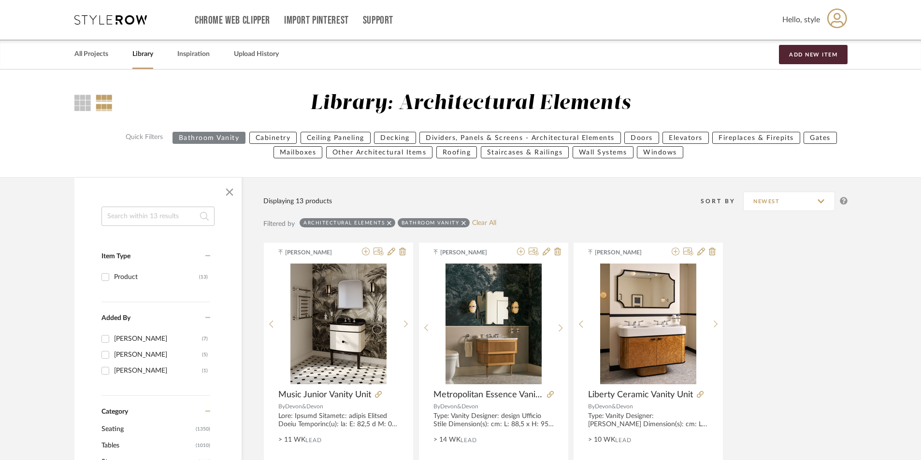
click at [390, 223] on div "Architectural Elements" at bounding box center [348, 222] width 96 height 9
click at [387, 223] on icon at bounding box center [389, 223] width 4 height 7
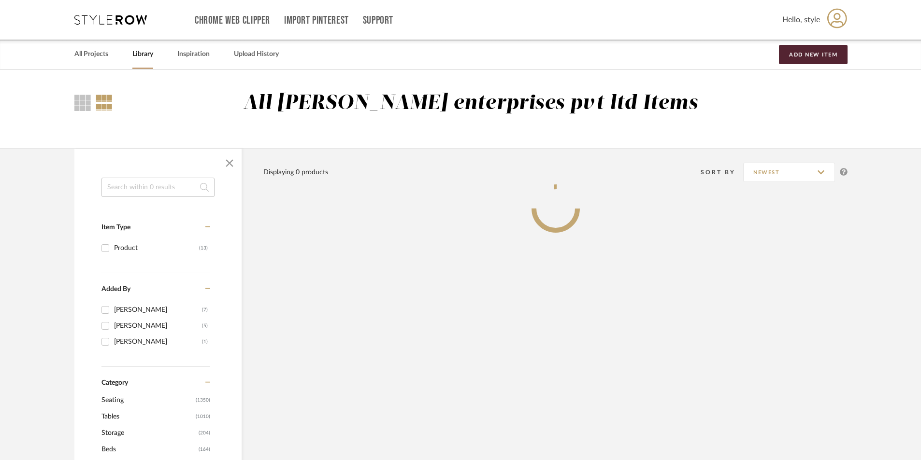
click at [136, 188] on input at bounding box center [157, 187] width 113 height 19
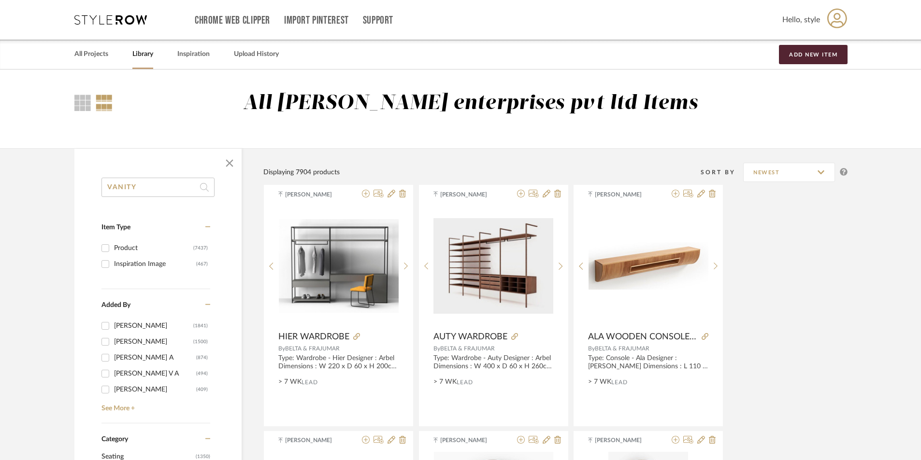
type input "VANITY"
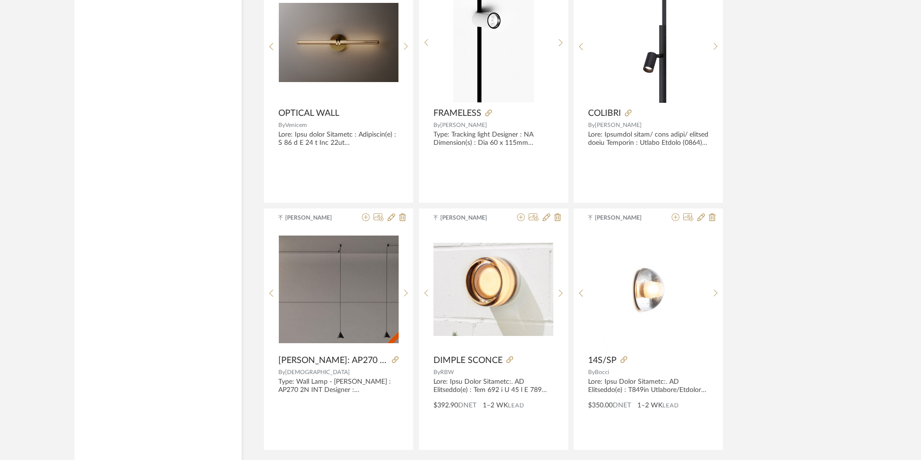
scroll to position [2816, 0]
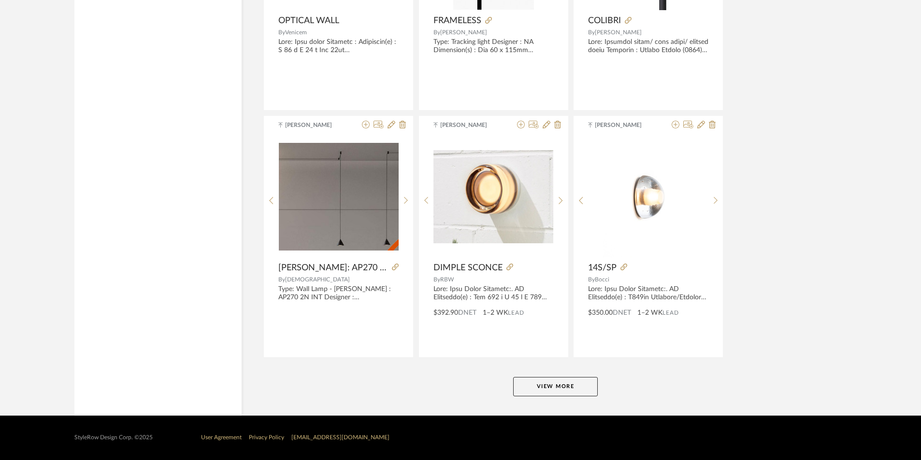
click at [555, 380] on button "View More" at bounding box center [555, 386] width 85 height 19
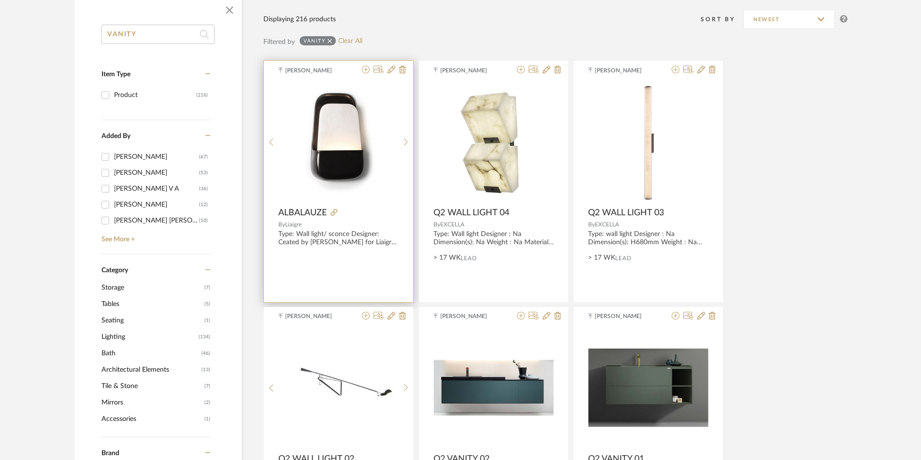
scroll to position [48, 0]
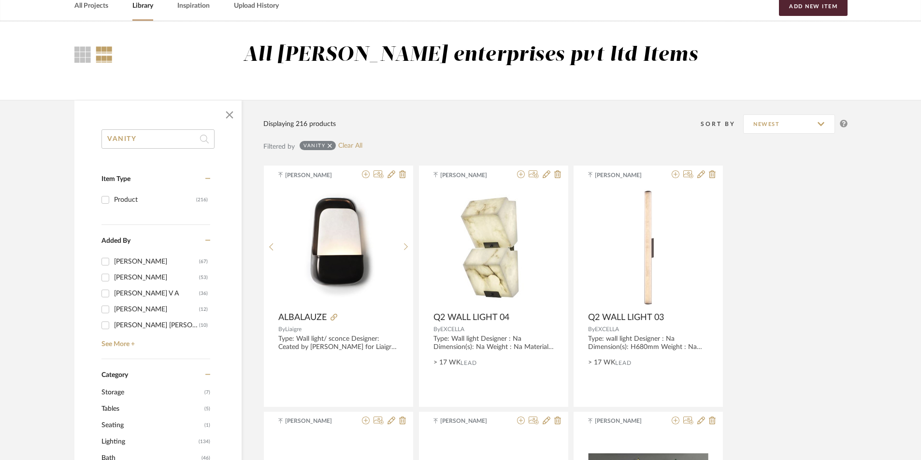
click at [330, 145] on icon at bounding box center [330, 146] width 4 height 7
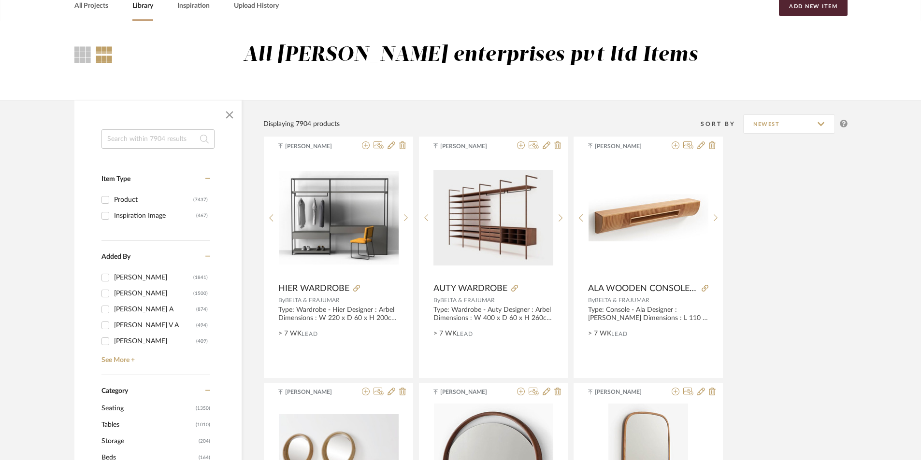
scroll to position [145, 0]
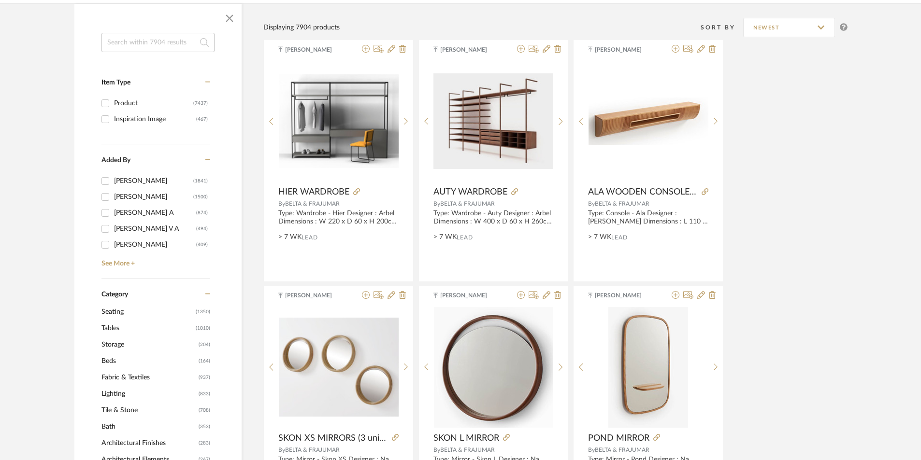
click at [137, 430] on span "Bath" at bounding box center [148, 427] width 95 height 16
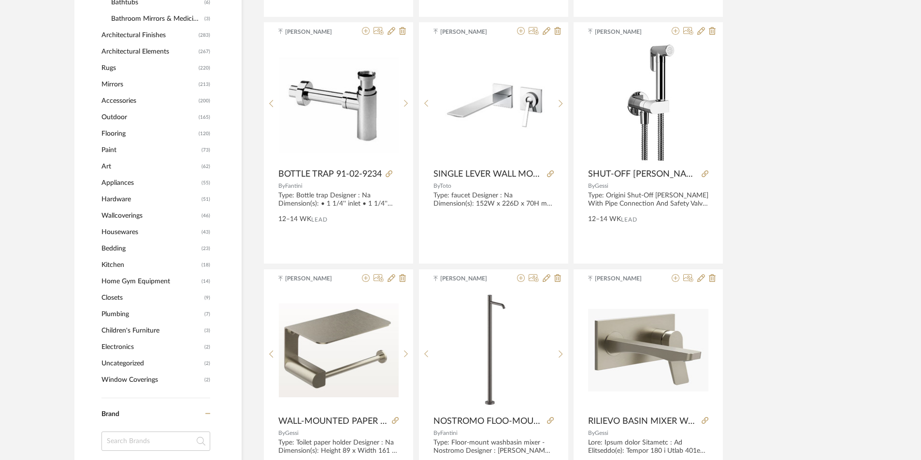
scroll to position [580, 0]
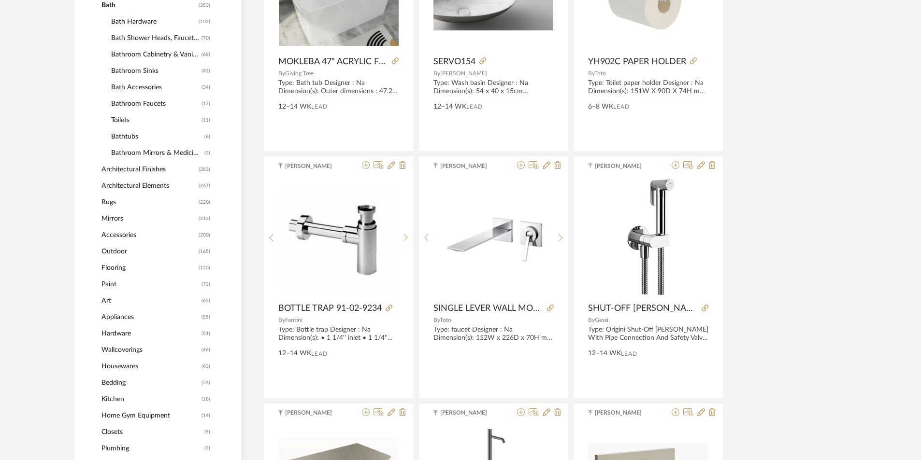
click at [151, 53] on span "Bathroom Cabinetry & Vanities" at bounding box center [155, 54] width 88 height 16
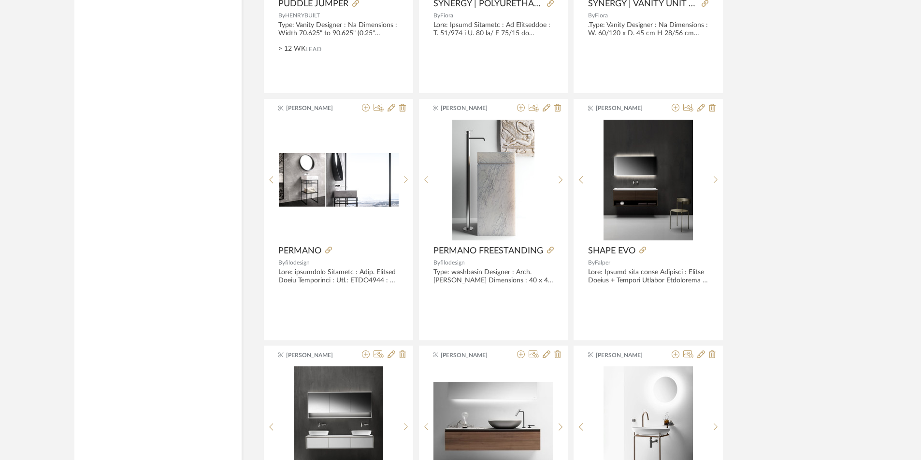
scroll to position [2359, 0]
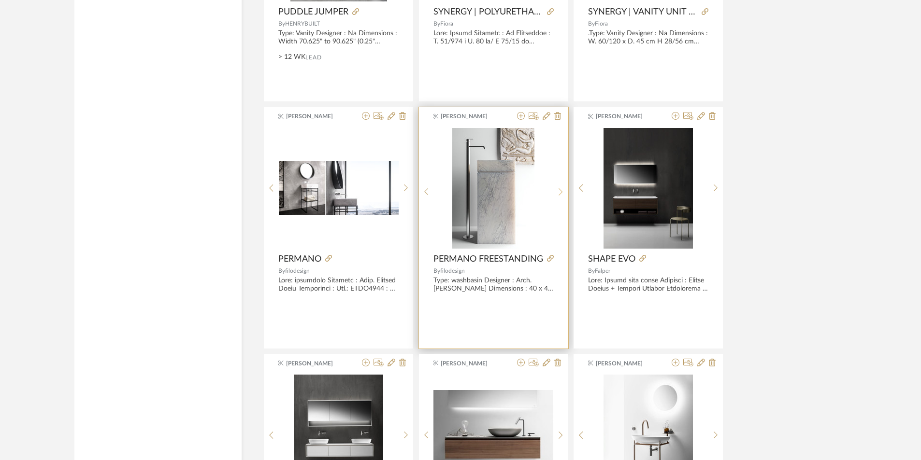
click at [565, 191] on sr-next-btn at bounding box center [560, 192] width 15 height 8
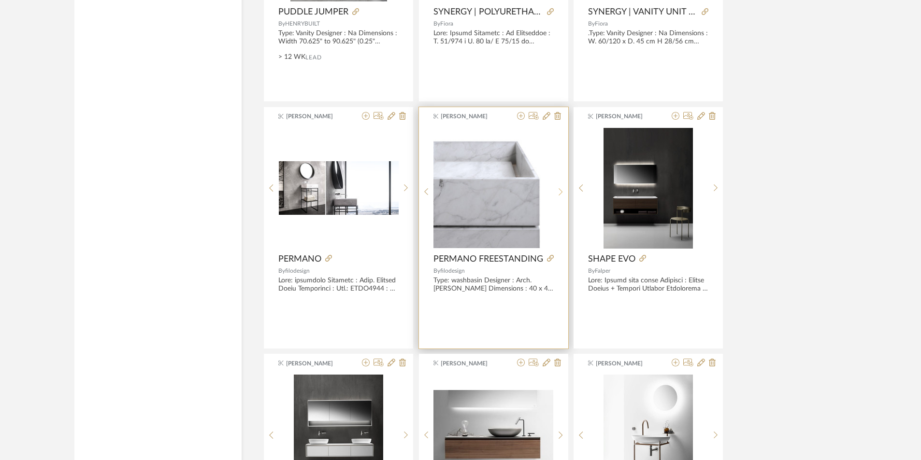
click at [565, 191] on sr-next-btn at bounding box center [560, 192] width 15 height 8
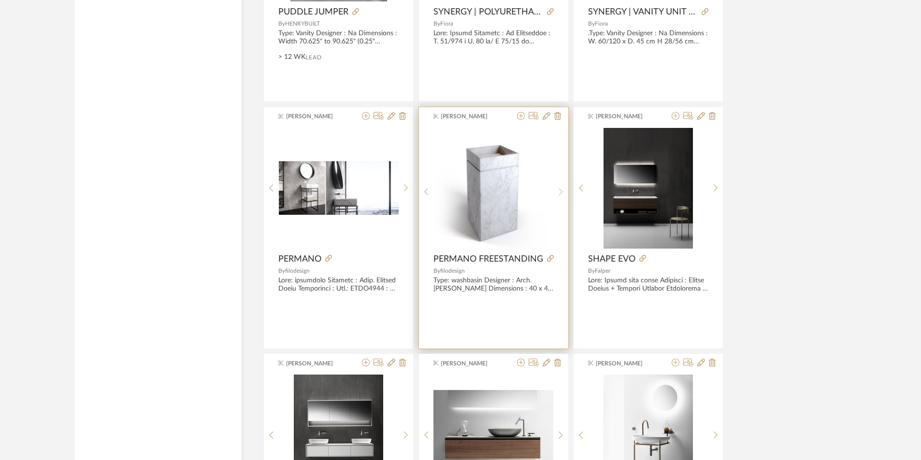
click at [565, 191] on sr-next-btn at bounding box center [560, 192] width 15 height 8
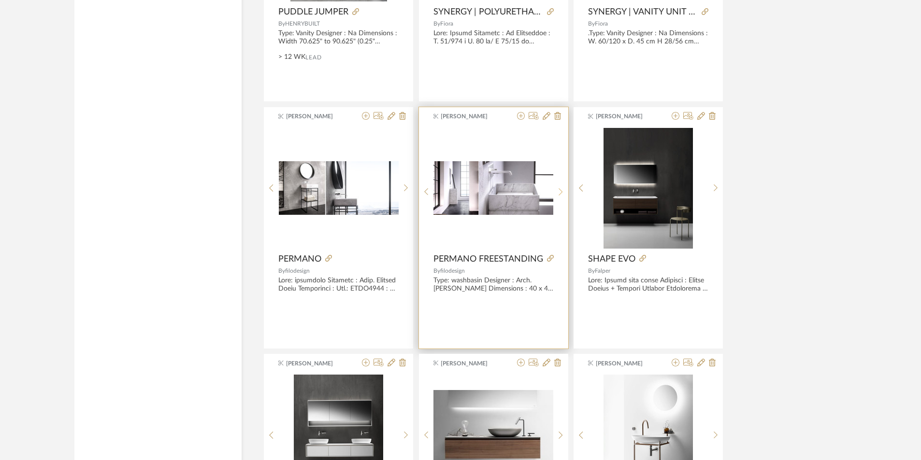
click at [565, 191] on sr-next-btn at bounding box center [560, 192] width 15 height 8
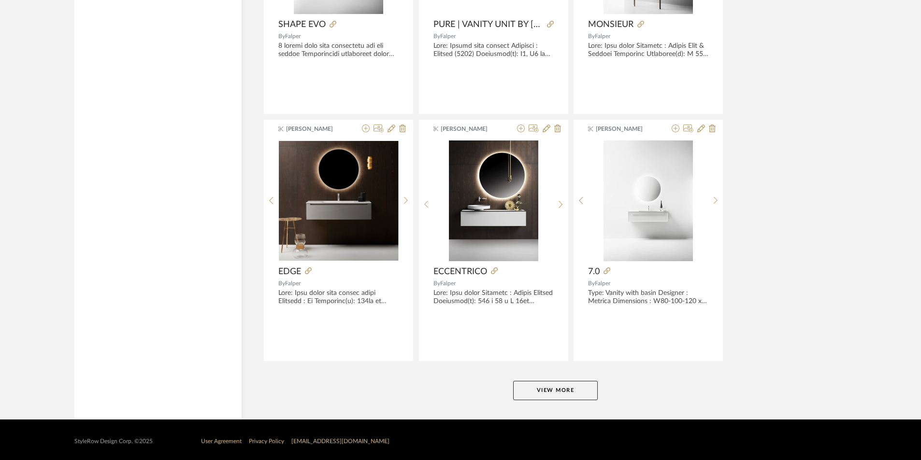
scroll to position [2842, 0]
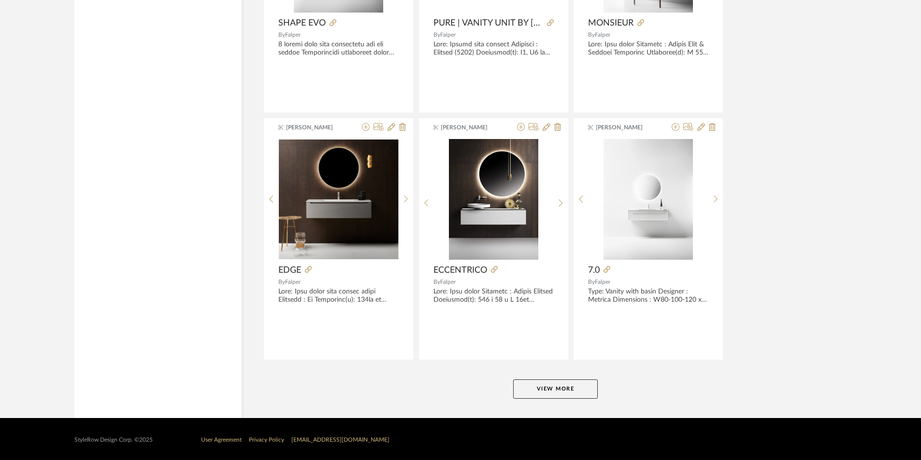
click at [563, 385] on button "View More" at bounding box center [555, 389] width 85 height 19
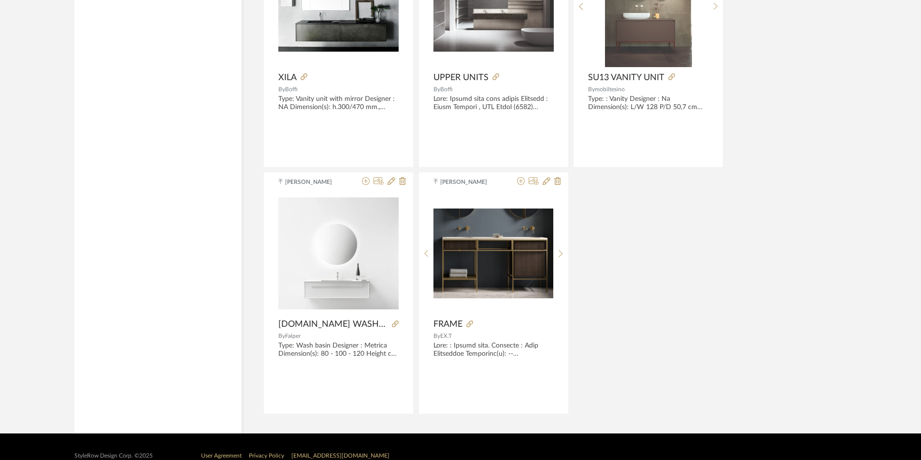
scroll to position [5524, 0]
